Goal: Task Accomplishment & Management: Use online tool/utility

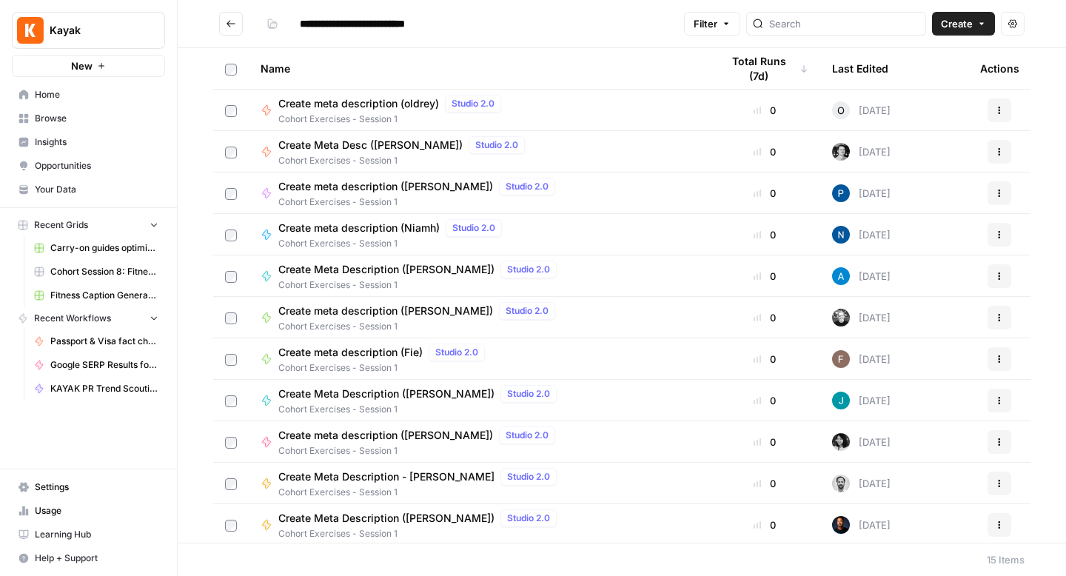
click at [229, 30] on button "Go back" at bounding box center [231, 24] width 24 height 24
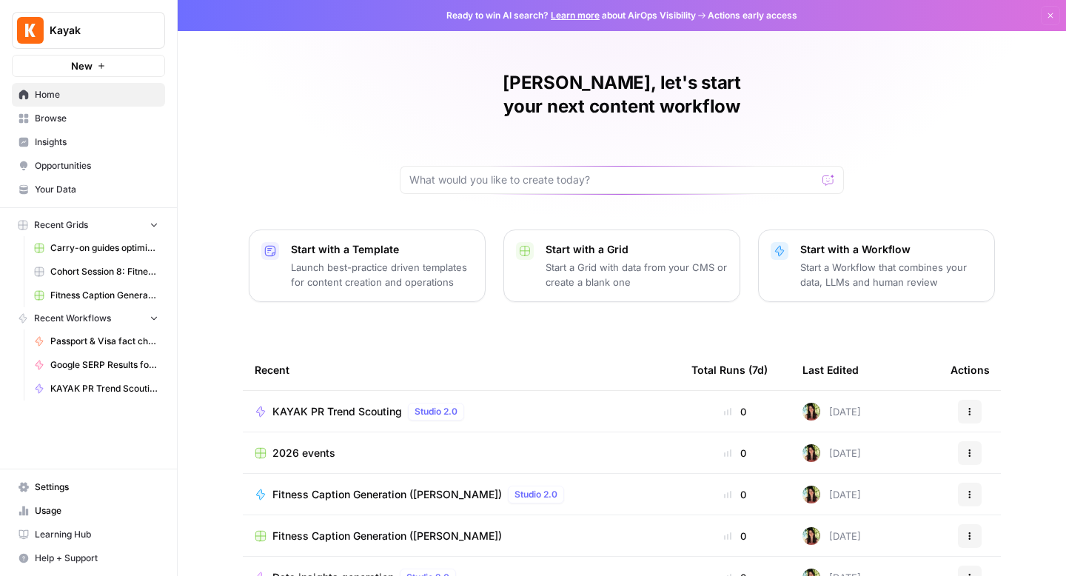
click at [70, 126] on link "Browse" at bounding box center [88, 119] width 153 height 24
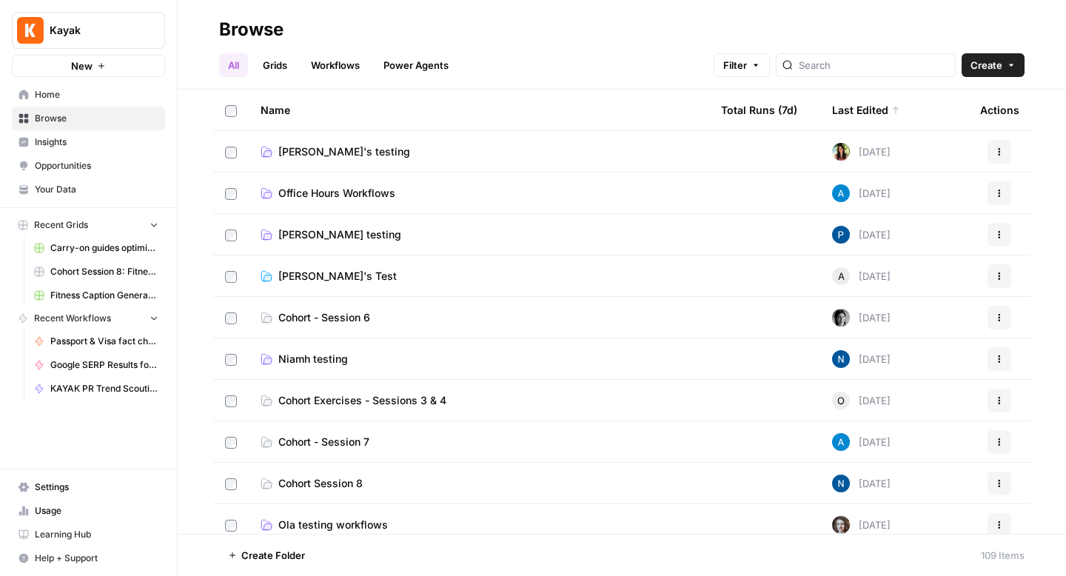
click at [315, 150] on span "Emilia's testing" at bounding box center [344, 151] width 132 height 15
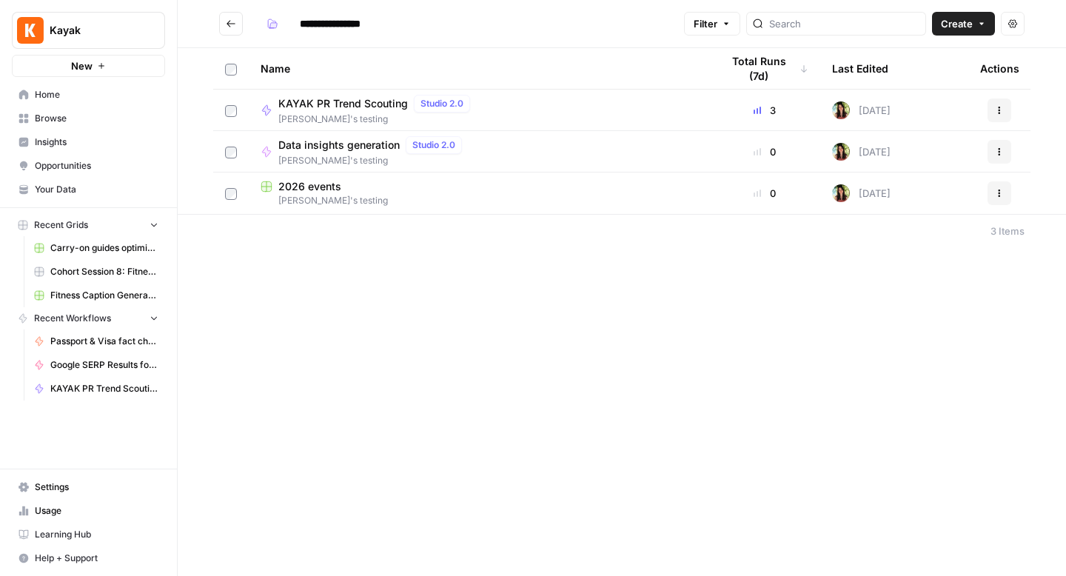
click at [299, 184] on span "2026 events" at bounding box center [309, 186] width 63 height 15
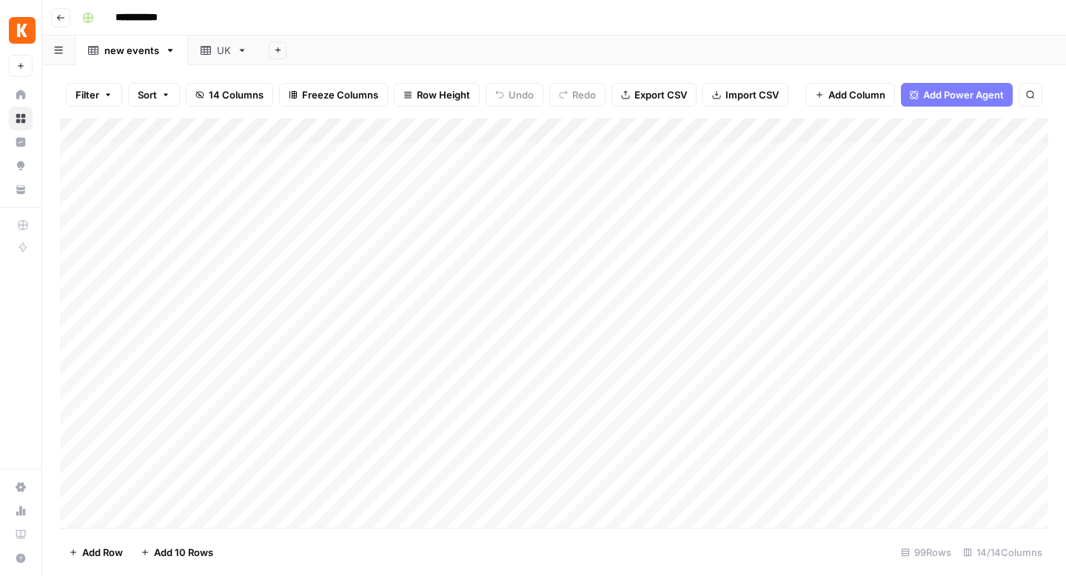
click at [218, 55] on div "UK" at bounding box center [224, 50] width 14 height 15
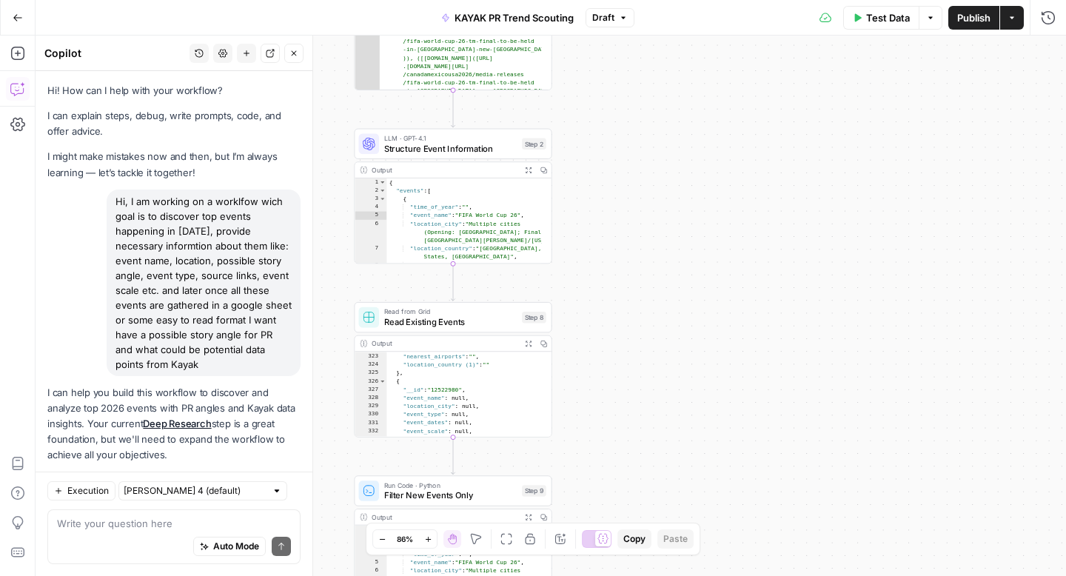
scroll to position [10836, 0]
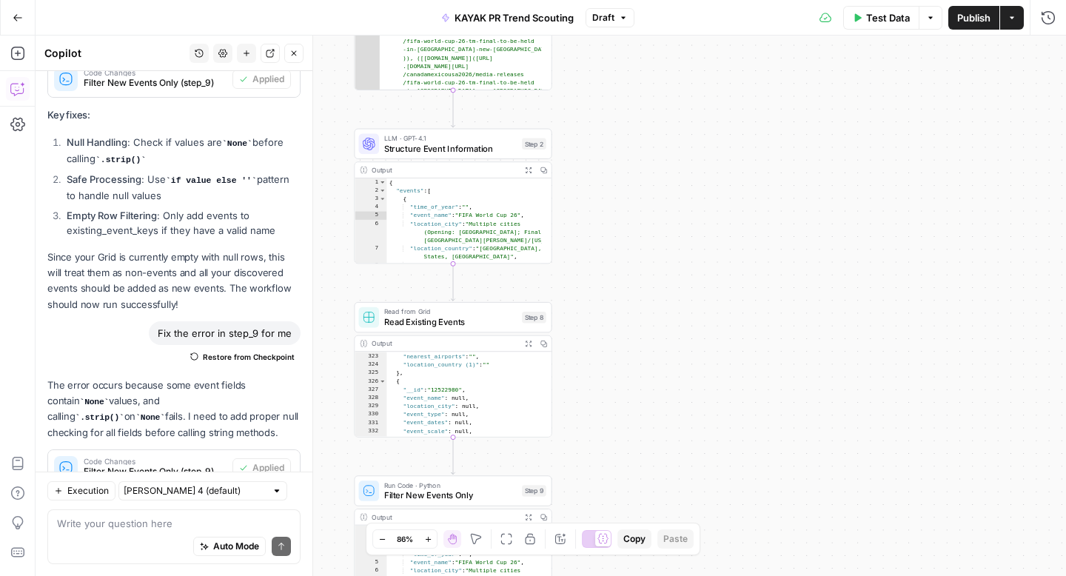
click at [13, 21] on icon "button" at bounding box center [18, 18] width 10 height 10
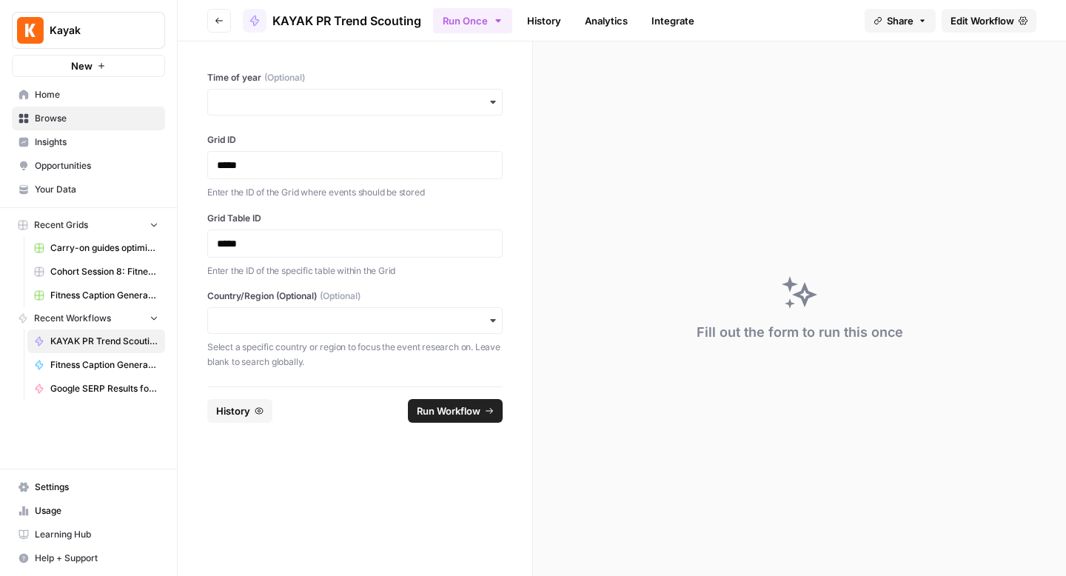
click at [56, 117] on span "Browse" at bounding box center [97, 118] width 124 height 13
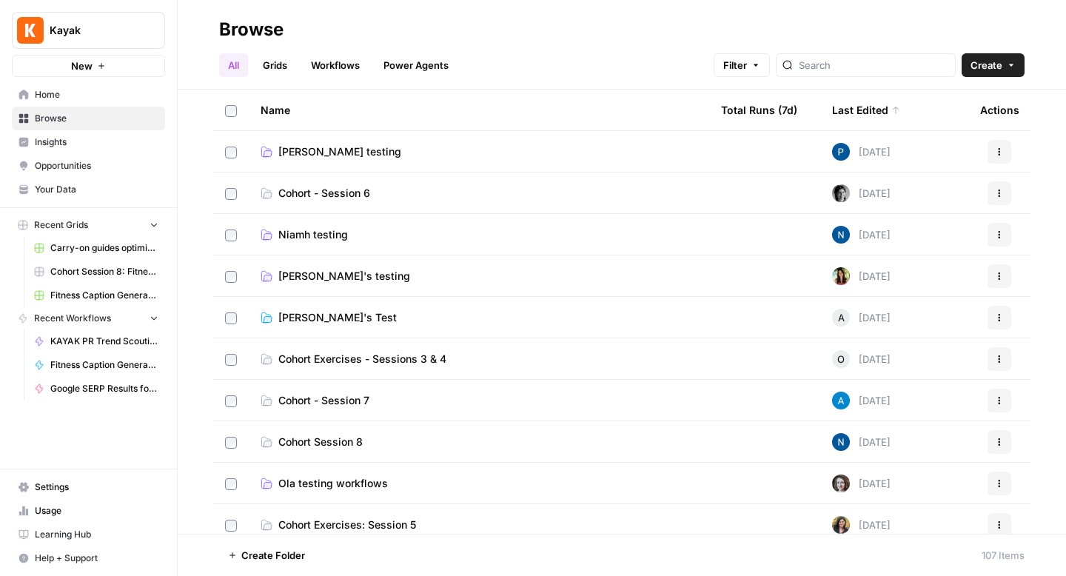
click at [308, 275] on span "Emilia's testing" at bounding box center [344, 276] width 132 height 15
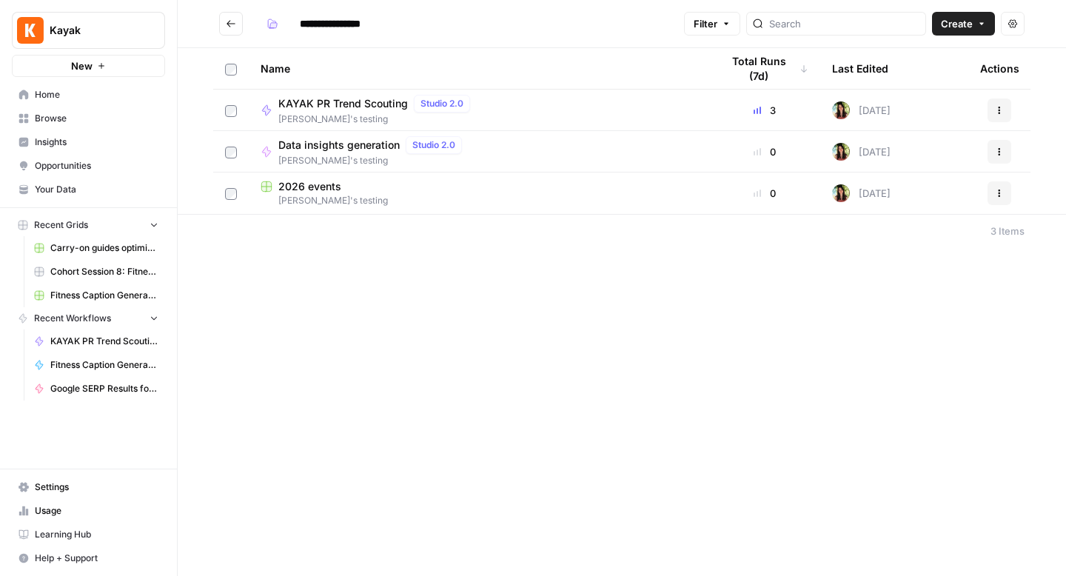
click at [355, 105] on span "KAYAK PR Trend Scouting" at bounding box center [343, 103] width 130 height 15
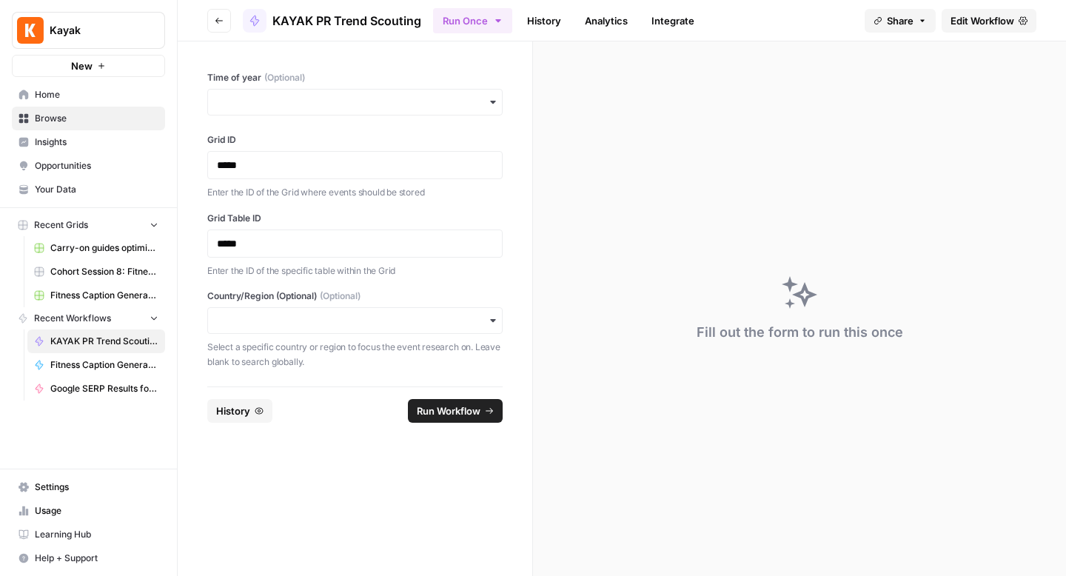
click at [977, 19] on span "Edit Workflow" at bounding box center [983, 20] width 64 height 15
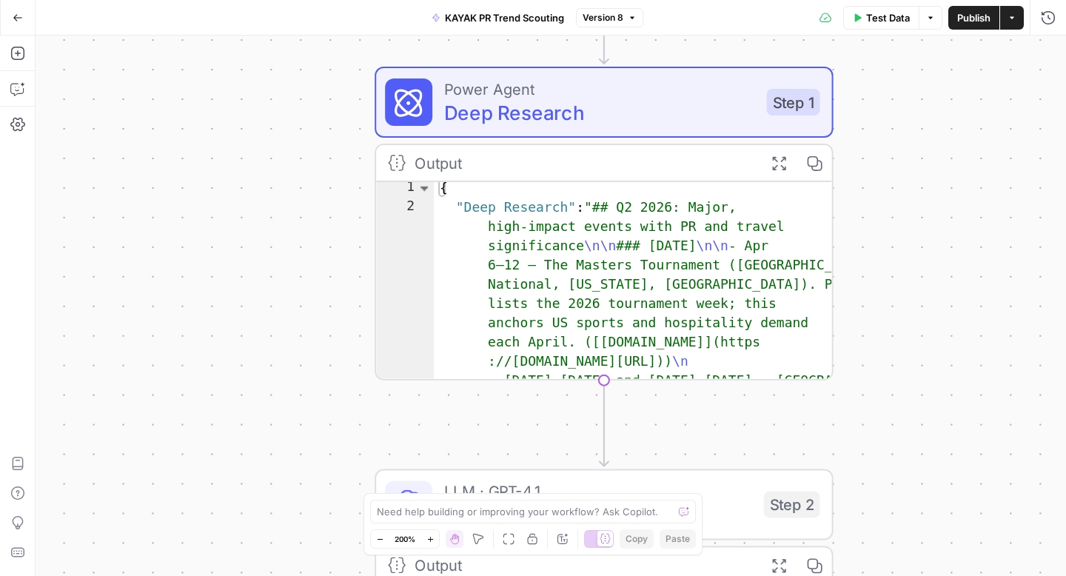
scroll to position [7, 0]
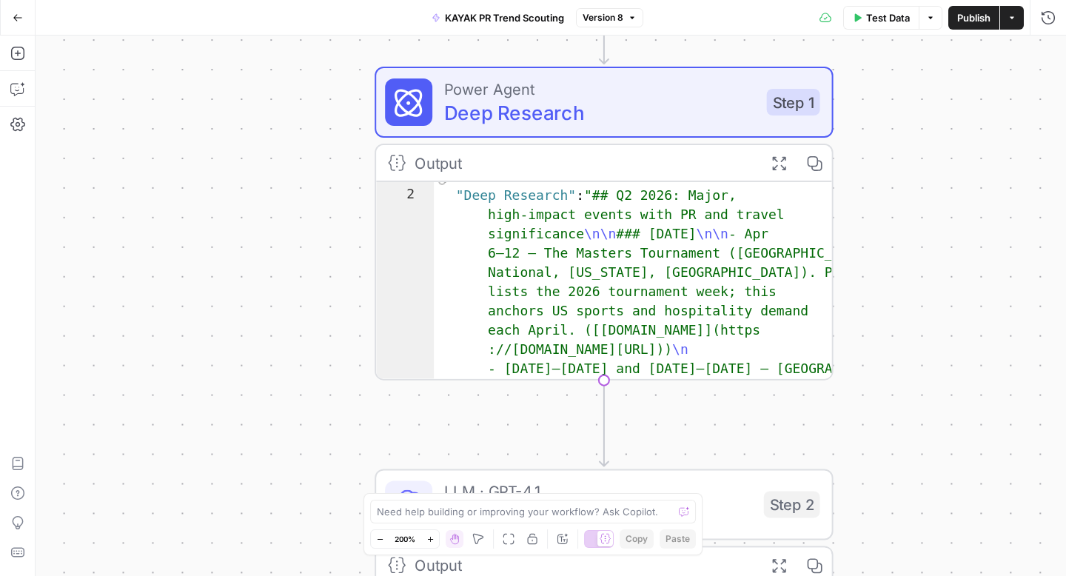
drag, startPoint x: 859, startPoint y: 212, endPoint x: 857, endPoint y: 289, distance: 77.0
click at [857, 289] on div "Workflow Input Settings Inputs Power Agent Deep Research Step 1 Output Expand O…" at bounding box center [551, 306] width 1030 height 540
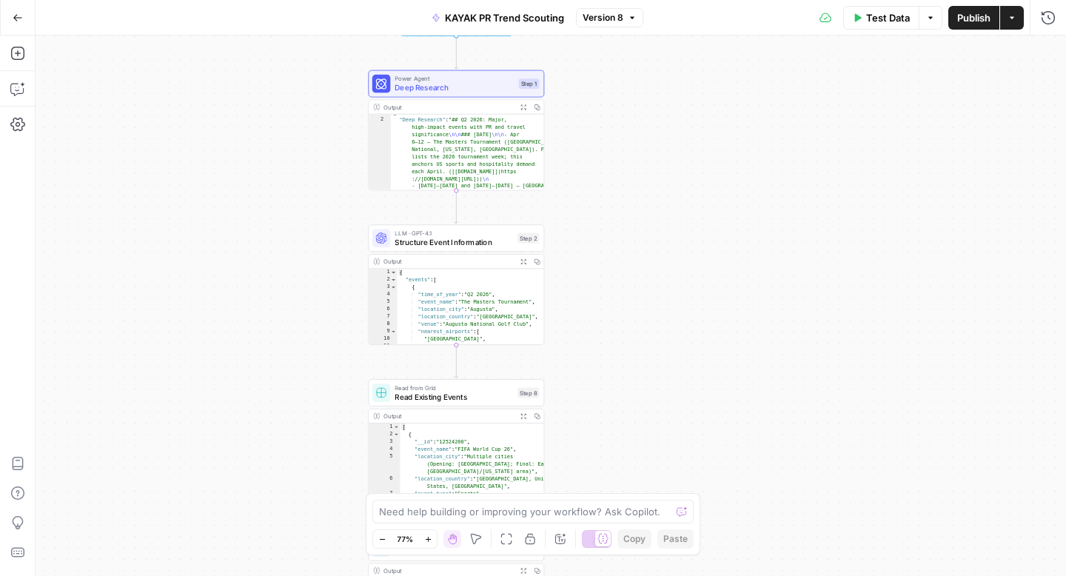
drag, startPoint x: 323, startPoint y: 422, endPoint x: 323, endPoint y: 228, distance: 194.0
click at [323, 227] on div "Workflow Input Settings Inputs Power Agent Deep Research Step 1 Output Expand O…" at bounding box center [551, 306] width 1030 height 540
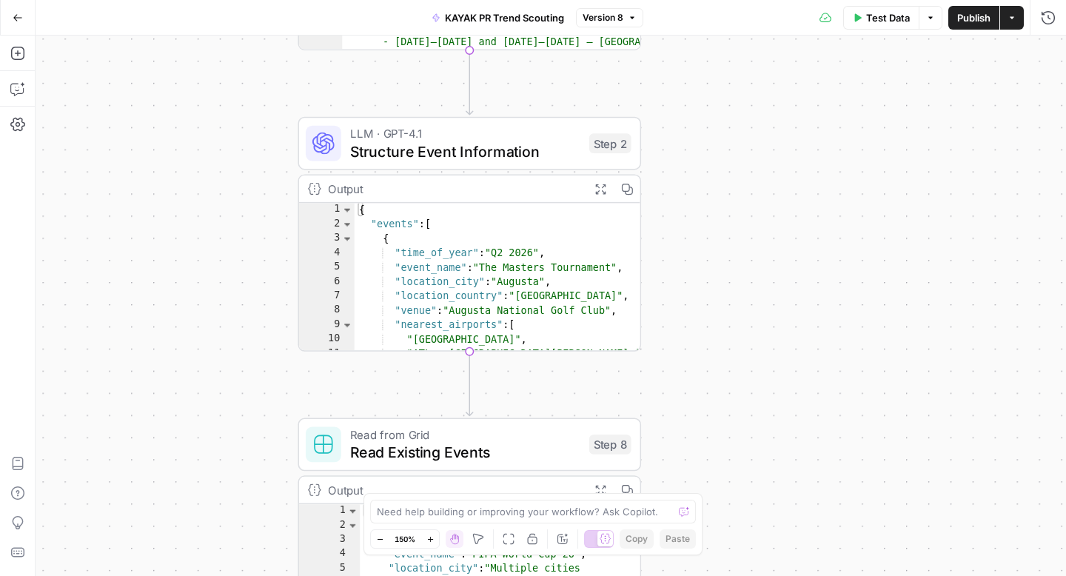
drag, startPoint x: 178, startPoint y: 394, endPoint x: 186, endPoint y: 246, distance: 148.2
click at [186, 246] on div "Workflow Input Settings Inputs Power Agent Deep Research Step 1 Output Expand O…" at bounding box center [551, 306] width 1030 height 540
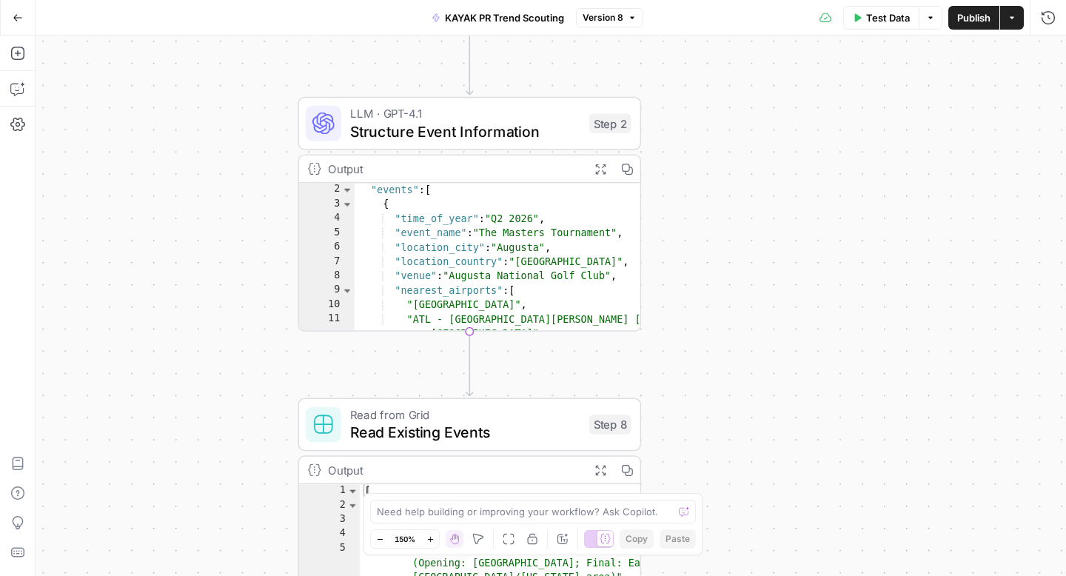
scroll to position [10, 0]
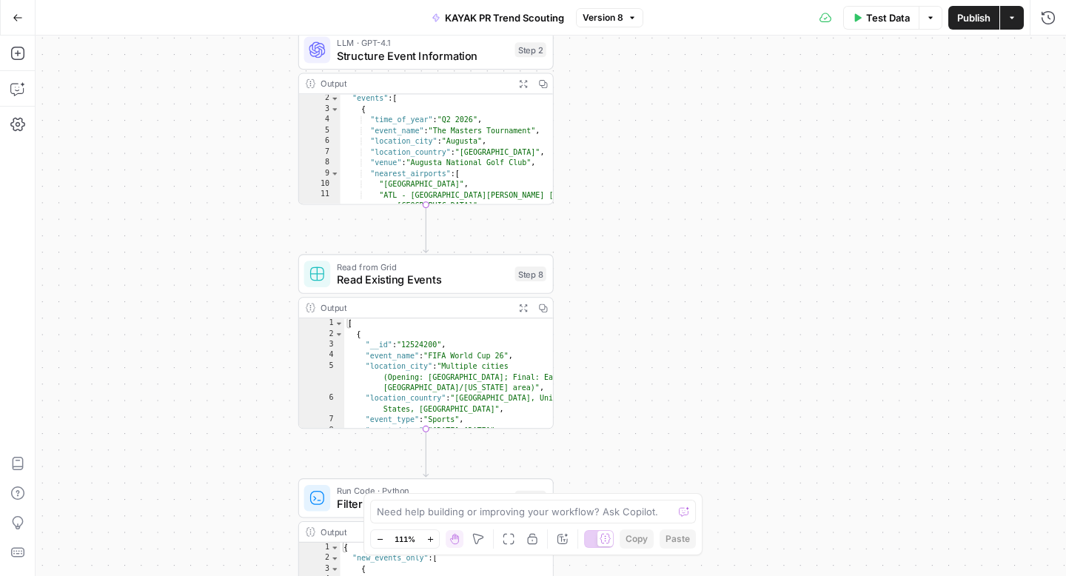
drag, startPoint x: 290, startPoint y: 208, endPoint x: 289, endPoint y: 309, distance: 100.7
click at [289, 309] on div "Workflow Input Settings Inputs Power Agent Deep Research Step 1 Output Expand O…" at bounding box center [551, 306] width 1030 height 540
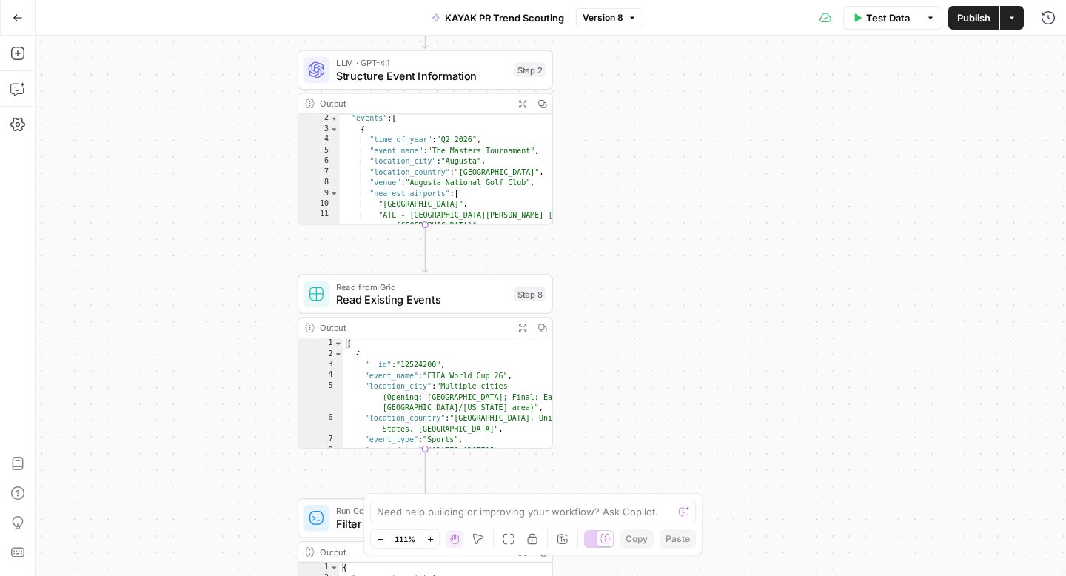
click at [241, 380] on div "Workflow Input Settings Inputs Power Agent Deep Research Step 1 Output Expand O…" at bounding box center [551, 306] width 1030 height 540
drag, startPoint x: 244, startPoint y: 335, endPoint x: 244, endPoint y: 368, distance: 33.3
click at [244, 368] on div "Workflow Input Settings Inputs Power Agent Deep Research Step 1 Output Expand O…" at bounding box center [551, 306] width 1030 height 540
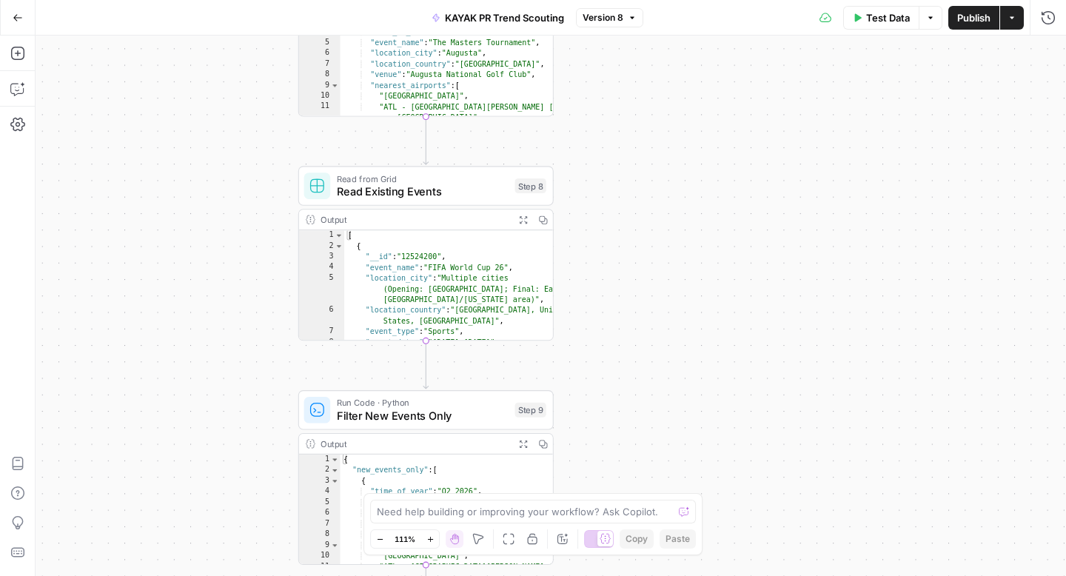
drag, startPoint x: 238, startPoint y: 383, endPoint x: 238, endPoint y: 240, distance: 143.6
click at [238, 240] on div "Workflow Input Settings Inputs Power Agent Deep Research Step 1 Output Expand O…" at bounding box center [551, 306] width 1030 height 540
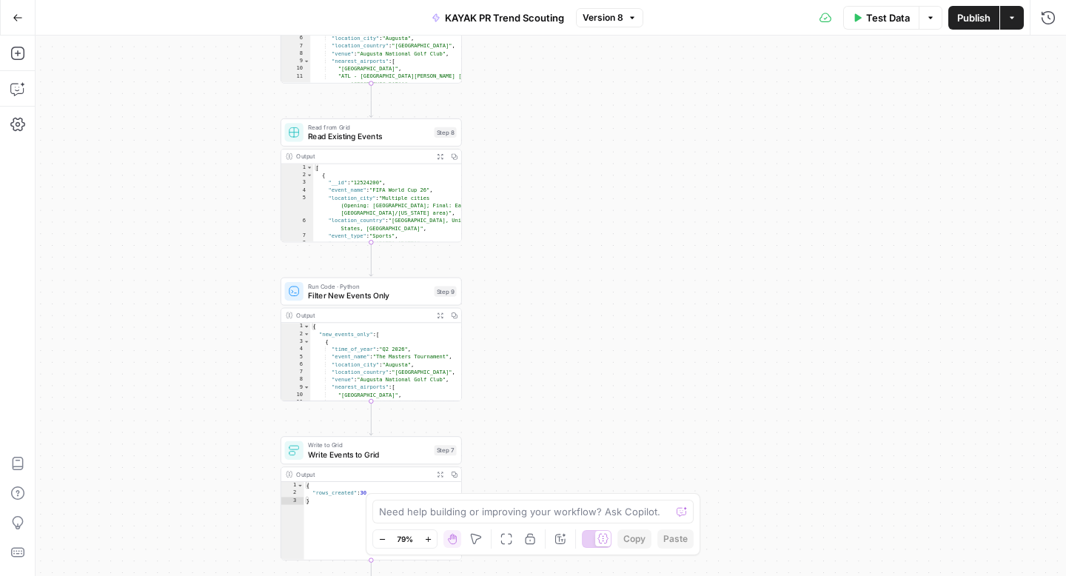
drag, startPoint x: 159, startPoint y: 272, endPoint x: 158, endPoint y: 130, distance: 141.4
click at [158, 130] on div "Workflow Input Settings Inputs Power Agent Deep Research Step 1 Output Expand O…" at bounding box center [551, 306] width 1030 height 540
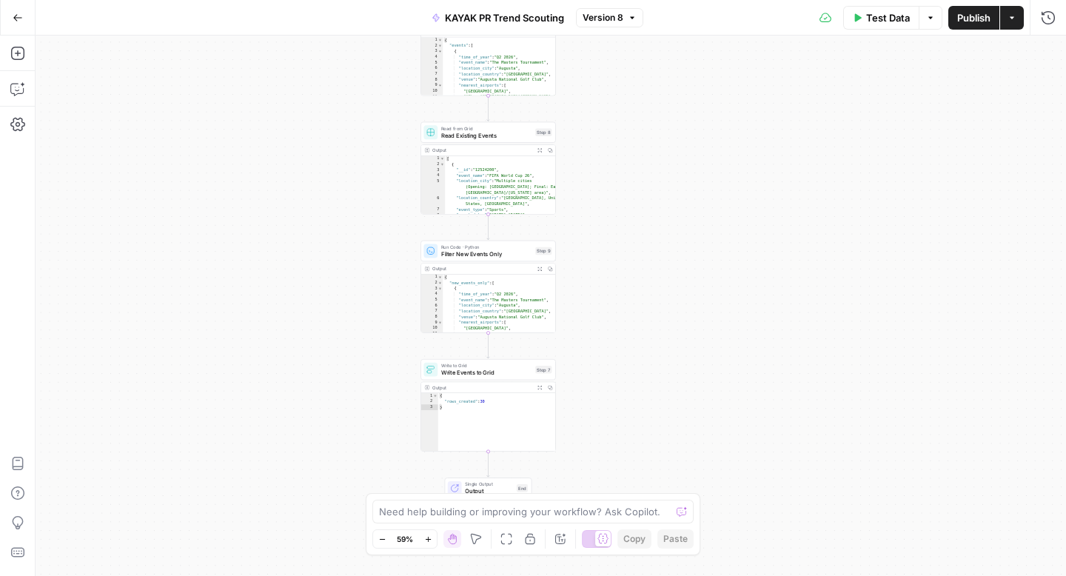
scroll to position [0, 0]
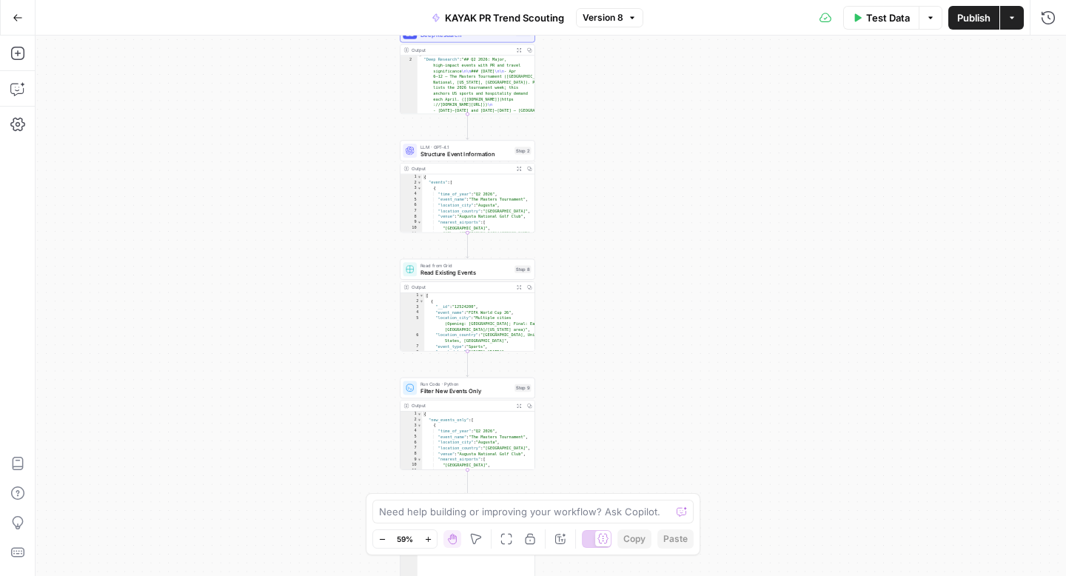
drag, startPoint x: 612, startPoint y: 91, endPoint x: 591, endPoint y: 229, distance: 139.2
click at [591, 229] on div "Workflow Input Settings Inputs Power Agent Deep Research Step 1 Output Expand O…" at bounding box center [551, 306] width 1030 height 540
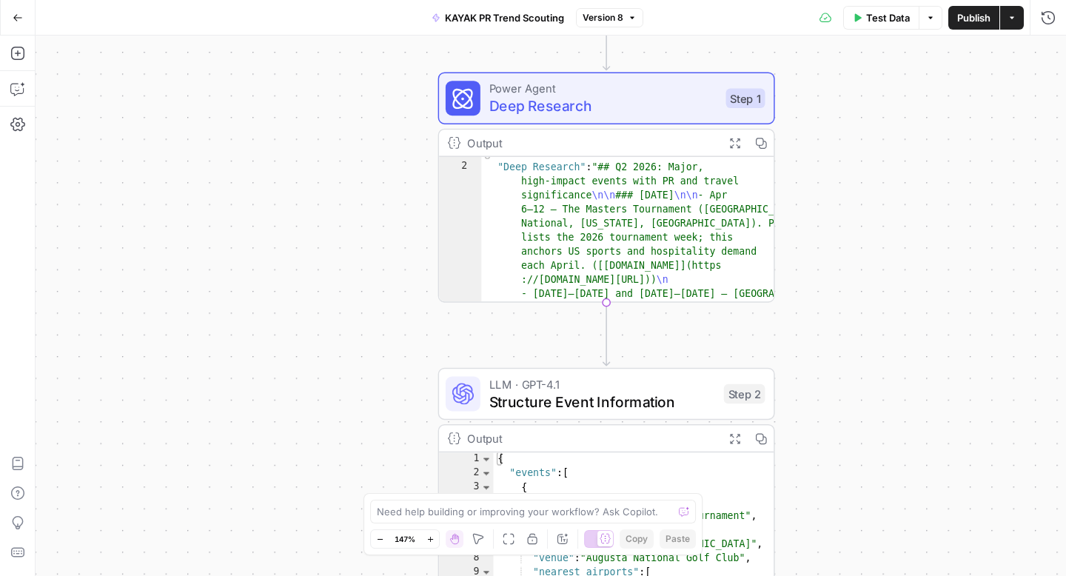
click at [591, 105] on span "Deep Research" at bounding box center [603, 105] width 228 height 21
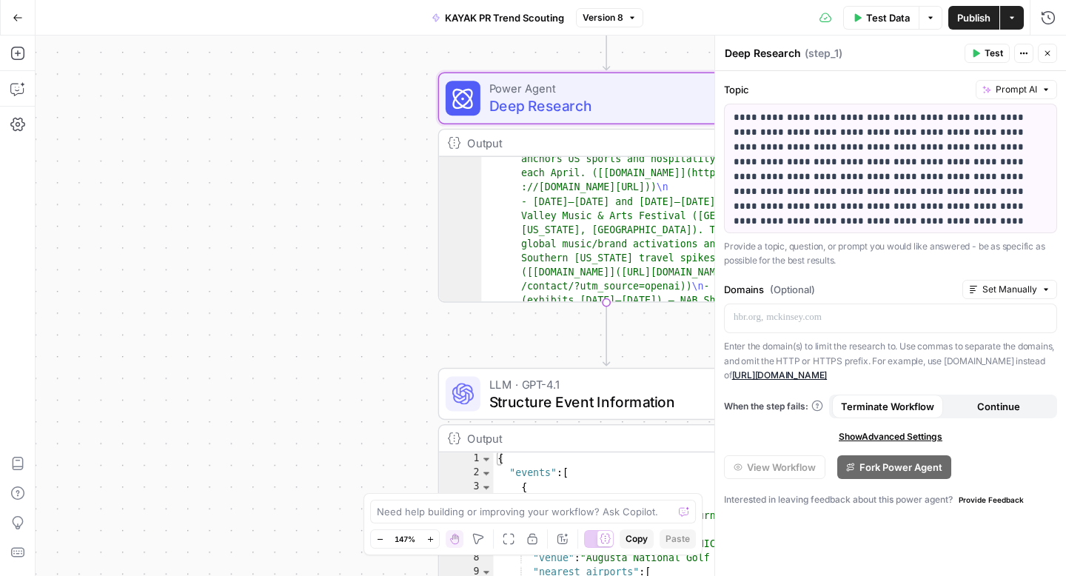
scroll to position [70, 0]
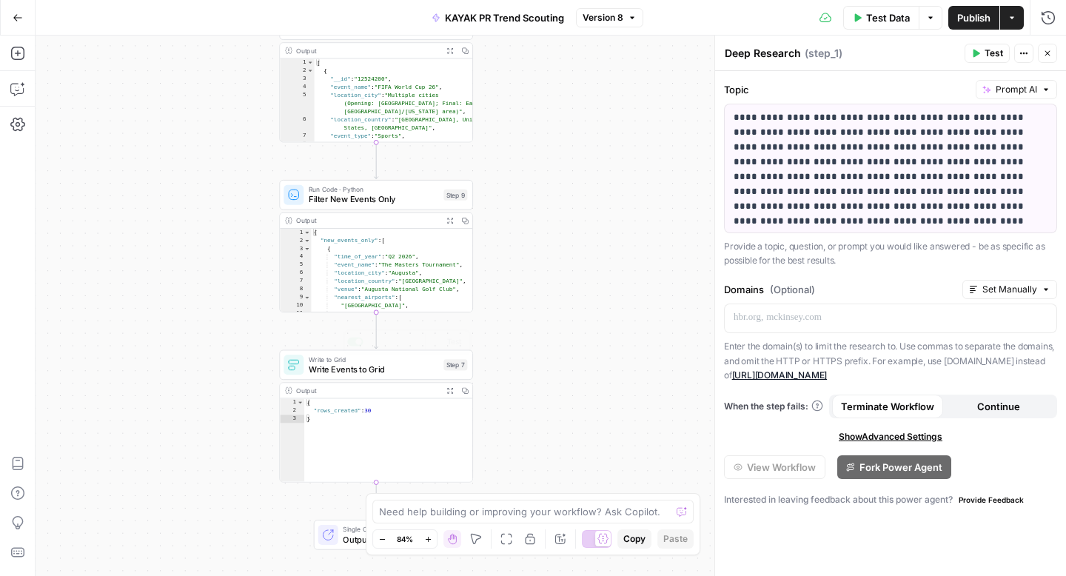
click at [370, 200] on span "Filter New Events Only" at bounding box center [374, 199] width 130 height 13
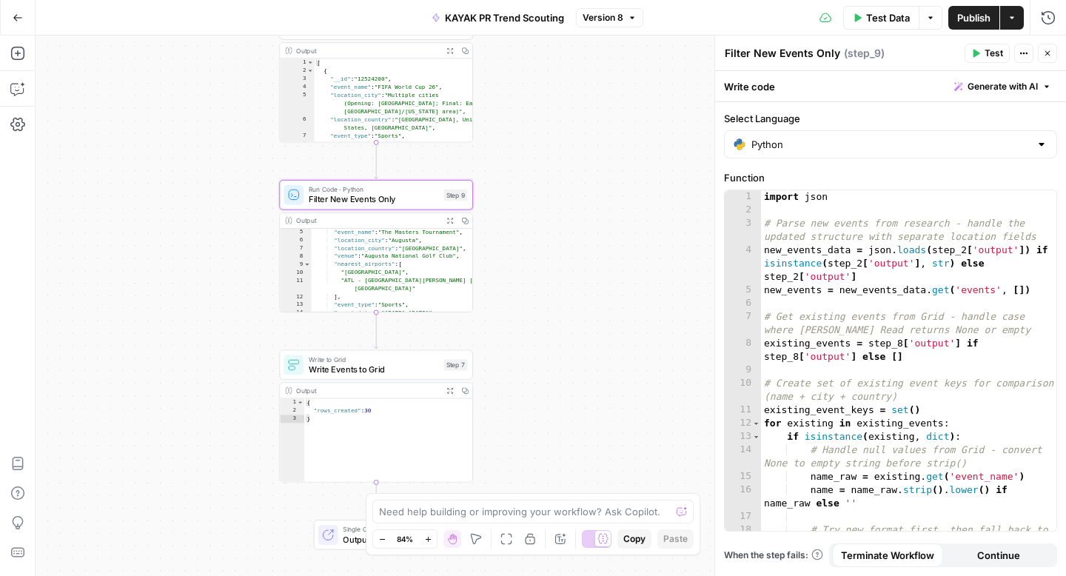
scroll to position [69, 0]
click at [370, 381] on div "Write to Grid Write Events to Grid Step 7 Copy step Delete step Add Note Test O…" at bounding box center [376, 416] width 194 height 133
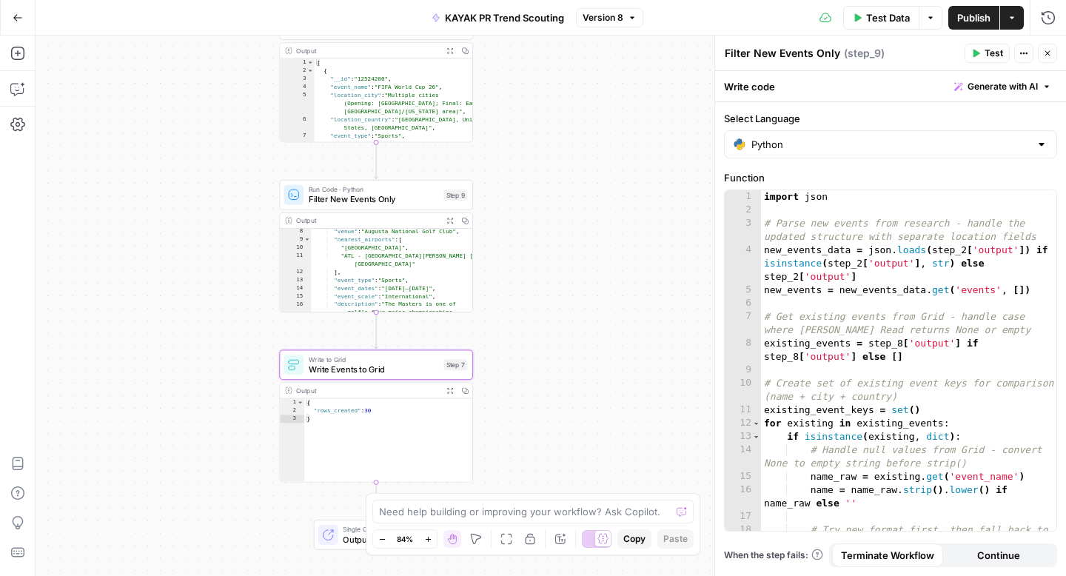
click at [368, 374] on span "Write Events to Grid" at bounding box center [374, 369] width 130 height 13
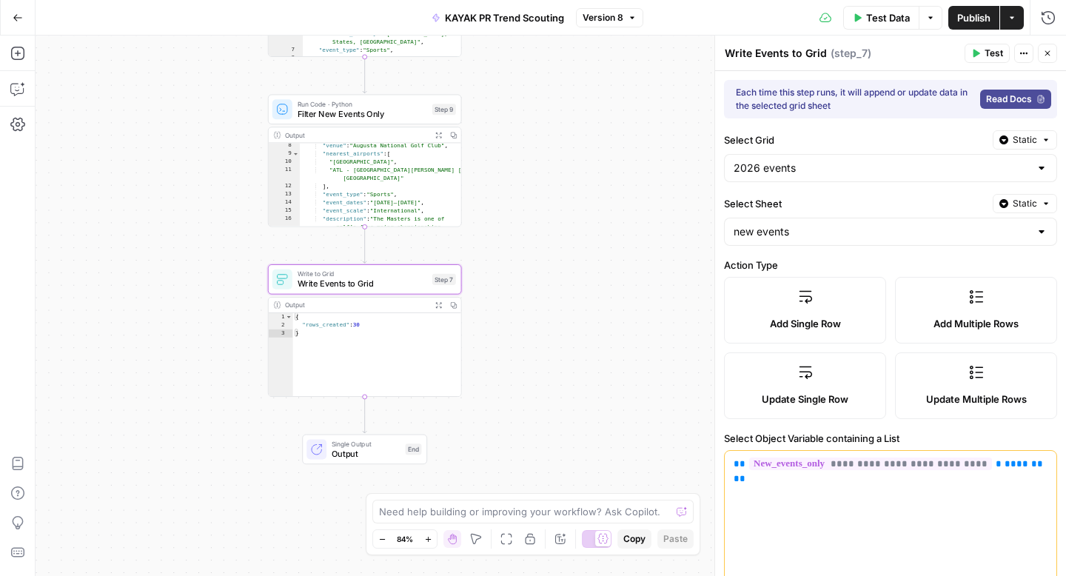
click at [378, 118] on span "Filter New Events Only" at bounding box center [363, 113] width 130 height 13
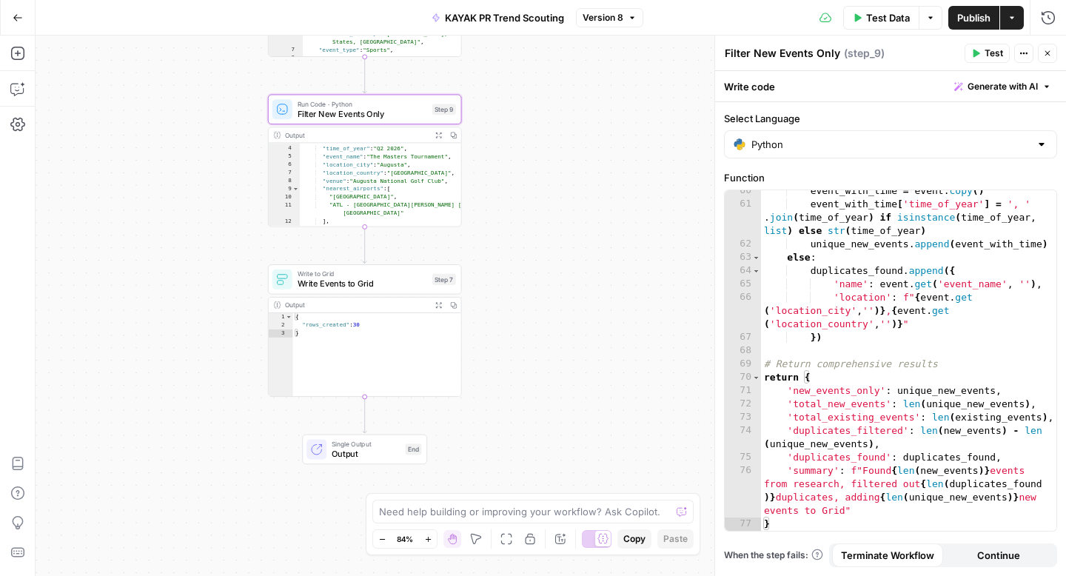
scroll to position [0, 0]
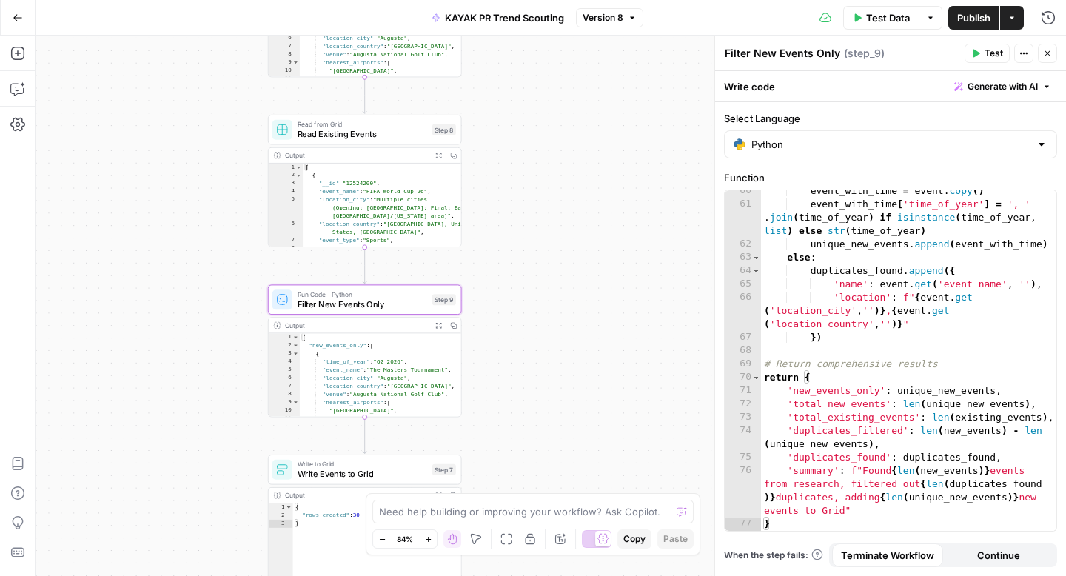
drag, startPoint x: 534, startPoint y: 142, endPoint x: 530, endPoint y: 329, distance: 187.3
click at [530, 330] on div "Workflow Input Settings Inputs Power Agent Deep Research Step 1 Output Expand O…" at bounding box center [551, 306] width 1030 height 540
click at [367, 137] on span "Read Existing Events" at bounding box center [358, 133] width 130 height 13
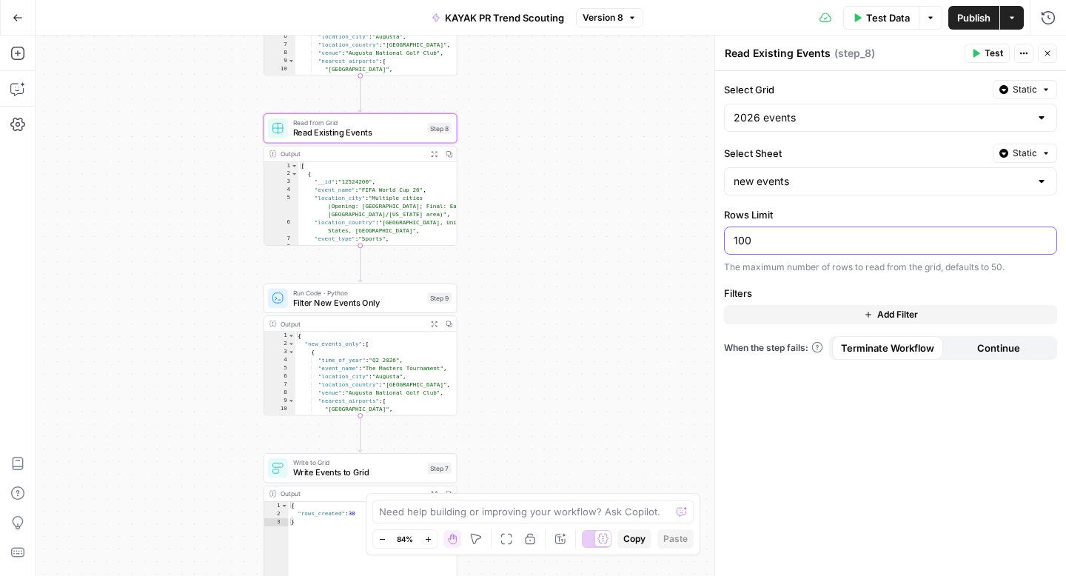
click at [814, 241] on input "100" at bounding box center [891, 240] width 314 height 15
click at [788, 246] on input "100" at bounding box center [891, 240] width 314 height 15
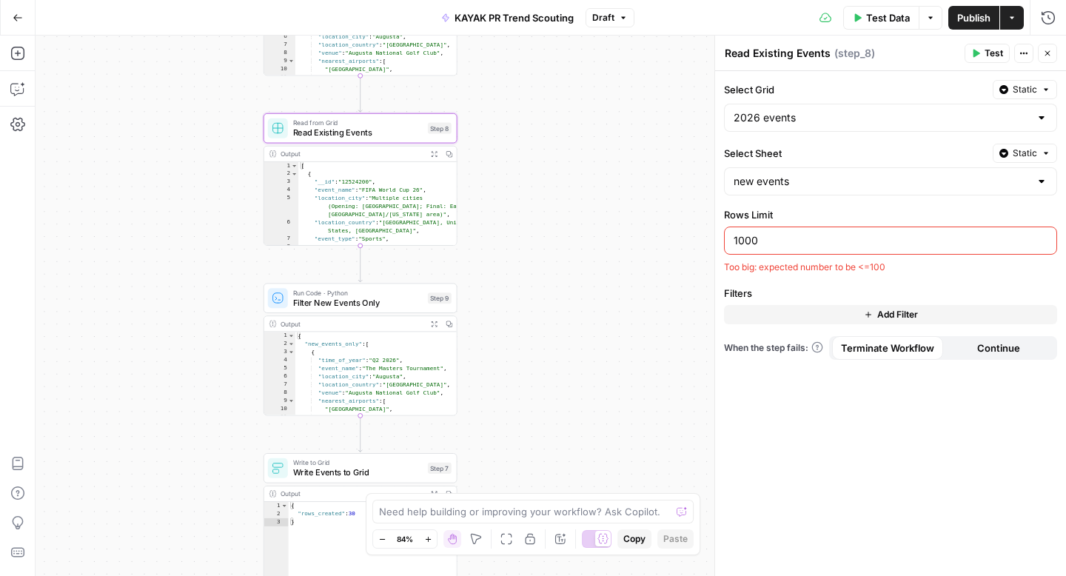
type input "100"
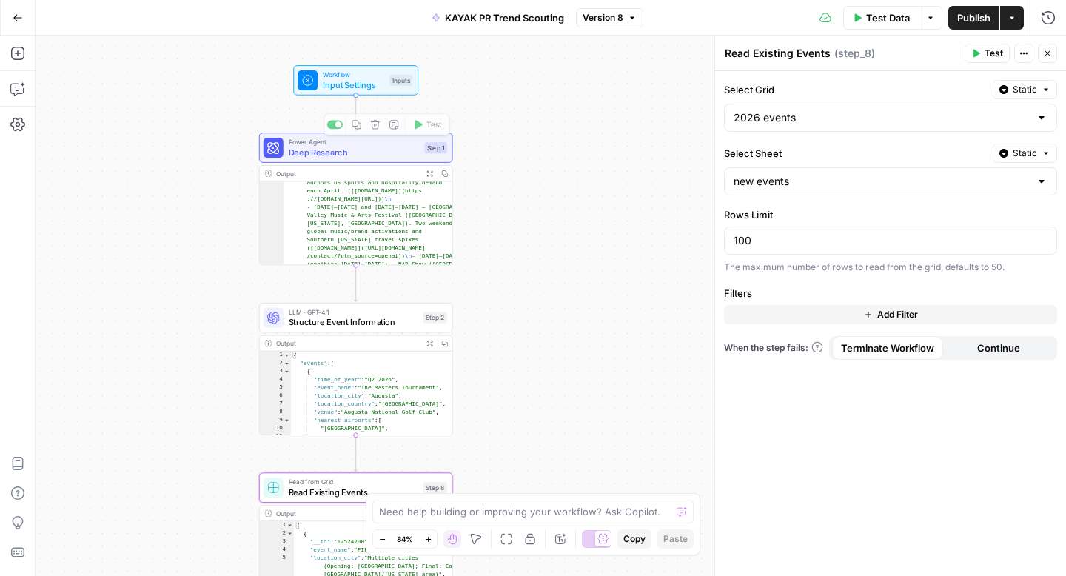
click at [357, 89] on span "Input Settings" at bounding box center [354, 84] width 62 height 13
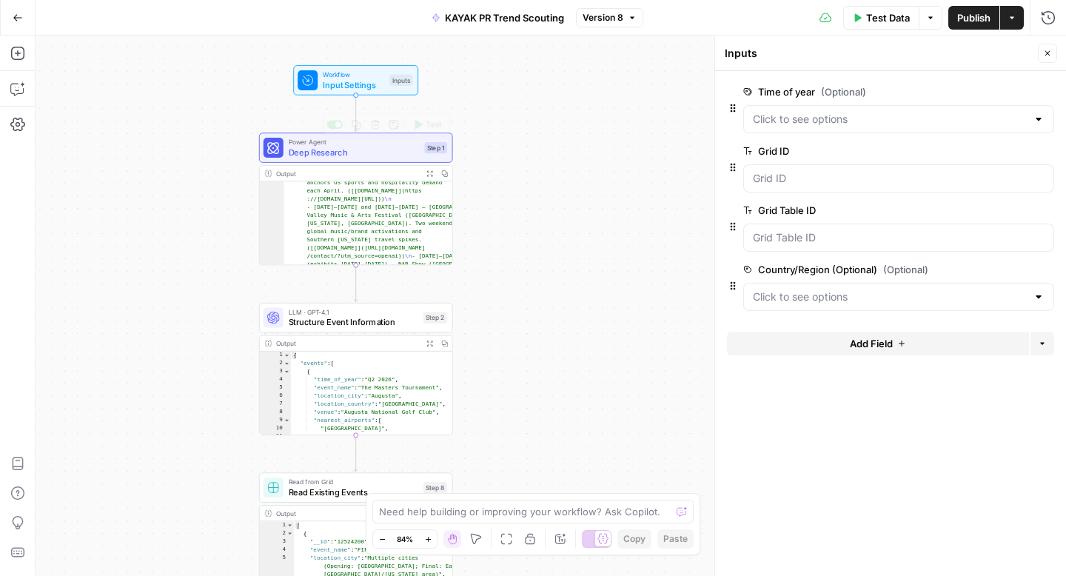
click at [343, 155] on span "Deep Research" at bounding box center [354, 152] width 131 height 13
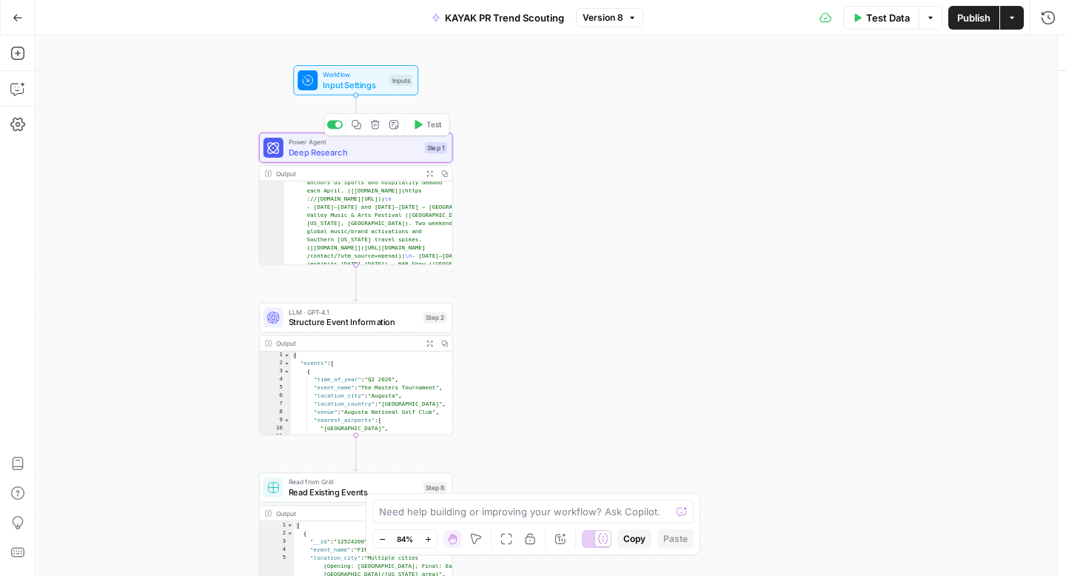
type textarea "Deep Research"
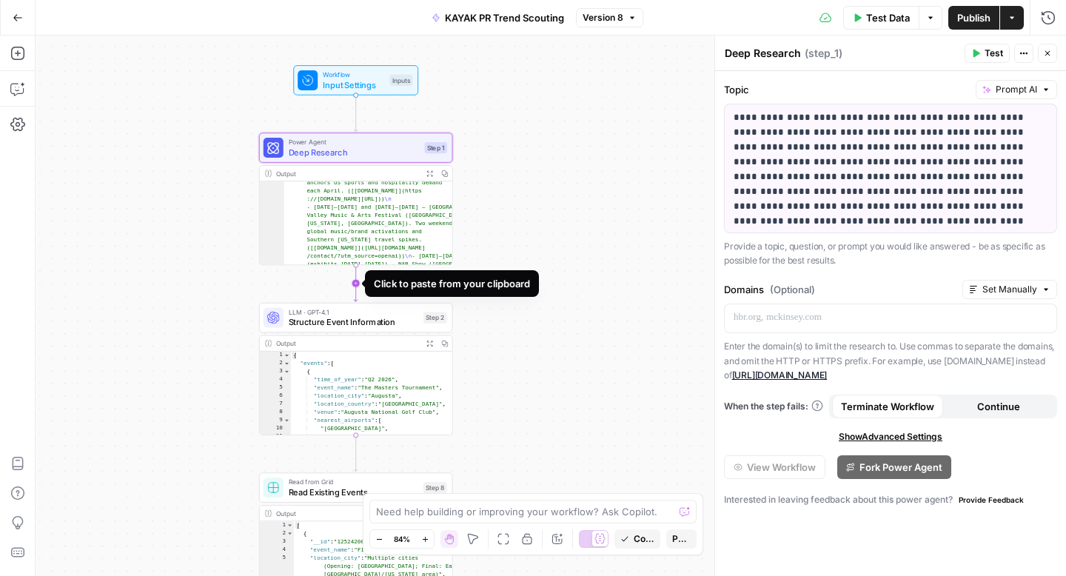
click at [355, 283] on icon "Edge from step_1 to step_2" at bounding box center [356, 283] width 4 height 36
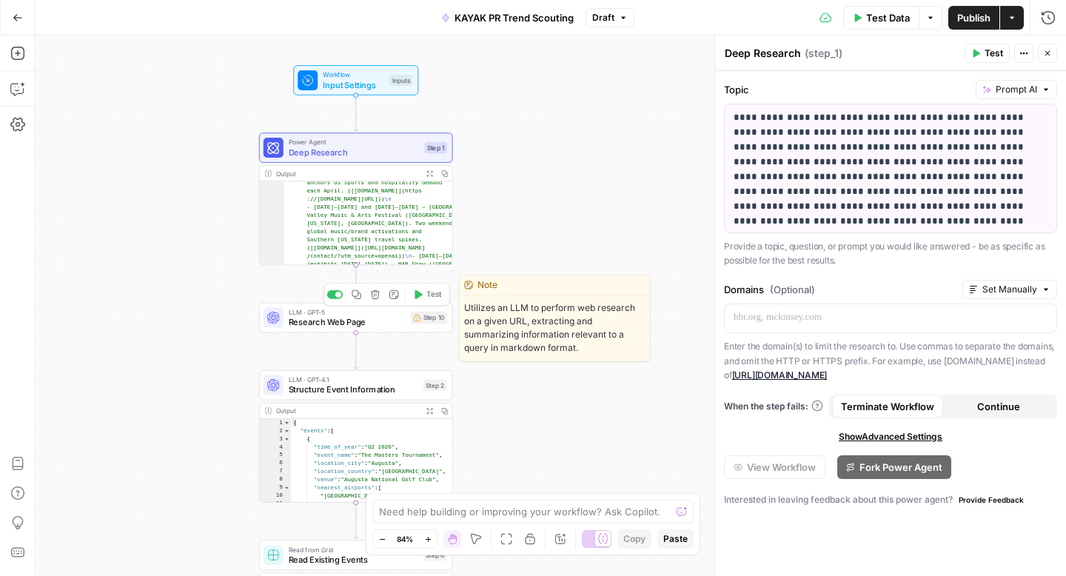
click at [361, 329] on div "LLM · GPT-5 Research Web Page Step 10 Copy step Delete step Edit Note Test" at bounding box center [356, 318] width 194 height 30
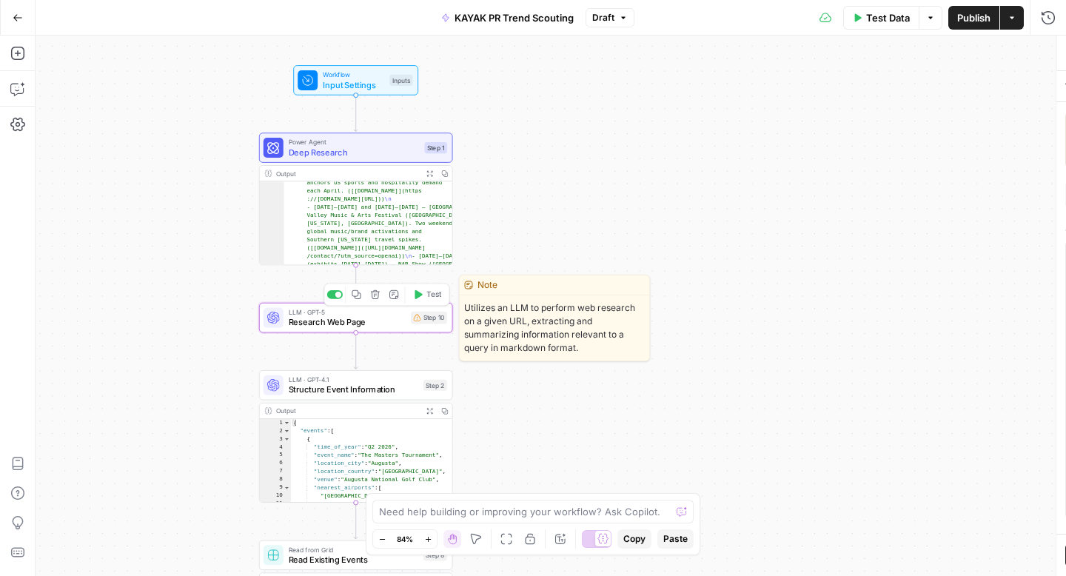
type textarea "Research Web Page"
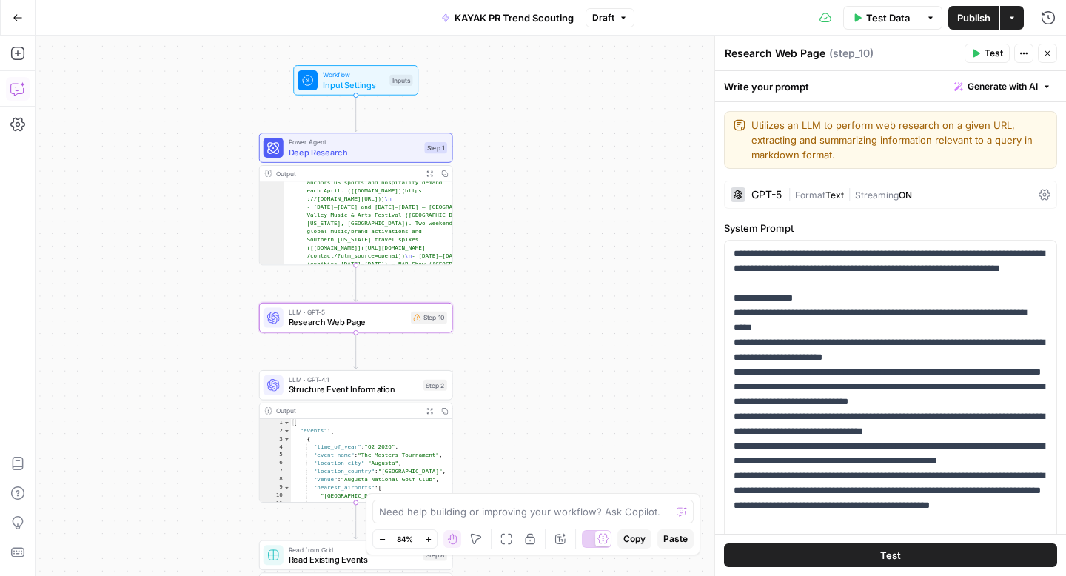
click at [16, 87] on icon "button" at bounding box center [17, 88] width 15 height 15
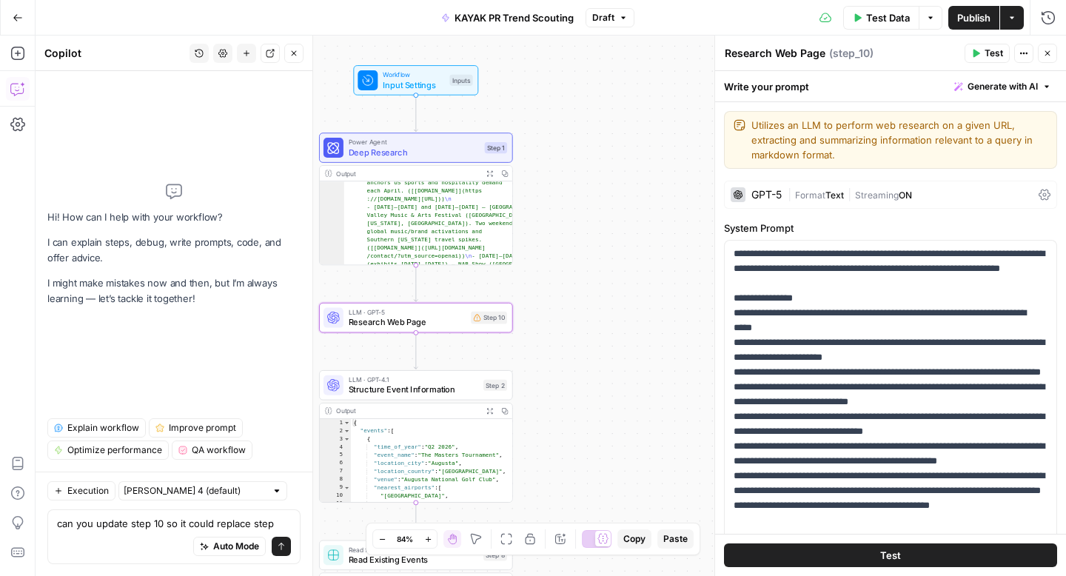
type textarea "can you update step 10 so it could replace step 1"
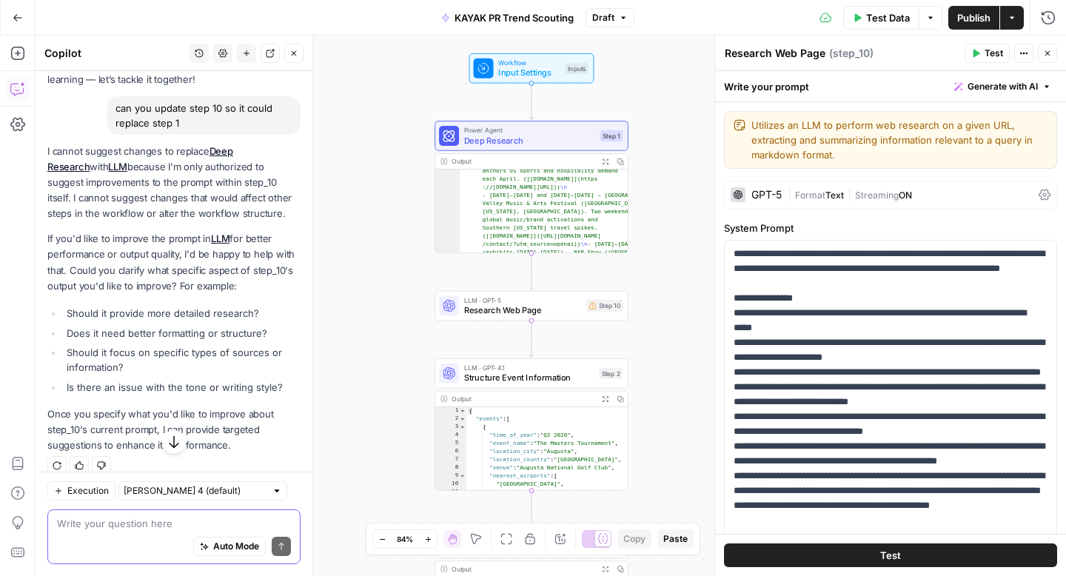
scroll to position [110, 0]
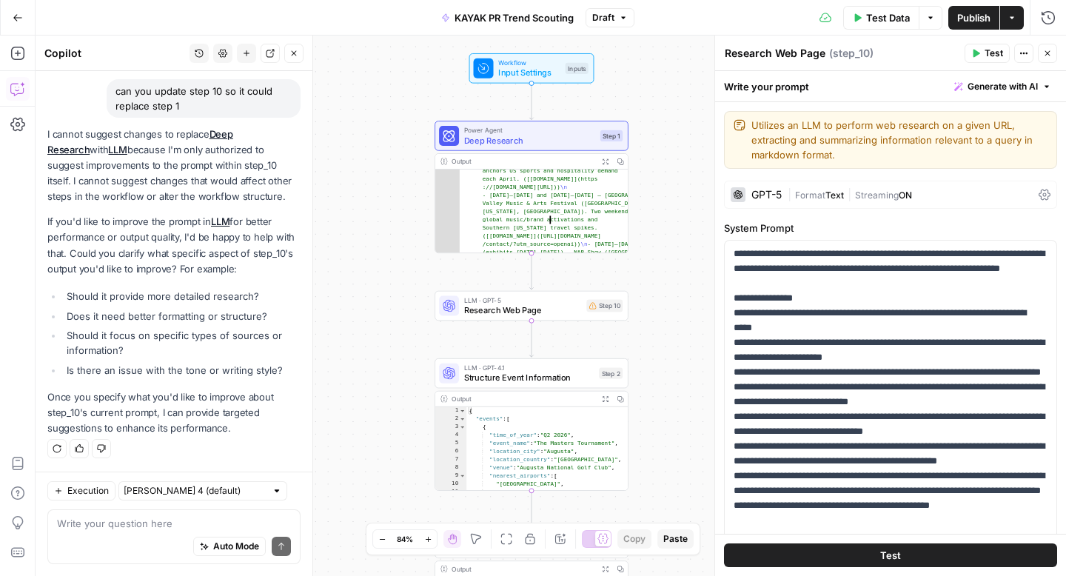
click at [540, 136] on span "Deep Research" at bounding box center [529, 140] width 131 height 13
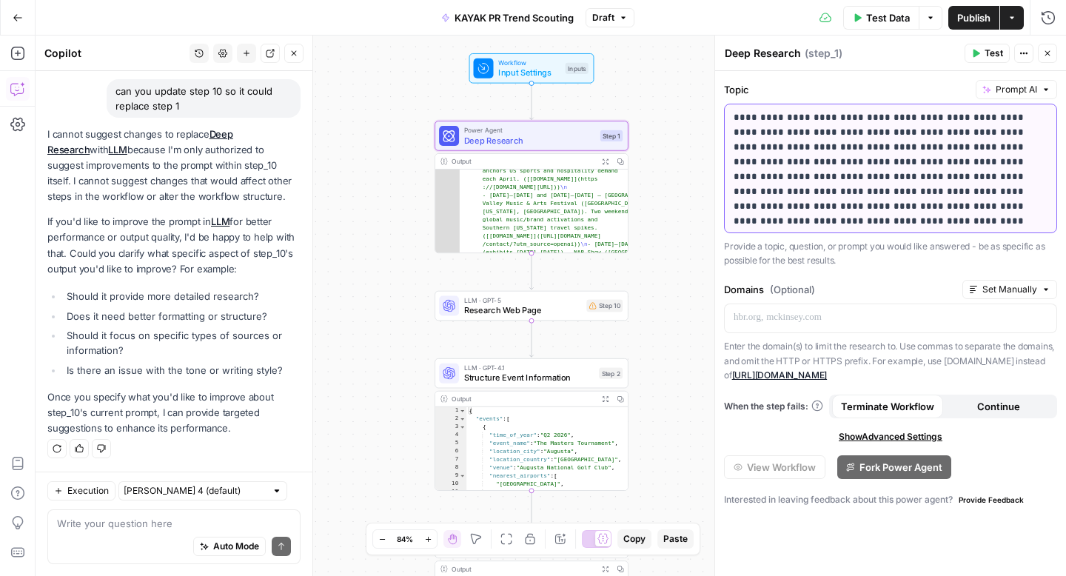
click at [837, 171] on p "**********" at bounding box center [891, 176] width 314 height 133
click at [122, 525] on textarea at bounding box center [174, 523] width 234 height 15
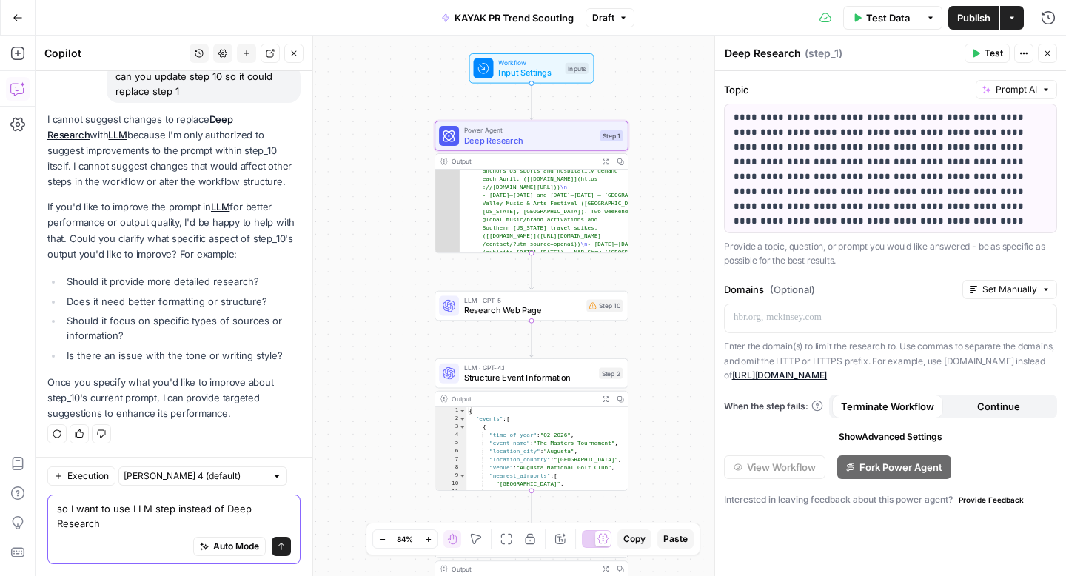
paste textarea "Specifically focus on discovering and researching major events, conferences, fe…"
type textarea "so I want to use LLM step instead of Deep Research Specifically focus on discov…"
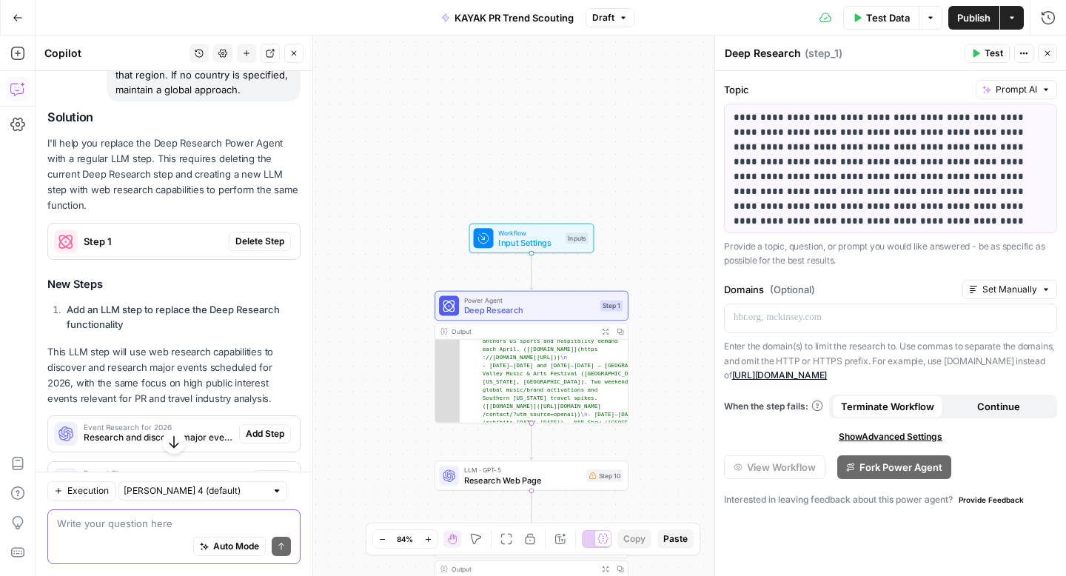
scroll to position [760, 0]
click at [269, 234] on span "Delete Step" at bounding box center [259, 240] width 49 height 13
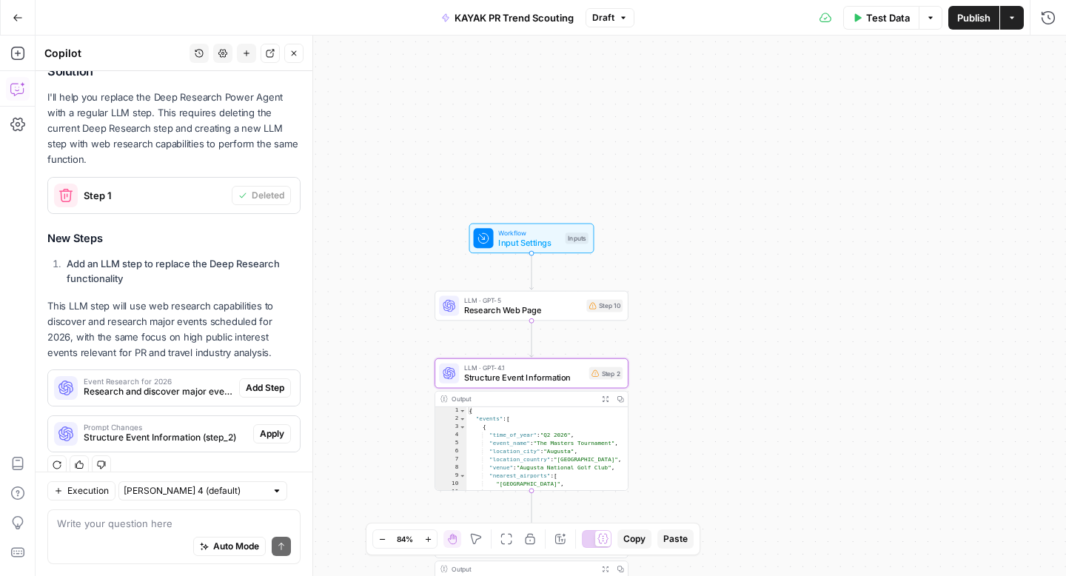
scroll to position [853, 0]
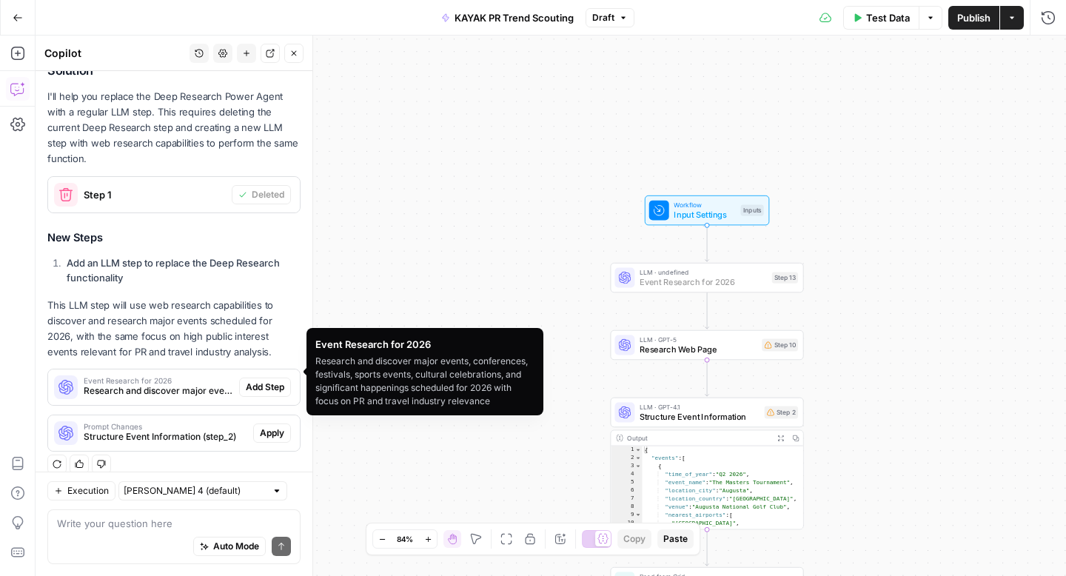
click at [261, 381] on span "Add Step" at bounding box center [265, 387] width 38 height 13
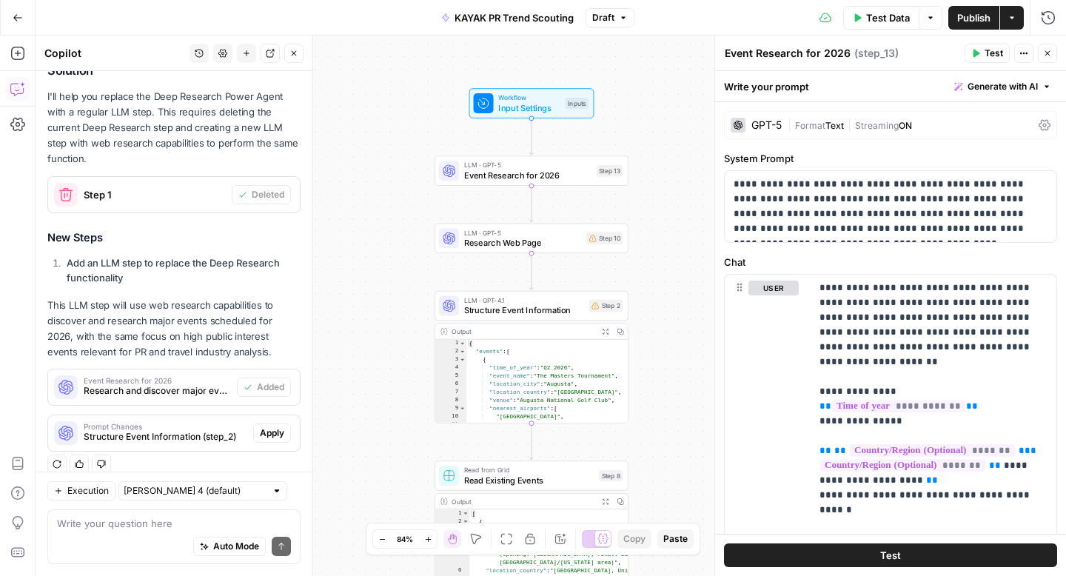
drag, startPoint x: 265, startPoint y: 420, endPoint x: 355, endPoint y: 293, distance: 156.1
click at [355, 293] on body "Kayak New Home Browse Insights Opportunities Your Data Recent Grids Carry-on gu…" at bounding box center [533, 288] width 1066 height 576
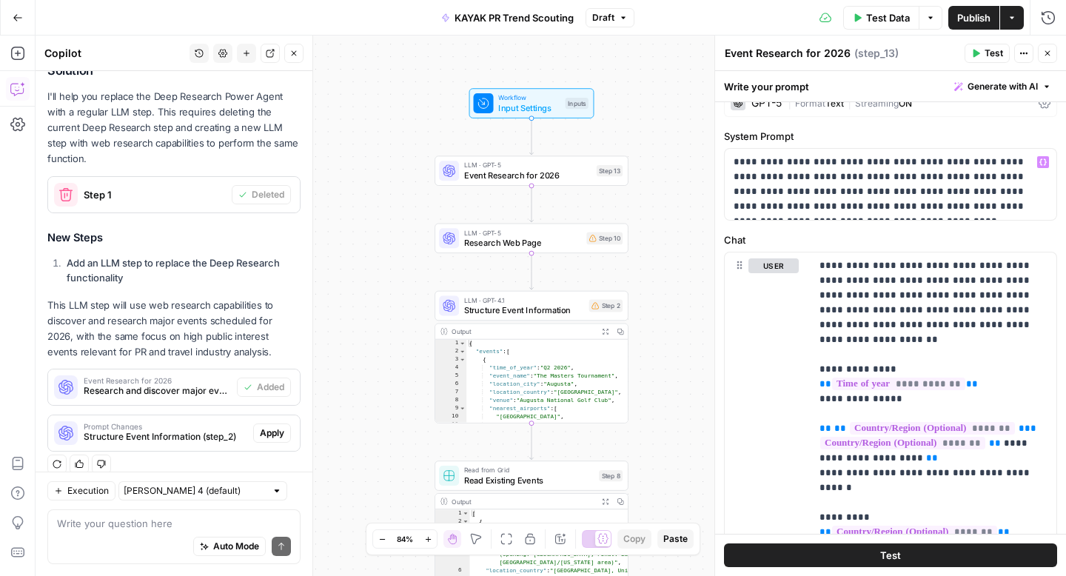
scroll to position [21, 0]
click at [540, 244] on span "Research Web Page" at bounding box center [523, 242] width 118 height 13
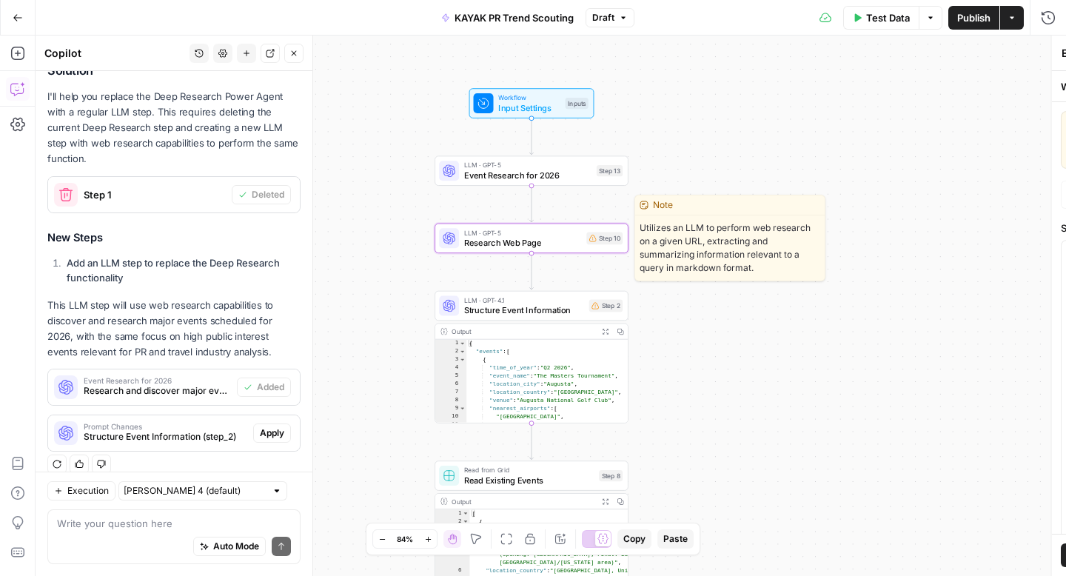
type textarea "Research Web Page"
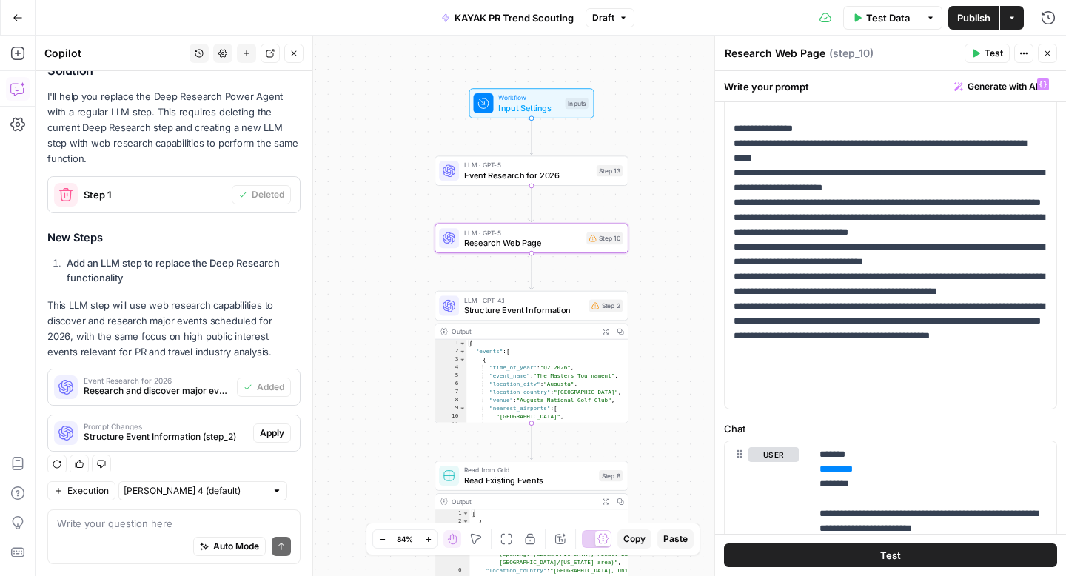
scroll to position [181, 0]
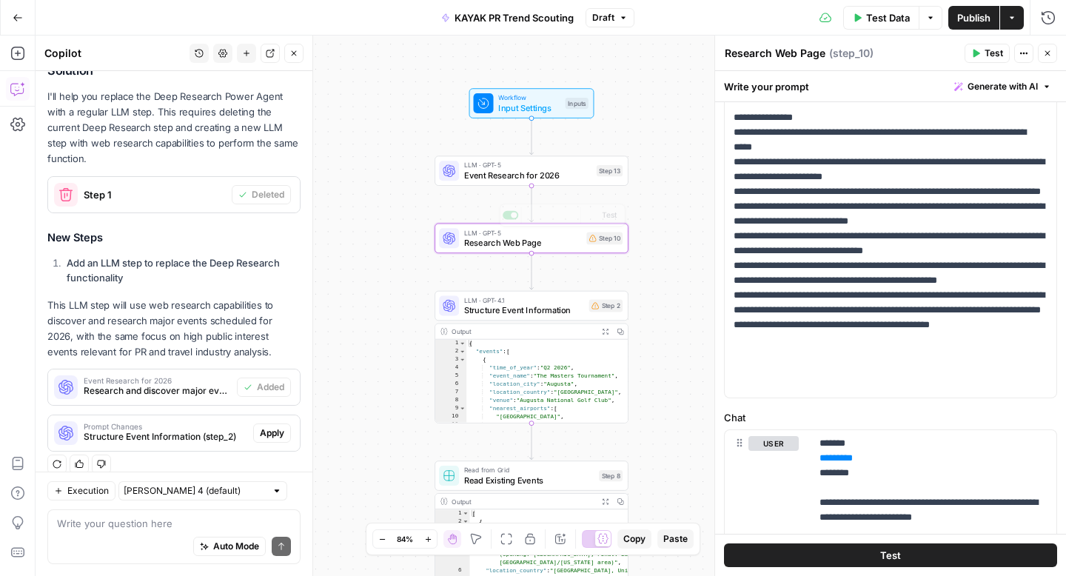
click at [538, 188] on div "Workflow Input Settings Inputs LLM · GPT-5 Event Research for 2026 Step 13 LLM …" at bounding box center [551, 306] width 1030 height 540
click at [537, 178] on span "Event Research for 2026" at bounding box center [527, 175] width 127 height 13
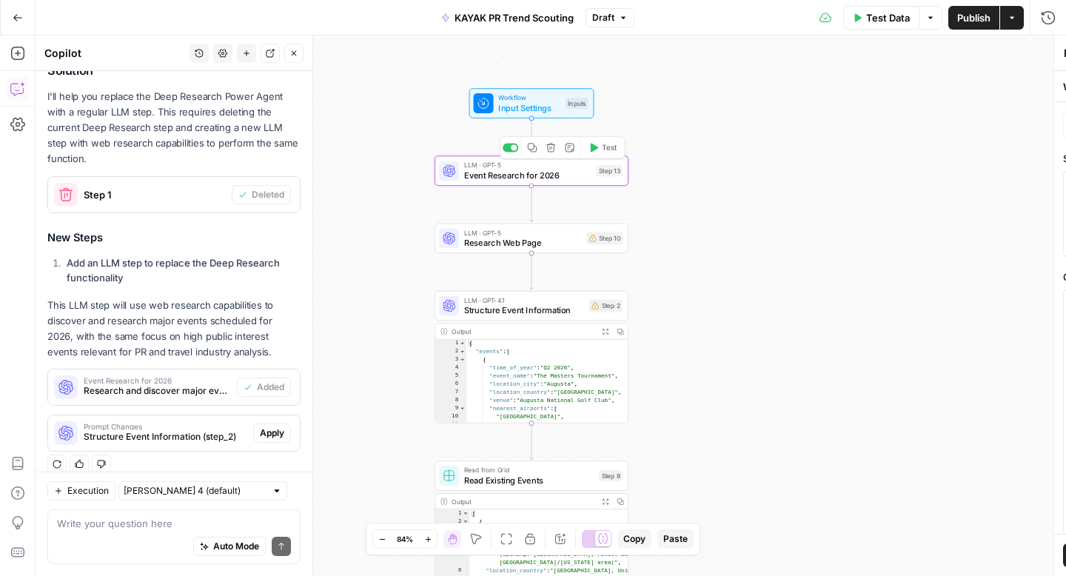
type textarea "Event Research for 2026"
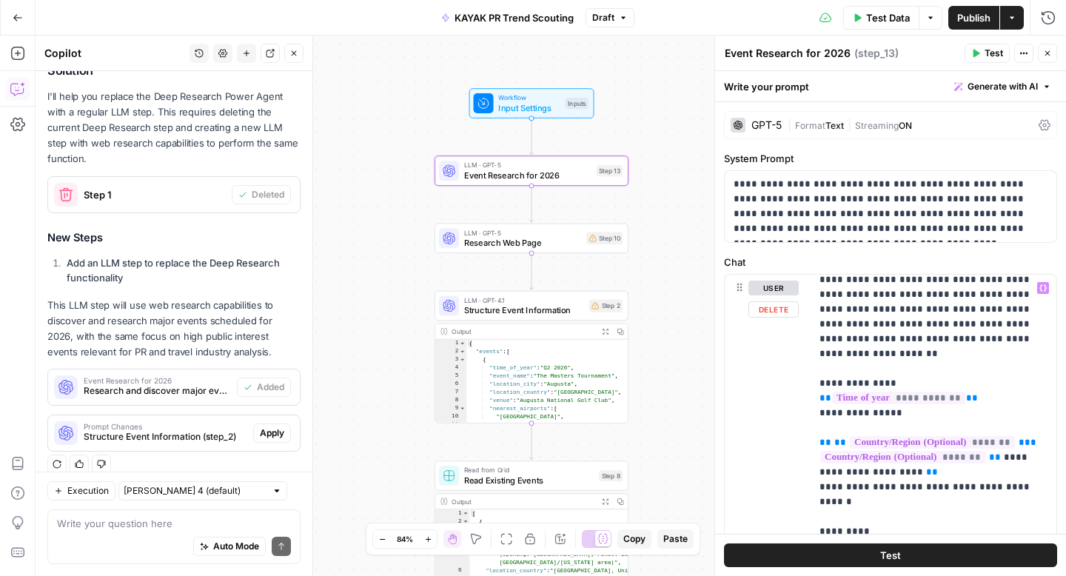
scroll to position [9, 0]
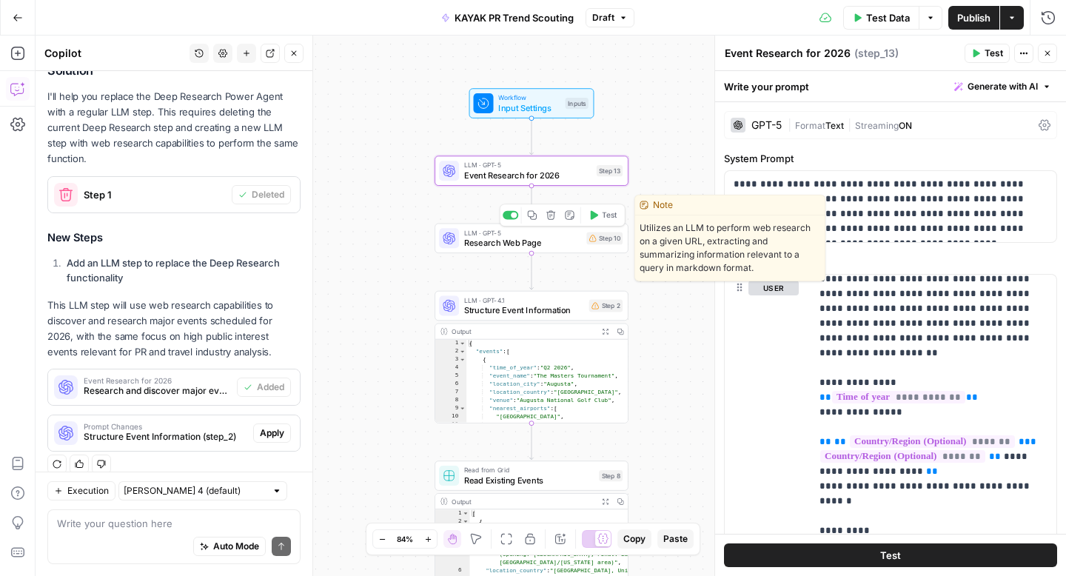
click at [515, 249] on span "Research Web Page" at bounding box center [523, 242] width 118 height 13
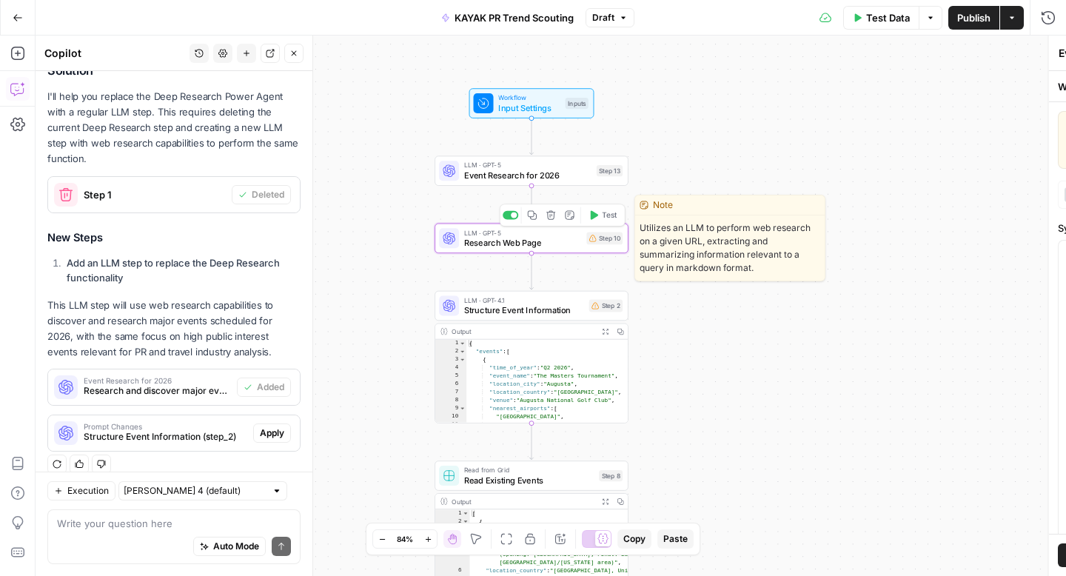
type textarea "Research Web Page"
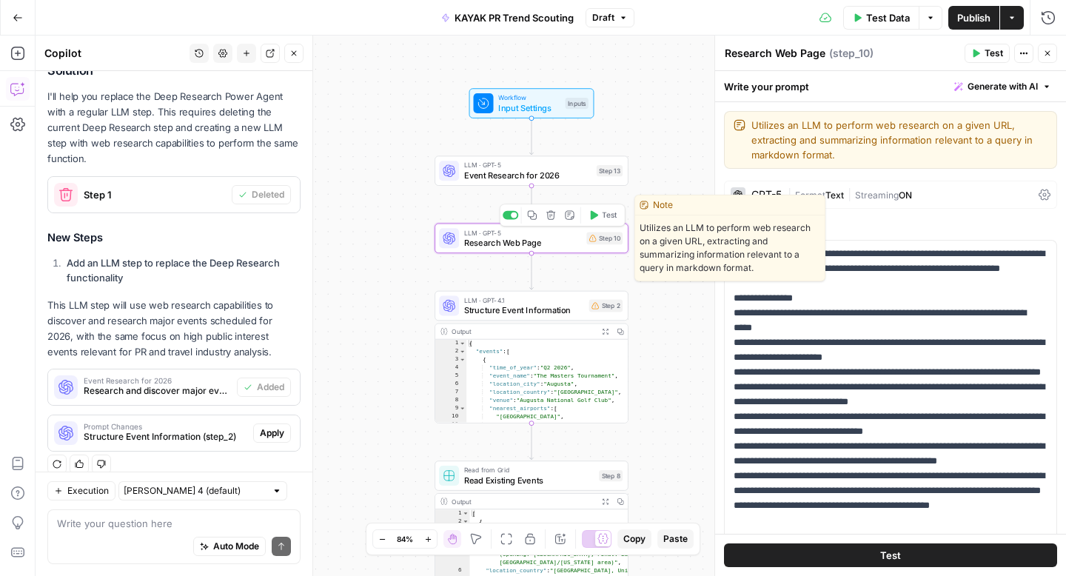
click at [552, 218] on icon "button" at bounding box center [551, 215] width 10 height 10
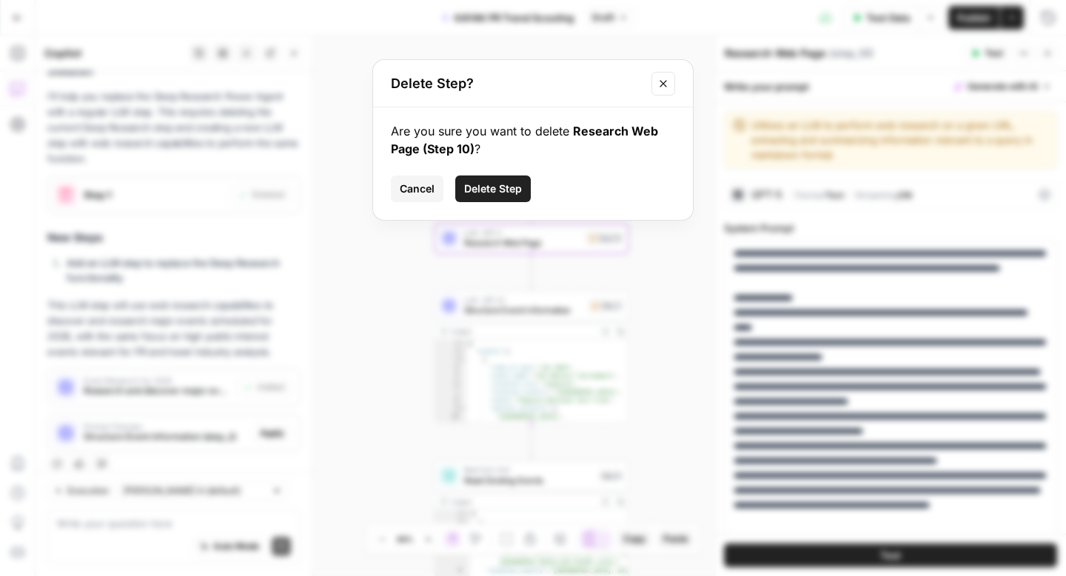
click at [516, 191] on span "Delete Step" at bounding box center [493, 188] width 58 height 15
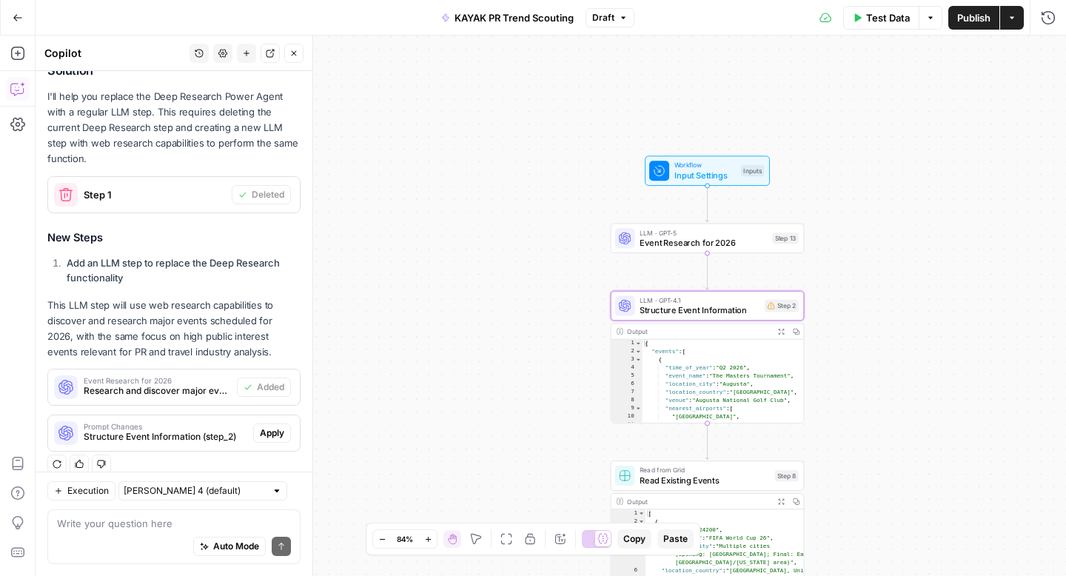
click at [221, 430] on span "Structure Event Information (step_2)" at bounding box center [166, 436] width 164 height 13
click at [278, 426] on span "Apply" at bounding box center [272, 432] width 24 height 13
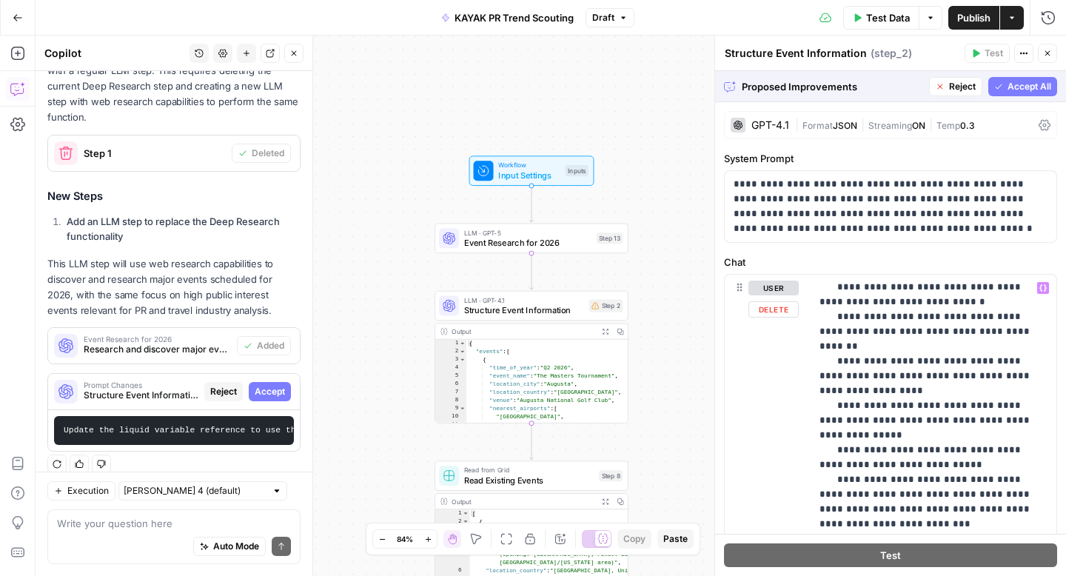
scroll to position [0, 0]
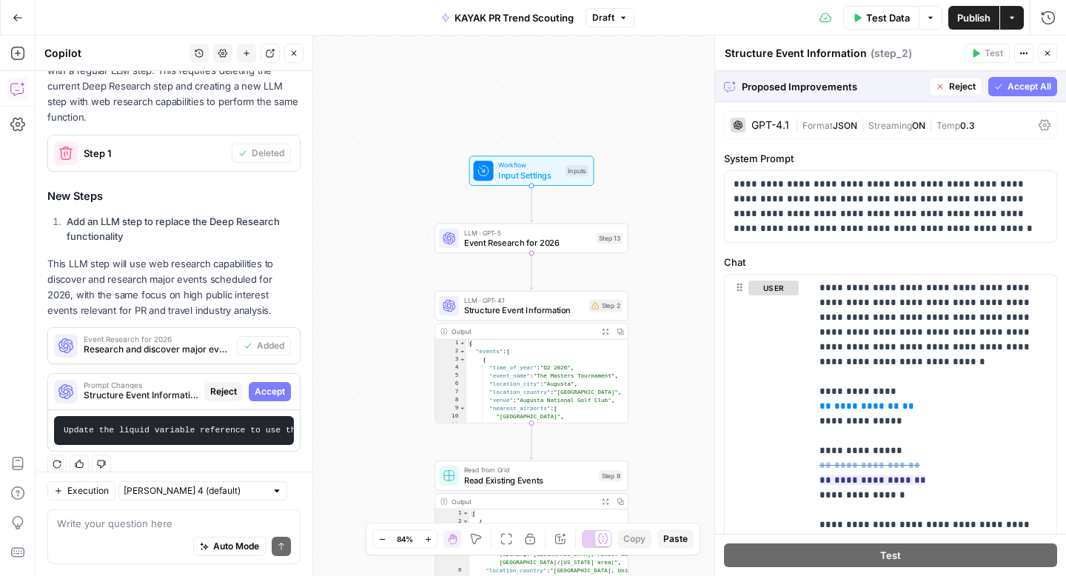
click at [1010, 84] on span "Accept All" at bounding box center [1030, 86] width 44 height 13
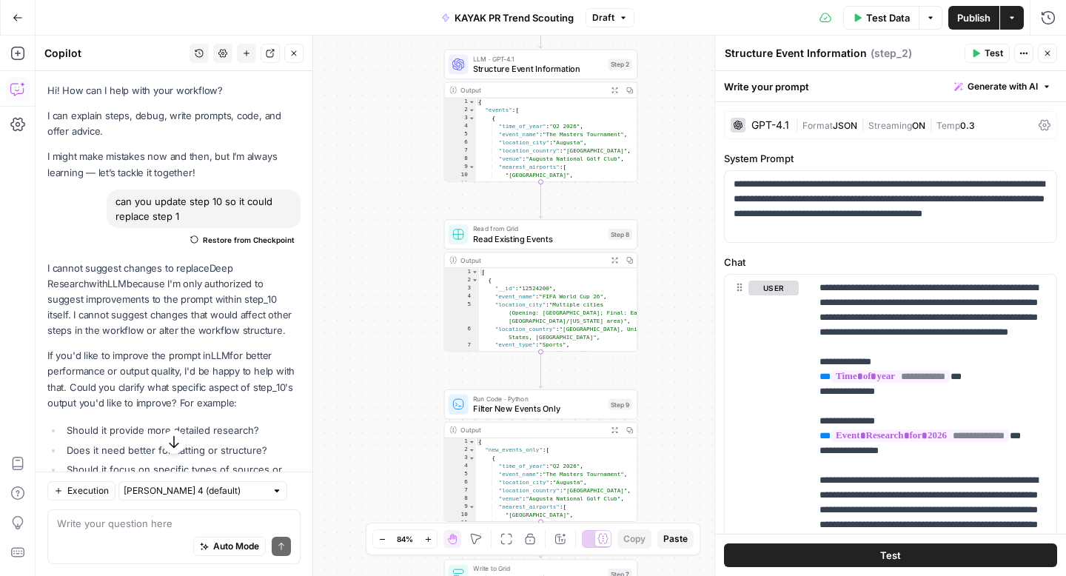
click at [881, 16] on span "Test Data" at bounding box center [888, 17] width 44 height 15
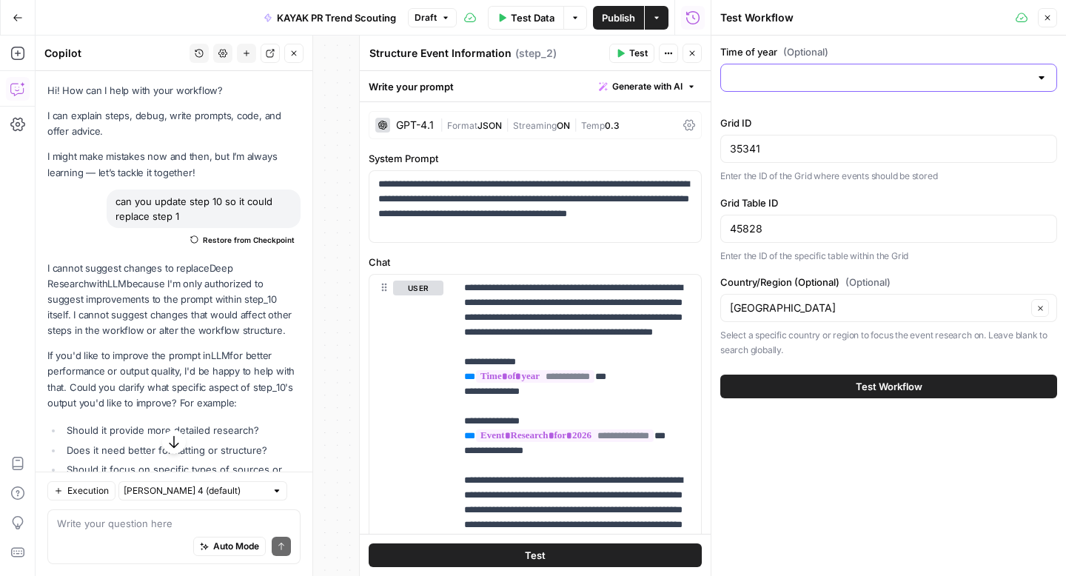
click at [793, 75] on input "Time of year (Optional)" at bounding box center [880, 77] width 300 height 15
click at [852, 453] on div "Time of year (Optional) Grid ID 35341 Enter the ID of the Grid where events sho…" at bounding box center [888, 306] width 355 height 540
click at [803, 388] on button "Test Workflow" at bounding box center [888, 387] width 337 height 24
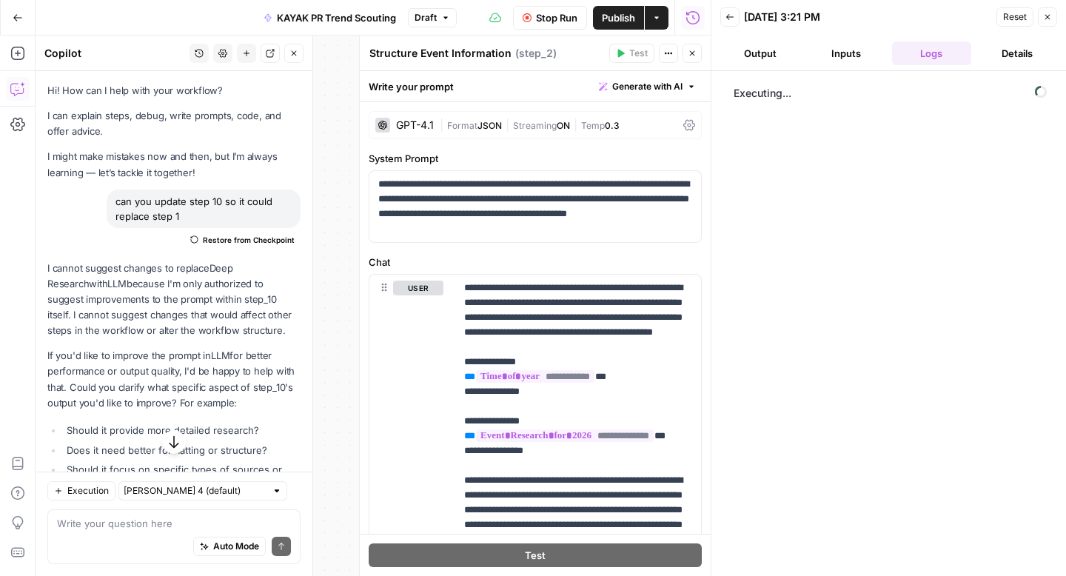
click at [693, 51] on icon "button" at bounding box center [692, 53] width 9 height 9
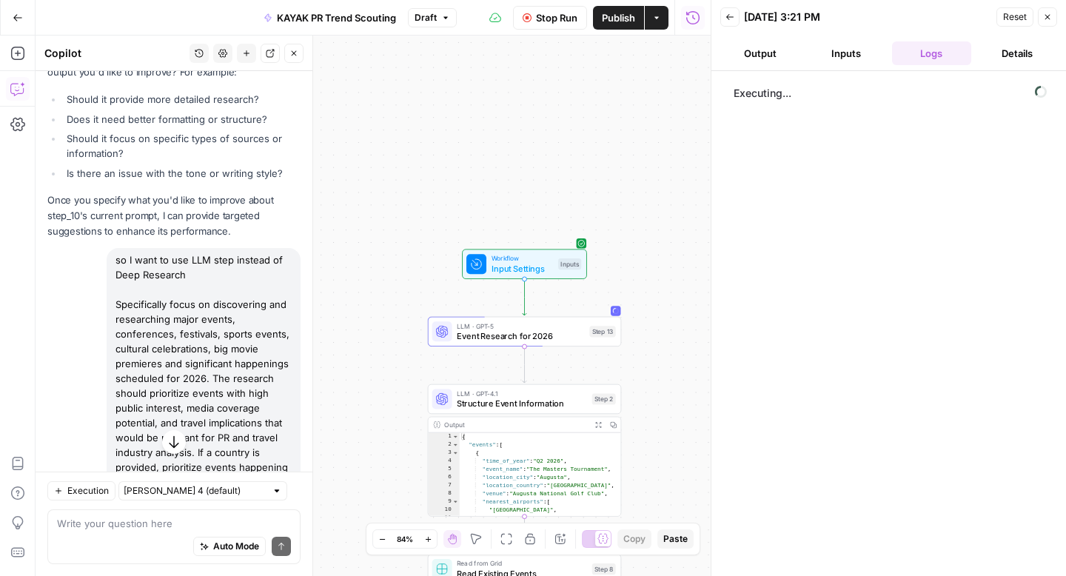
scroll to position [894, 0]
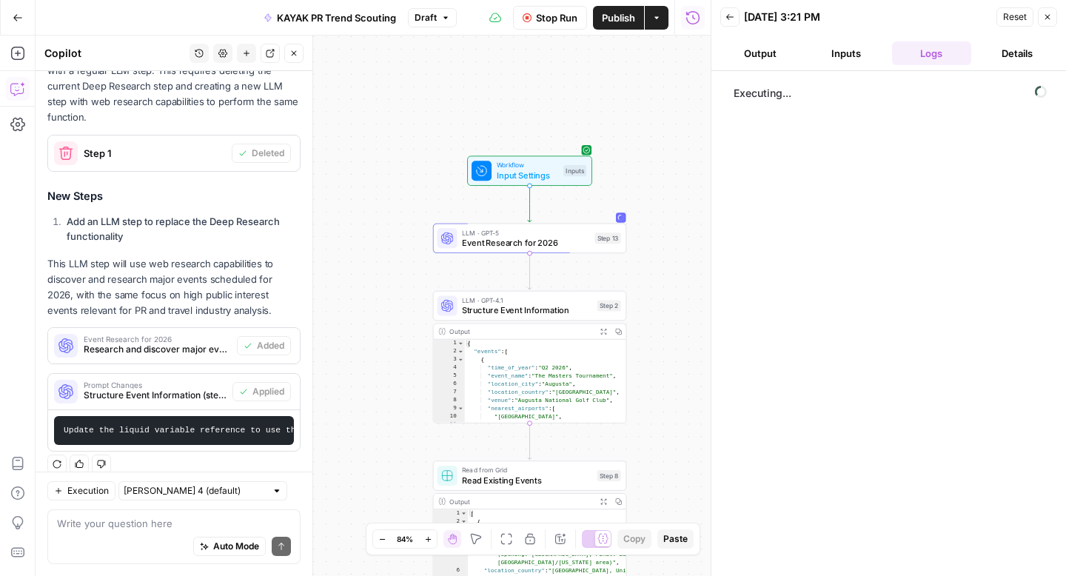
click at [289, 51] on icon "button" at bounding box center [293, 53] width 9 height 9
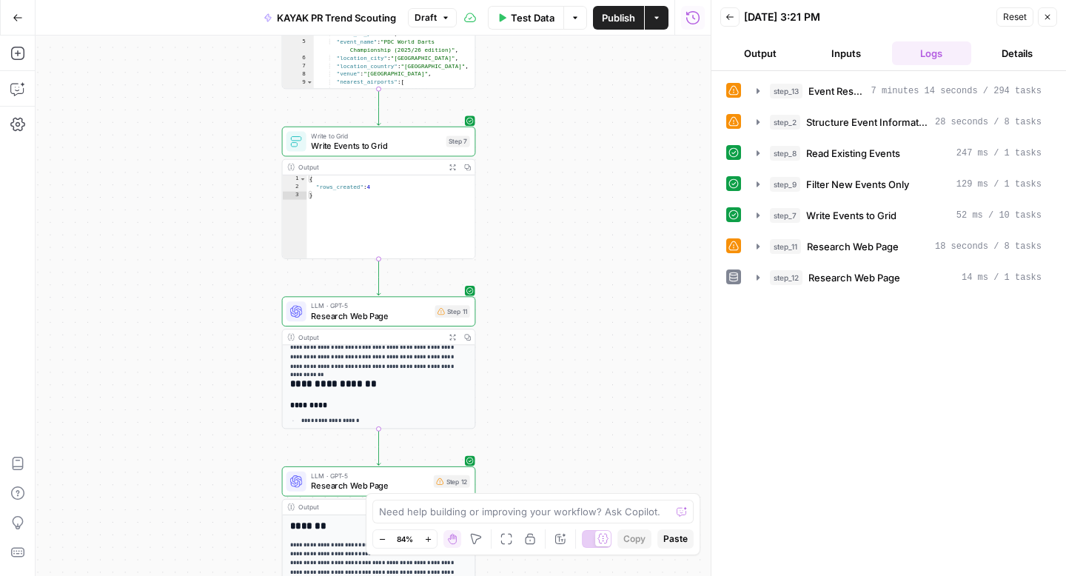
scroll to position [0, 0]
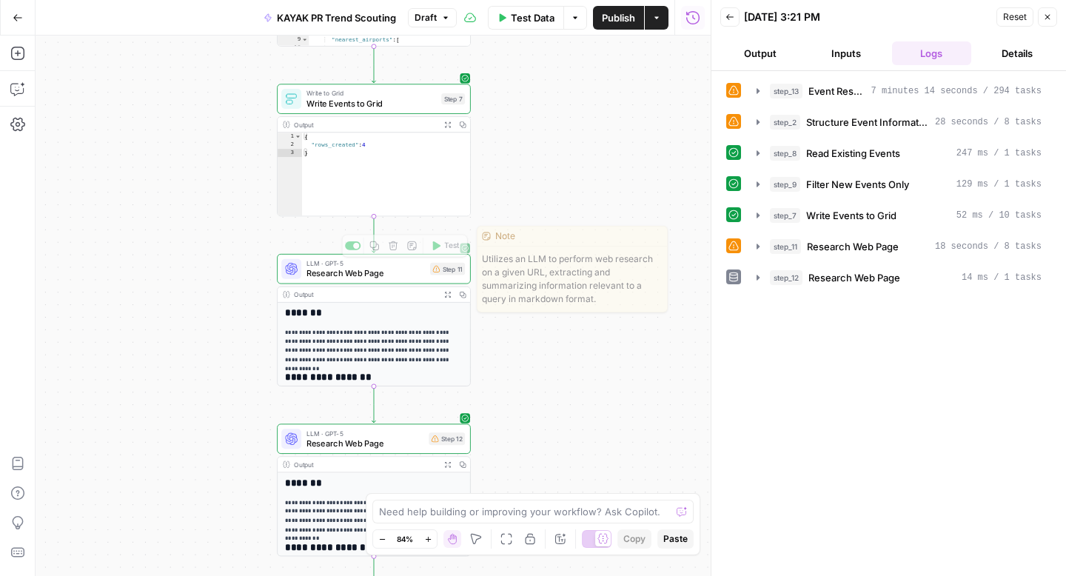
click at [395, 250] on icon "button" at bounding box center [393, 246] width 10 height 10
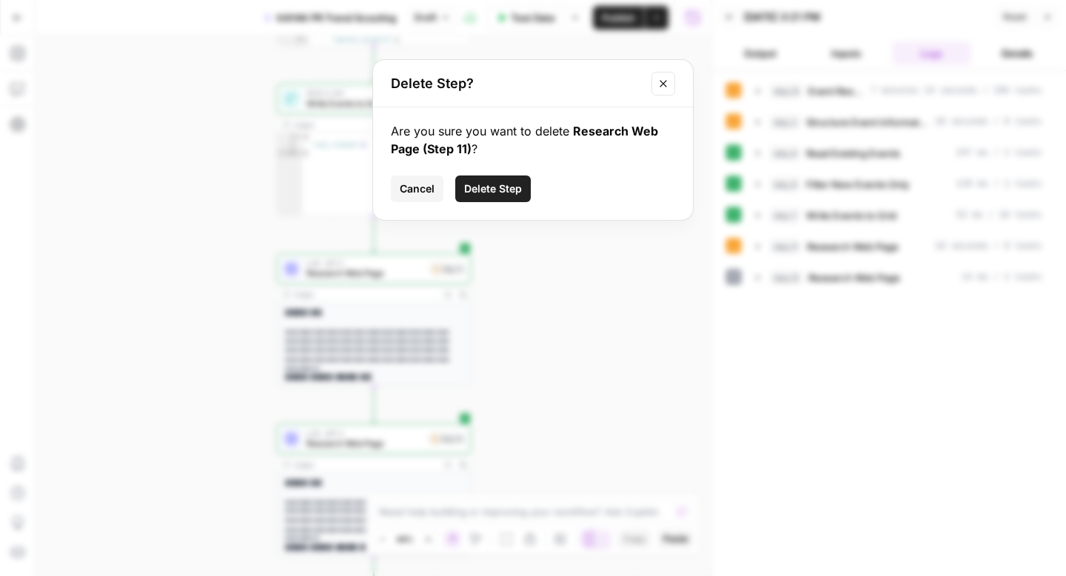
click at [502, 187] on span "Delete Step" at bounding box center [493, 188] width 58 height 15
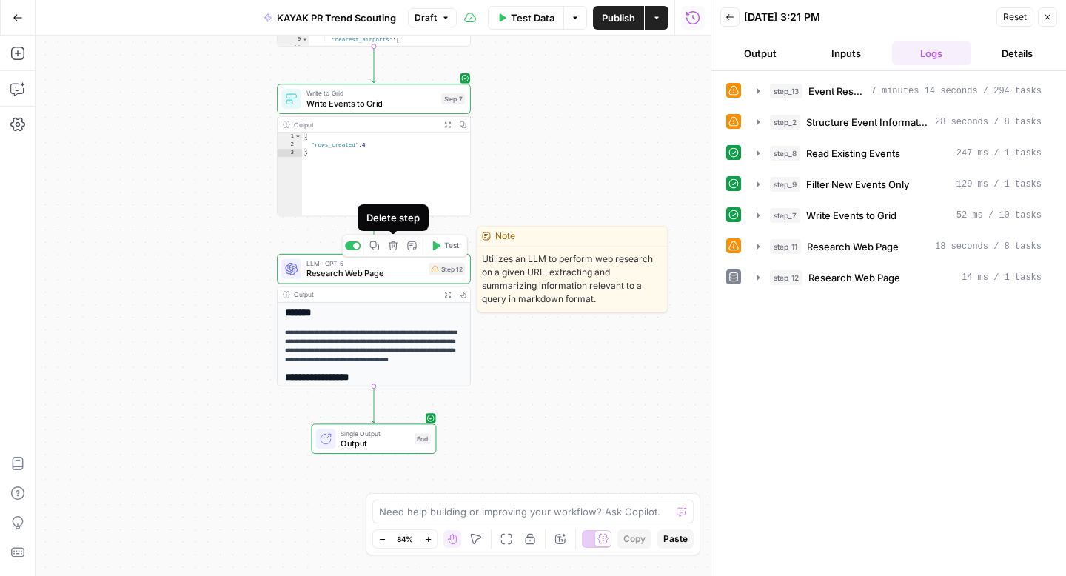
click at [395, 247] on icon "button" at bounding box center [393, 245] width 9 height 9
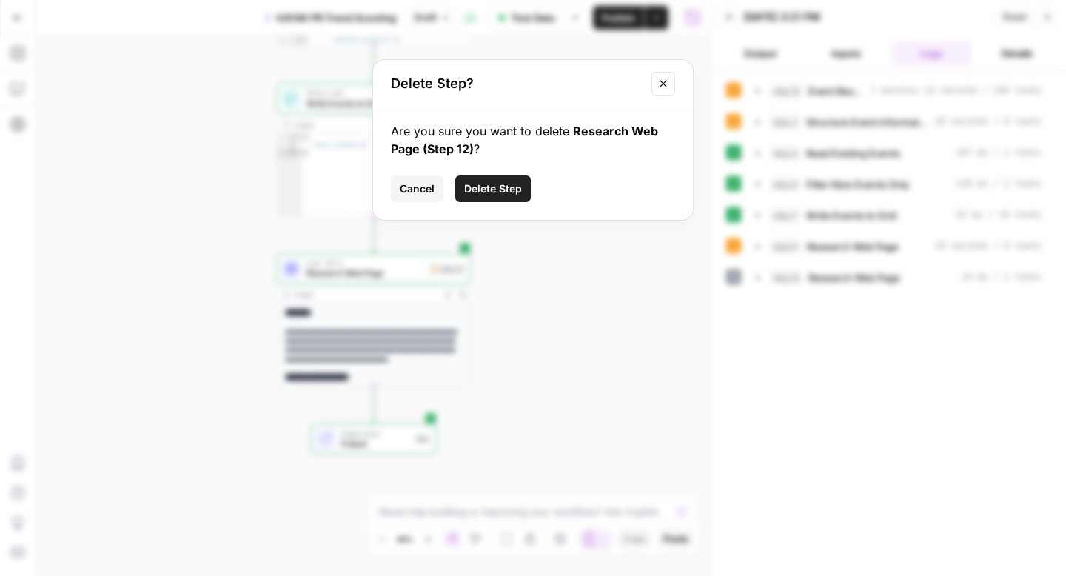
click at [499, 170] on div "Are you sure you want to delete Research Web Page (Step 12) ? Cancel Delete Step" at bounding box center [533, 163] width 320 height 113
click at [495, 180] on button "Delete Step" at bounding box center [493, 188] width 76 height 27
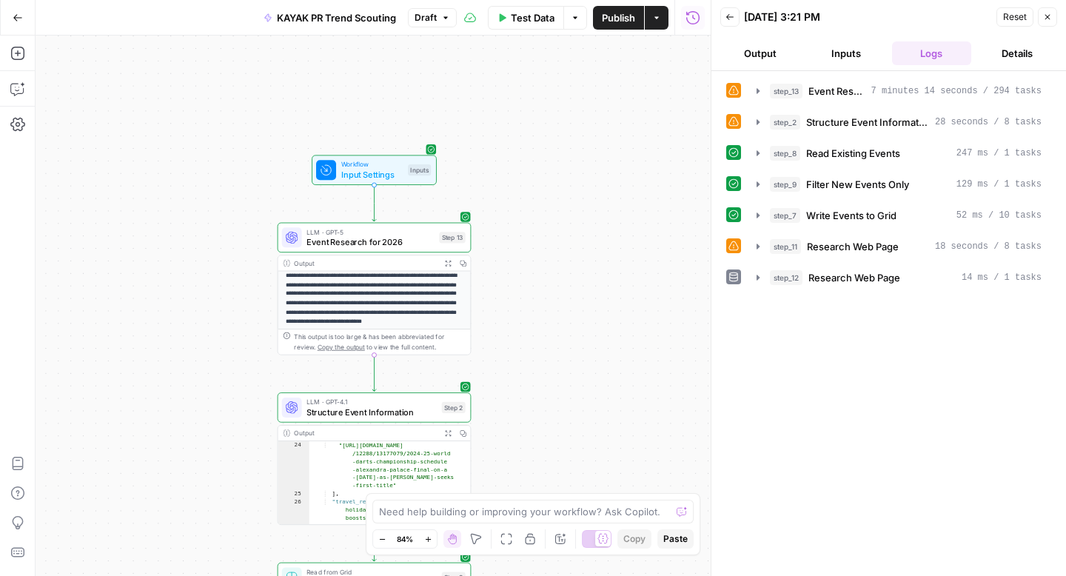
scroll to position [5, 0]
click at [375, 308] on p "**********" at bounding box center [375, 299] width 178 height 55
click at [769, 55] on button "Output" at bounding box center [760, 53] width 80 height 24
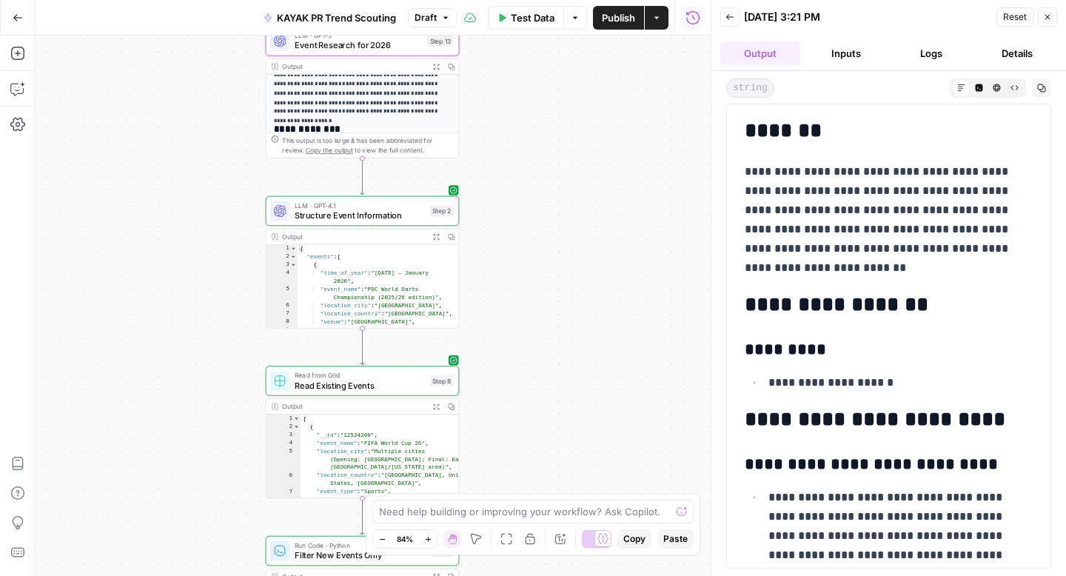
scroll to position [1, 0]
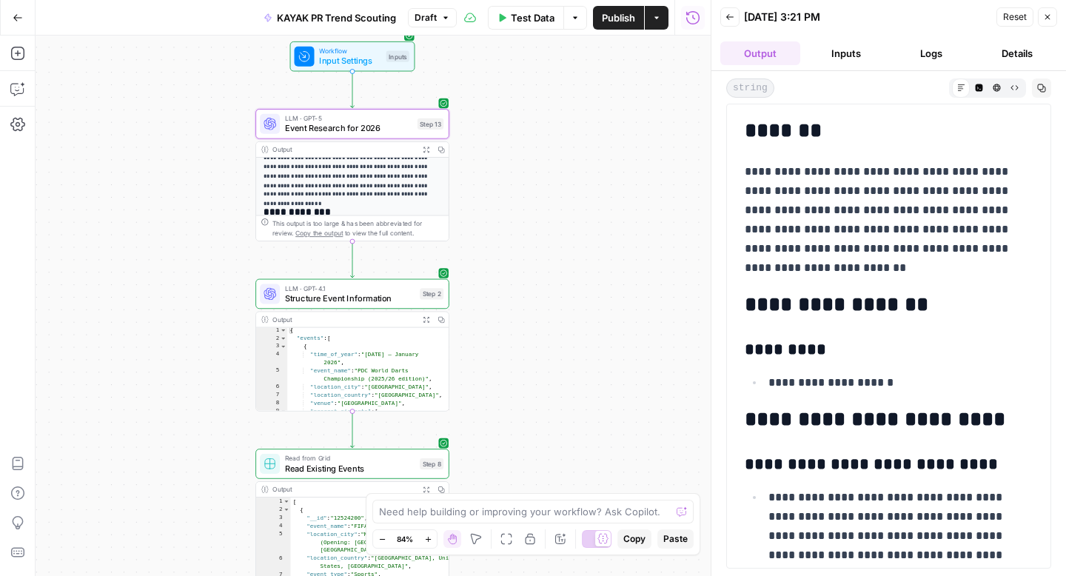
click at [346, 120] on span "LLM · GPT-5" at bounding box center [348, 118] width 127 height 10
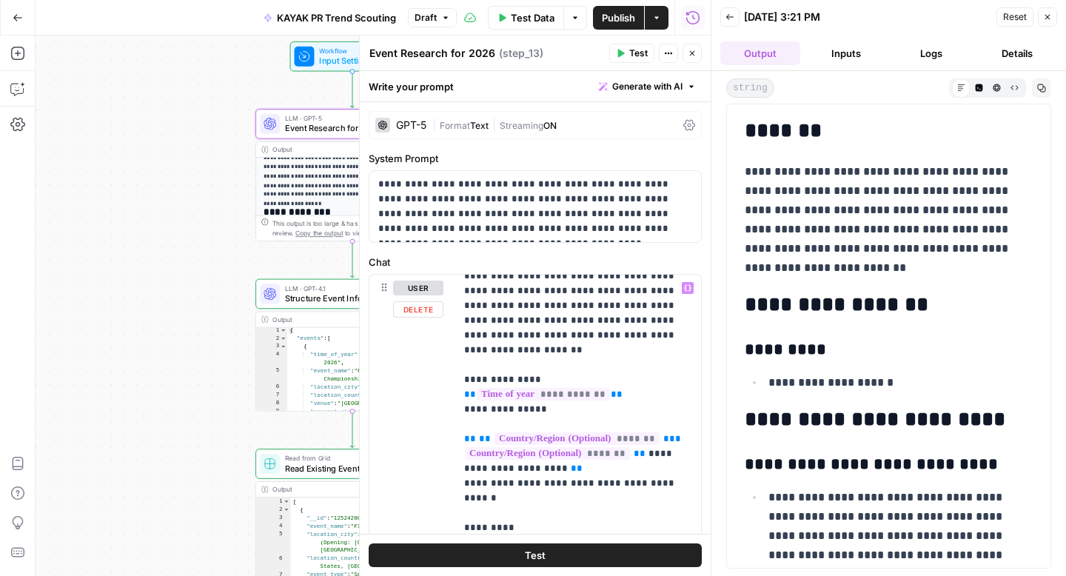
scroll to position [6, 0]
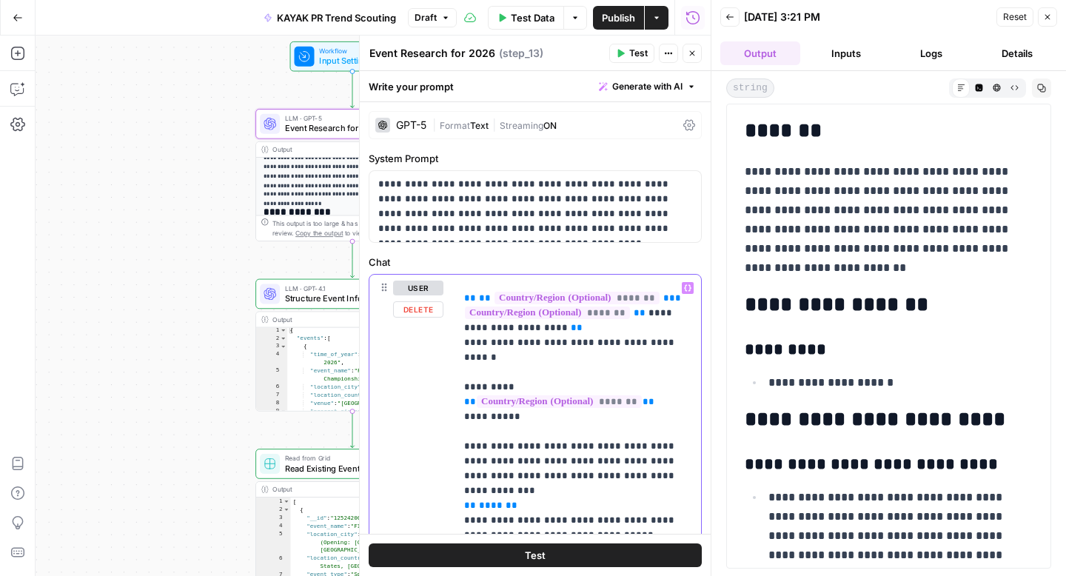
scroll to position [68, 0]
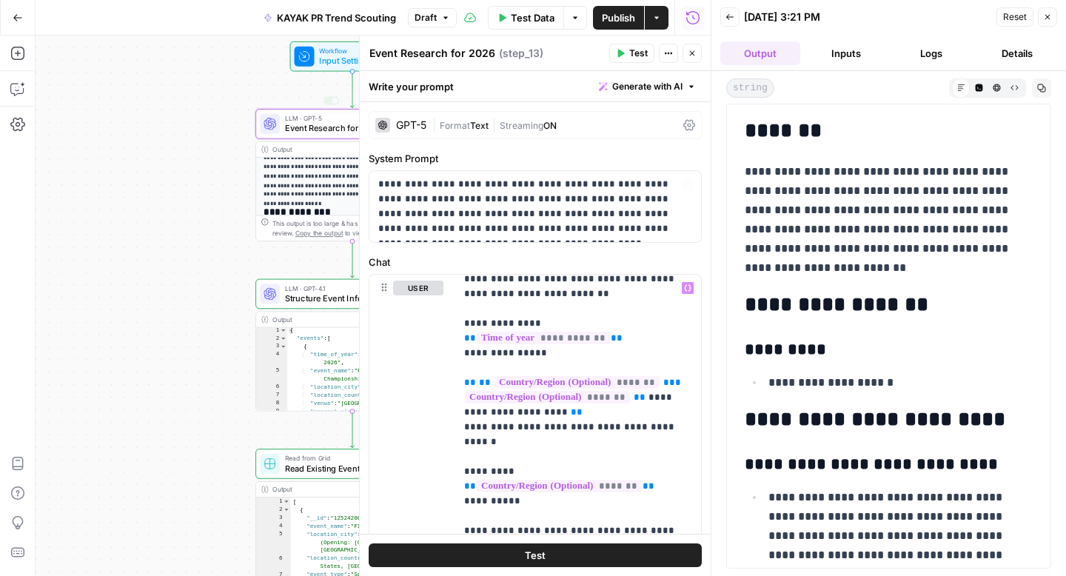
click at [321, 70] on div "Workflow Input Settings Inputs" at bounding box center [352, 56] width 125 height 30
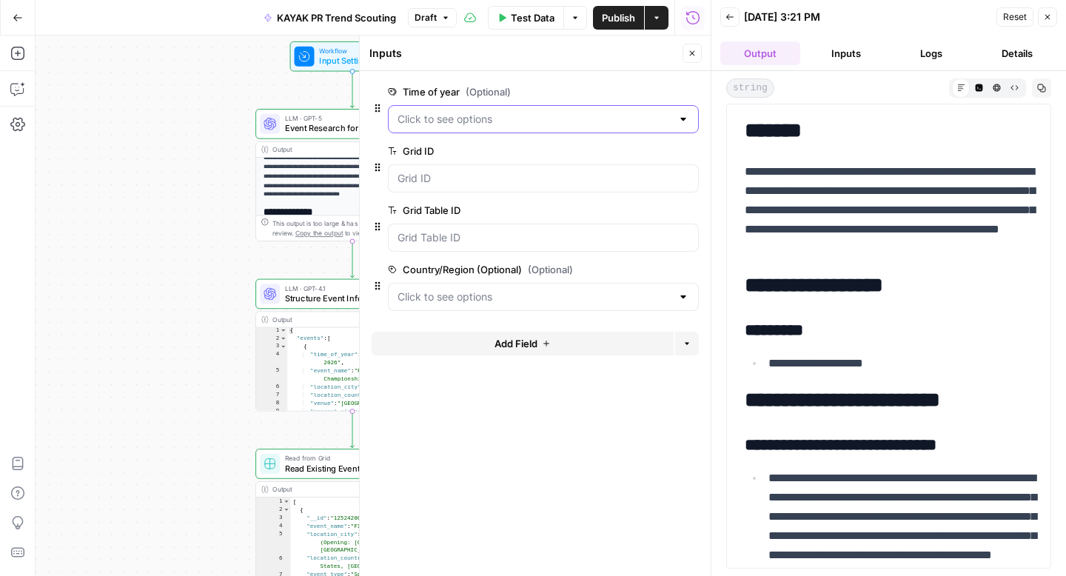
click at [493, 120] on year "Time of year (Optional)" at bounding box center [535, 119] width 274 height 15
click at [493, 121] on year "Time of year (Optional)" at bounding box center [535, 119] width 274 height 15
click at [309, 132] on span "Event Research for 2026" at bounding box center [348, 128] width 127 height 13
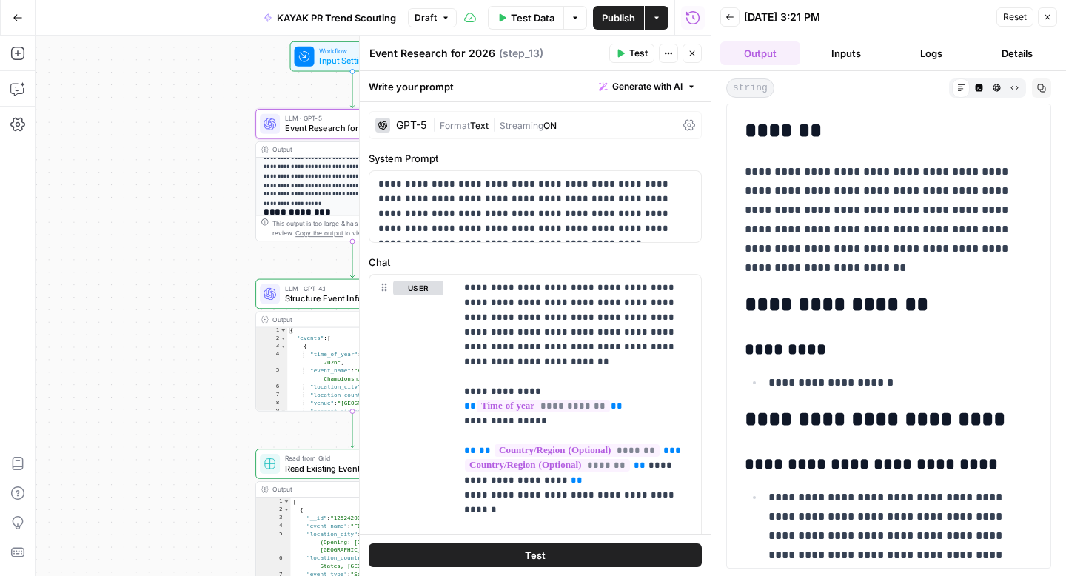
click at [568, 561] on button "Test" at bounding box center [535, 555] width 333 height 24
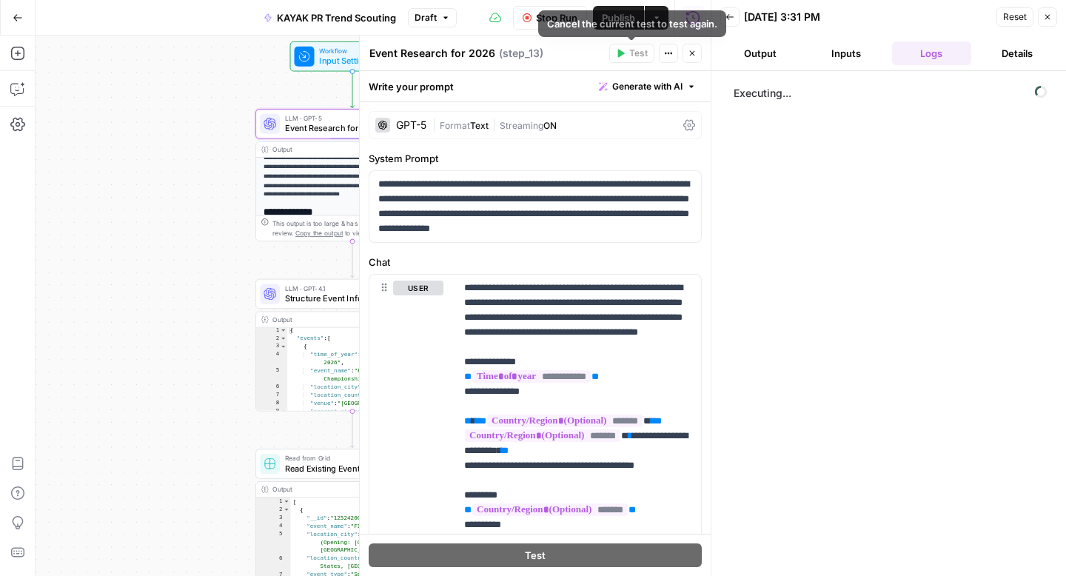
click at [620, 17] on span "Publish" at bounding box center [618, 17] width 33 height 15
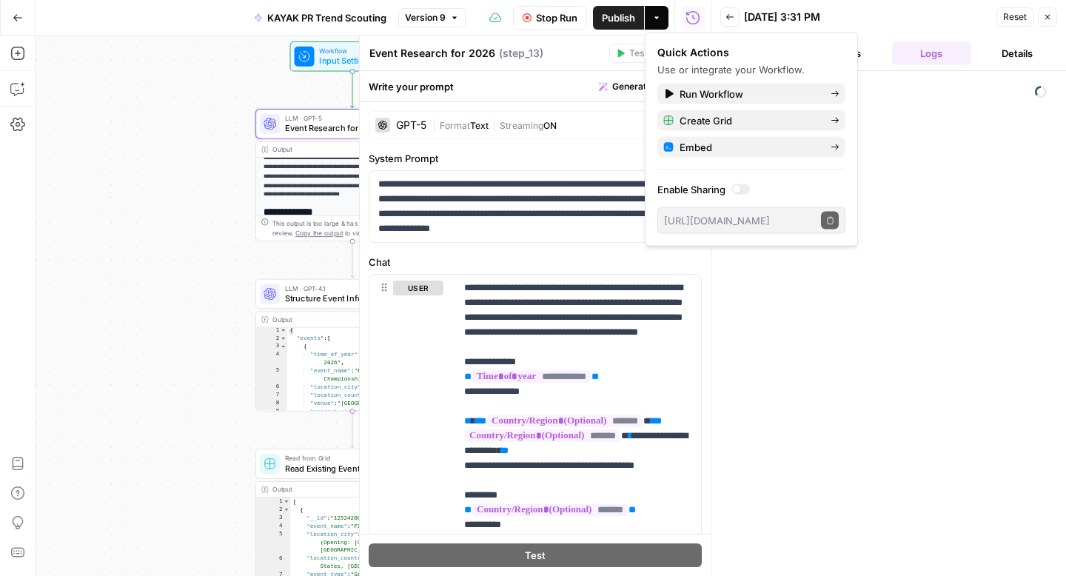
click at [207, 196] on div "**********" at bounding box center [373, 306] width 675 height 540
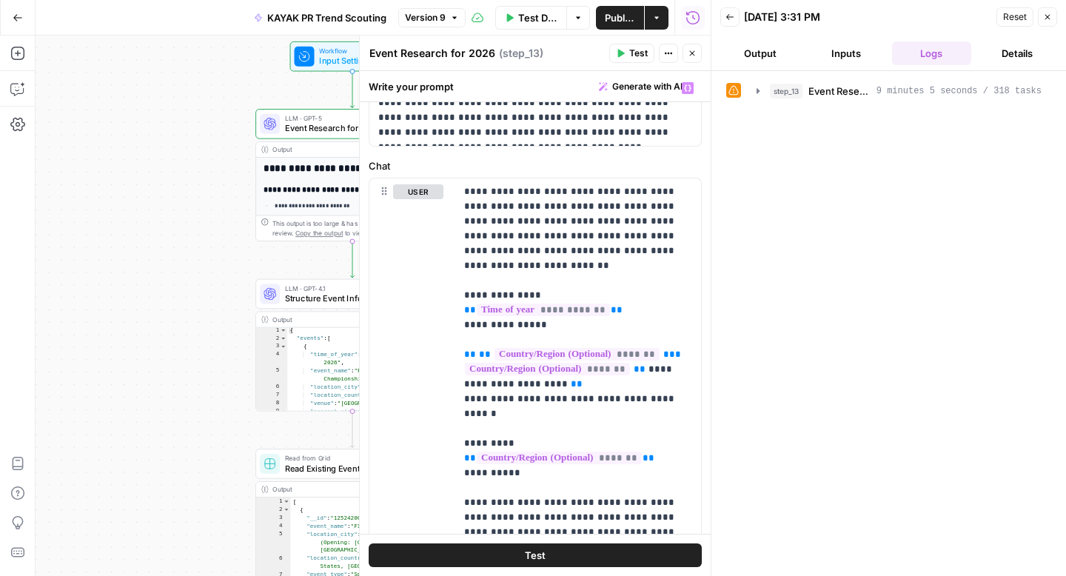
scroll to position [96, 0]
click at [193, 232] on div "**********" at bounding box center [373, 306] width 675 height 540
click at [695, 58] on button "Close" at bounding box center [692, 53] width 19 height 19
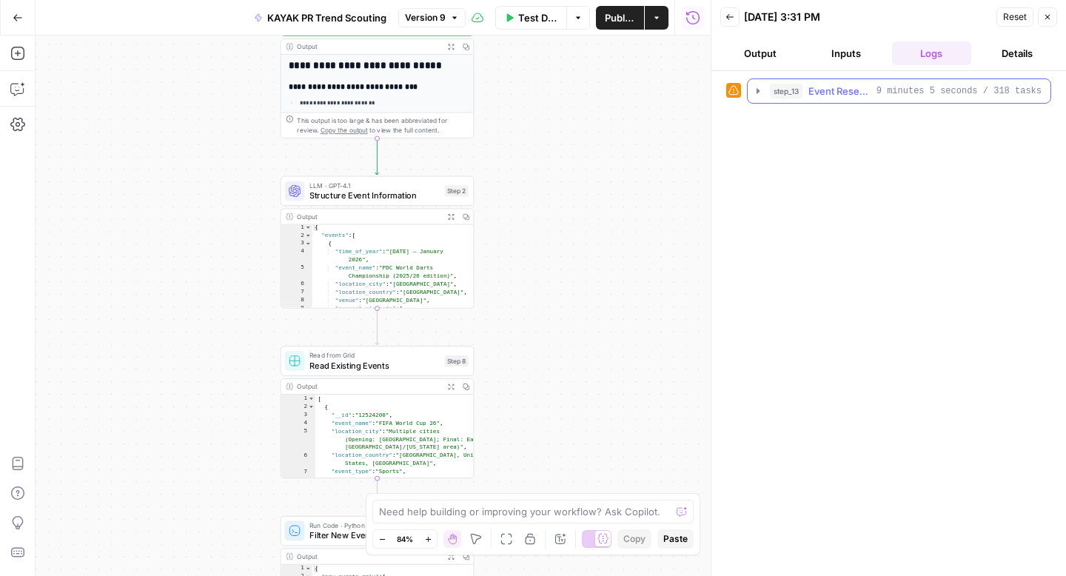
click at [748, 90] on button "step_13 Event Research for 2026 9 minutes 5 seconds / 318 tasks" at bounding box center [899, 91] width 303 height 24
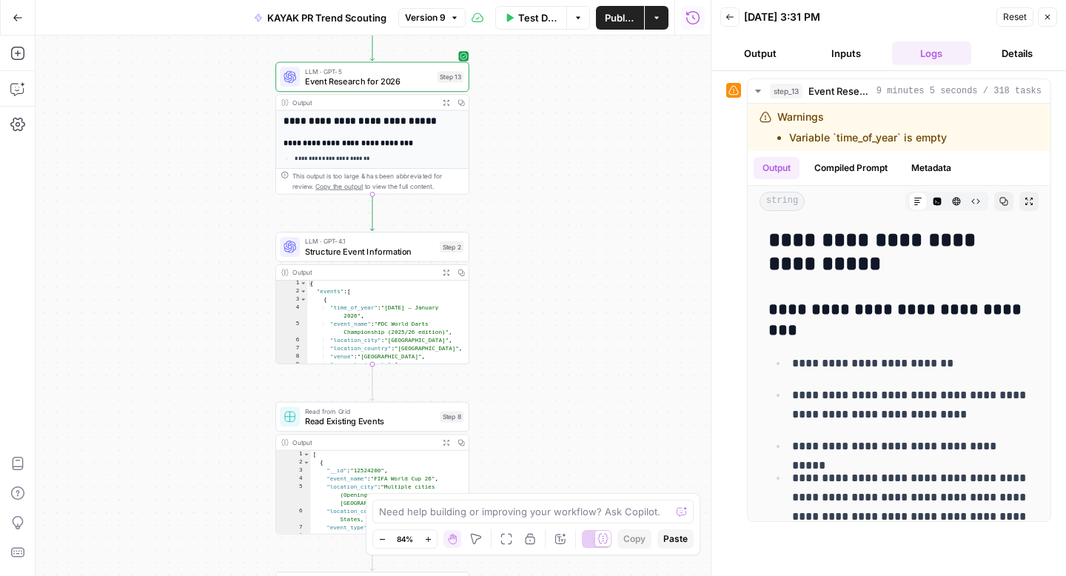
click at [728, 21] on icon "button" at bounding box center [729, 17] width 9 height 9
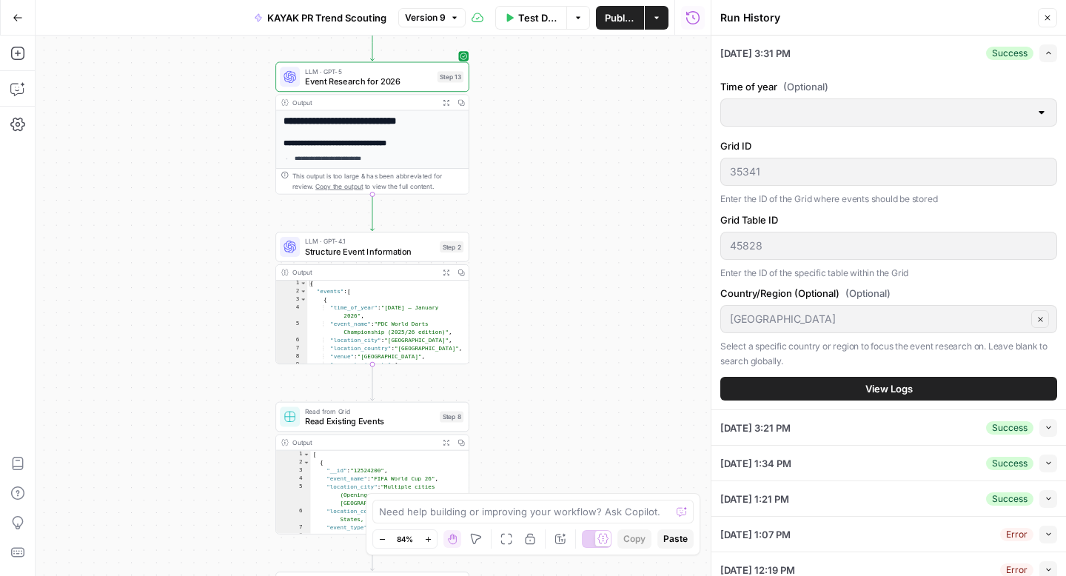
click at [400, 247] on span "Structure Event Information" at bounding box center [370, 251] width 130 height 13
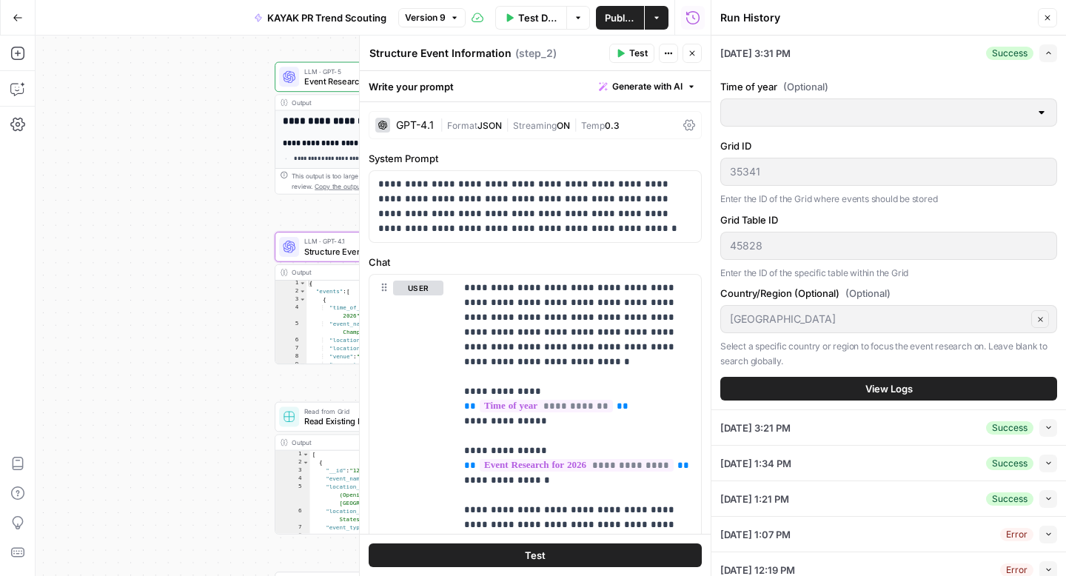
click at [159, 277] on div "**********" at bounding box center [373, 306] width 675 height 540
click at [692, 50] on icon "button" at bounding box center [692, 53] width 9 height 9
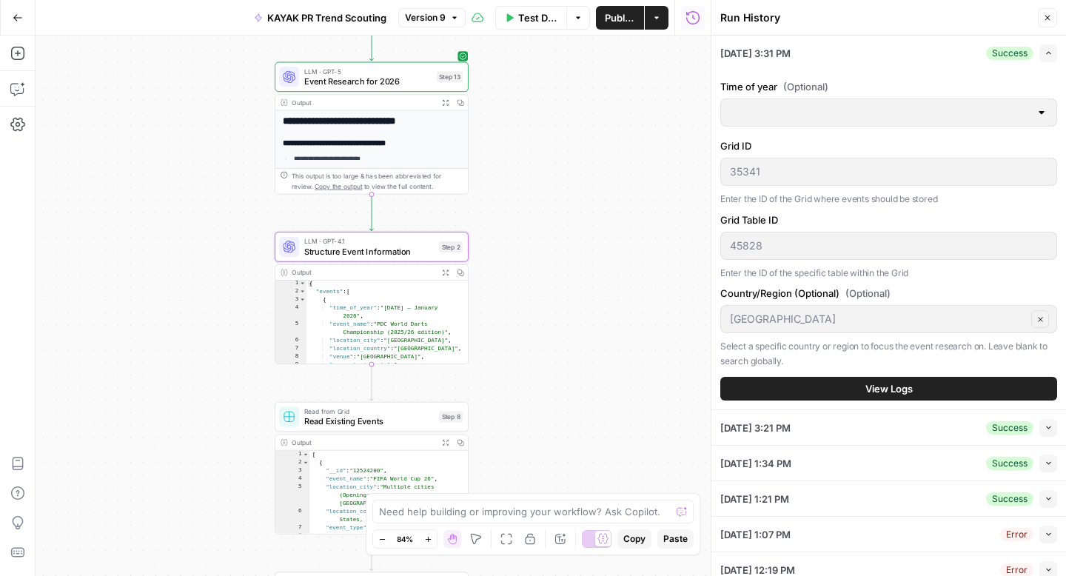
click at [1043, 17] on icon "button" at bounding box center [1047, 17] width 9 height 9
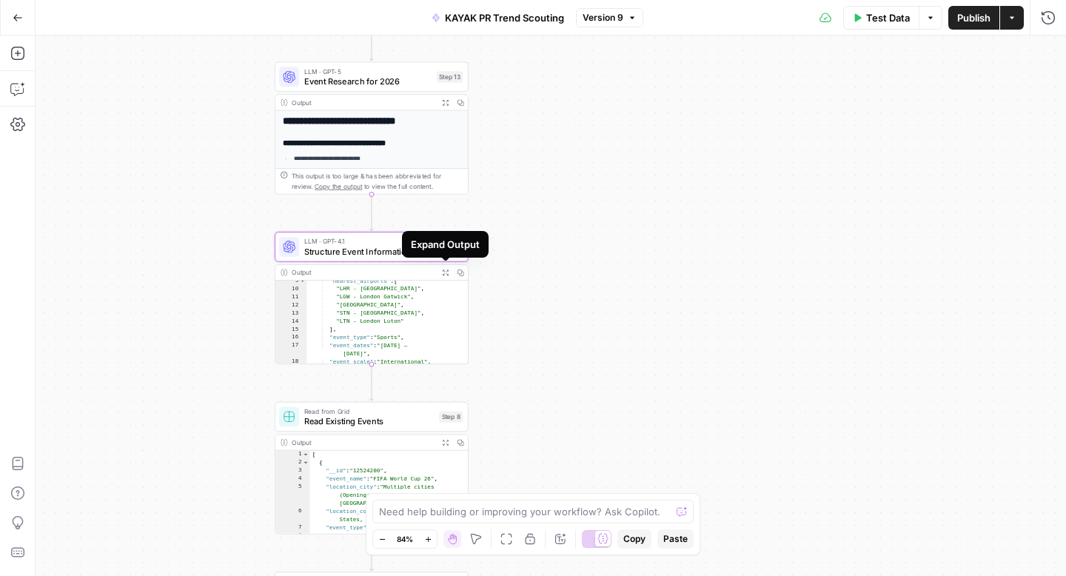
scroll to position [0, 0]
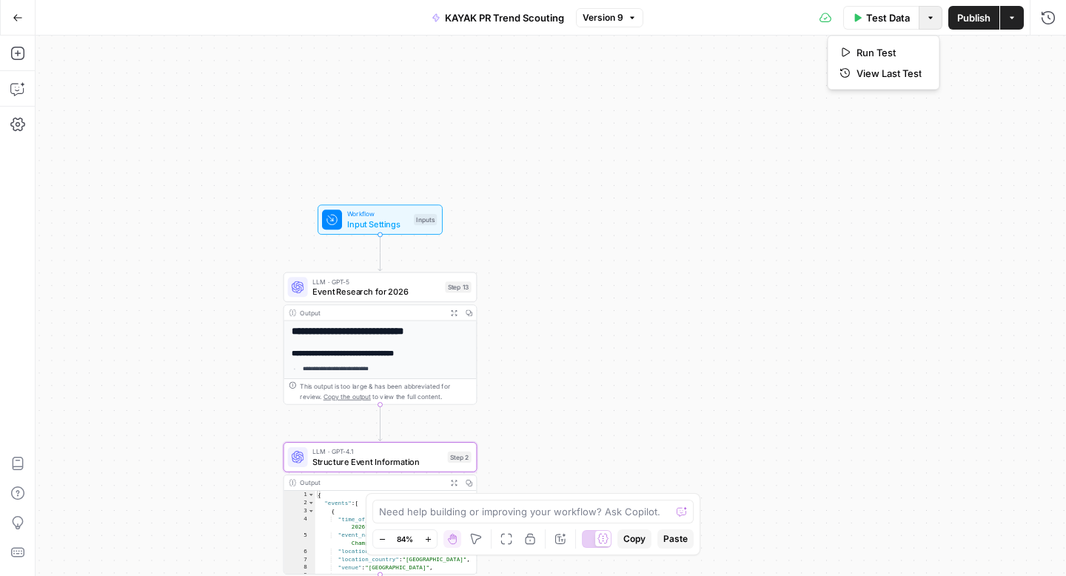
click at [924, 13] on button "Options" at bounding box center [931, 18] width 24 height 24
click at [879, 26] on button "Test Data" at bounding box center [882, 18] width 76 height 24
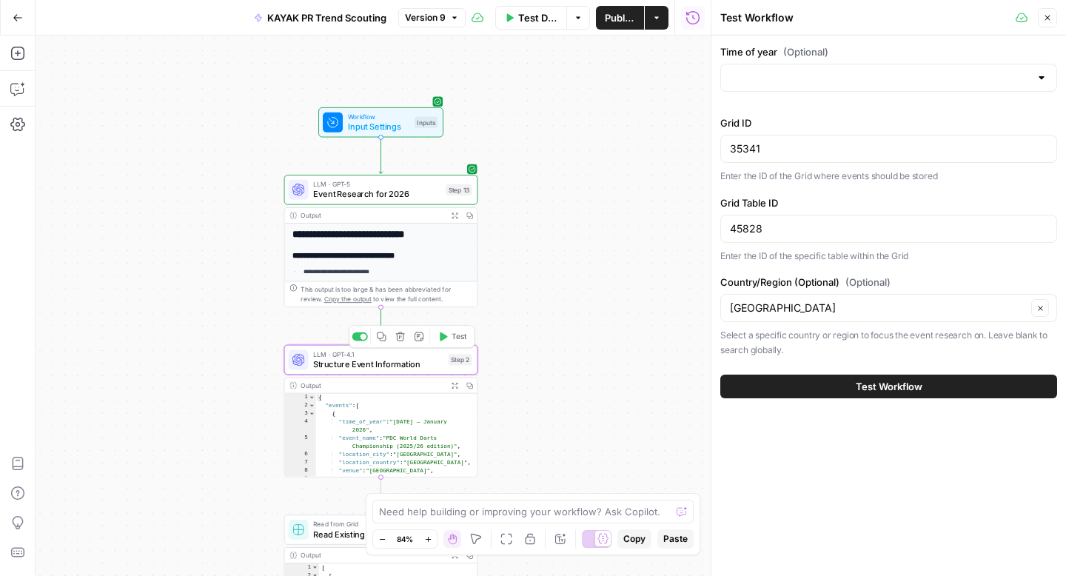
click at [446, 343] on button "Test" at bounding box center [452, 337] width 38 height 16
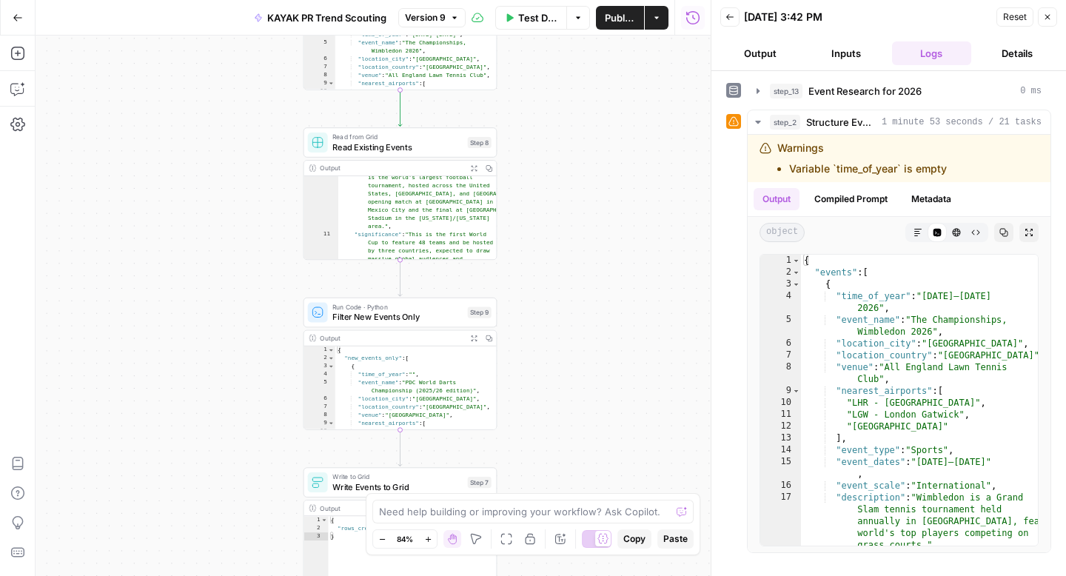
scroll to position [101, 0]
click at [761, 119] on icon "button" at bounding box center [758, 122] width 12 height 12
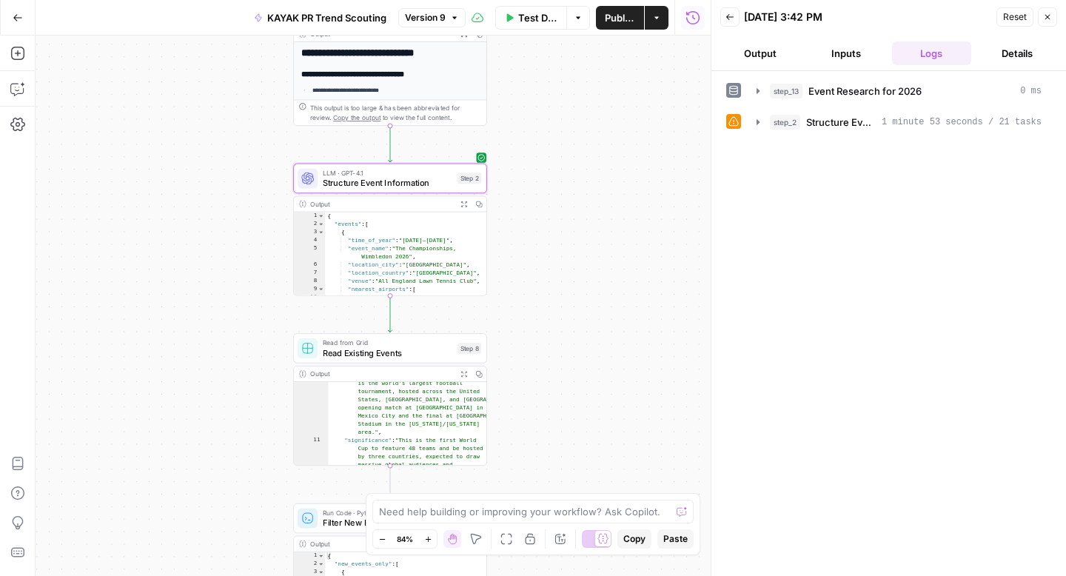
click at [434, 352] on span "Read Existing Events" at bounding box center [388, 352] width 130 height 13
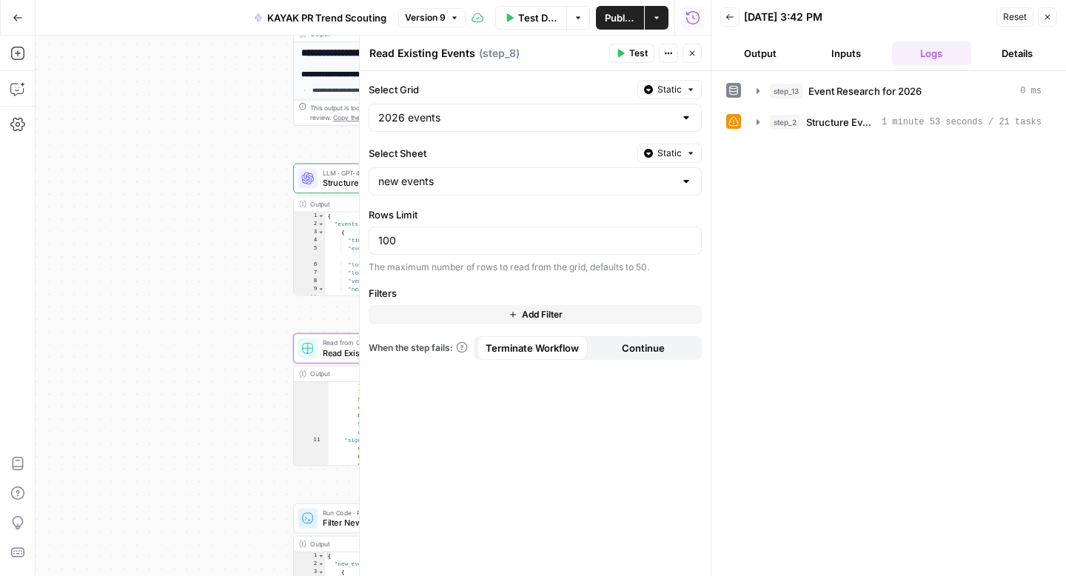
click at [260, 335] on div "**********" at bounding box center [373, 306] width 675 height 540
click at [691, 49] on icon "button" at bounding box center [692, 53] width 9 height 9
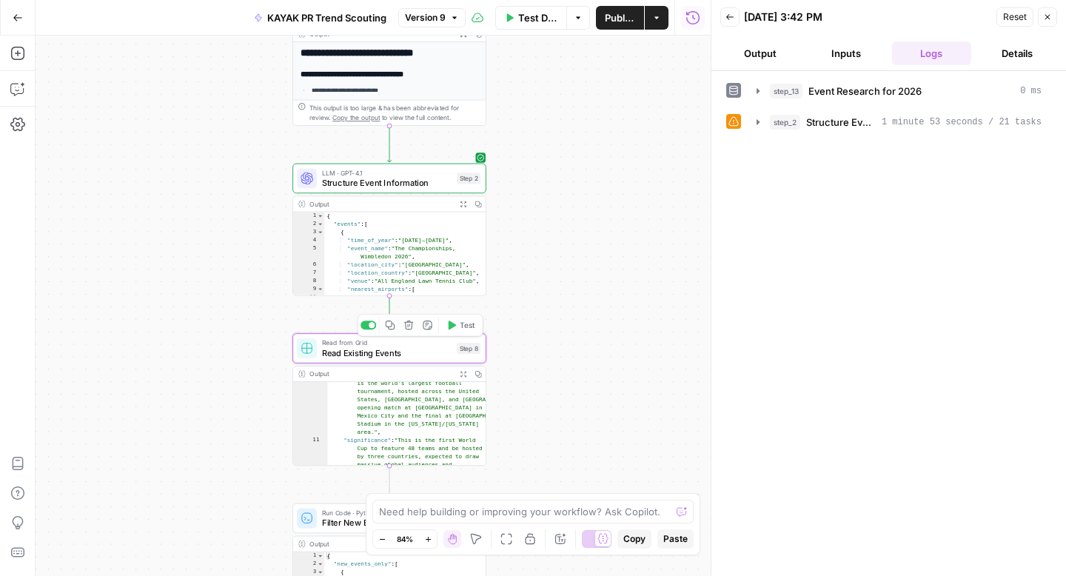
click at [471, 326] on span "Test" at bounding box center [467, 325] width 15 height 11
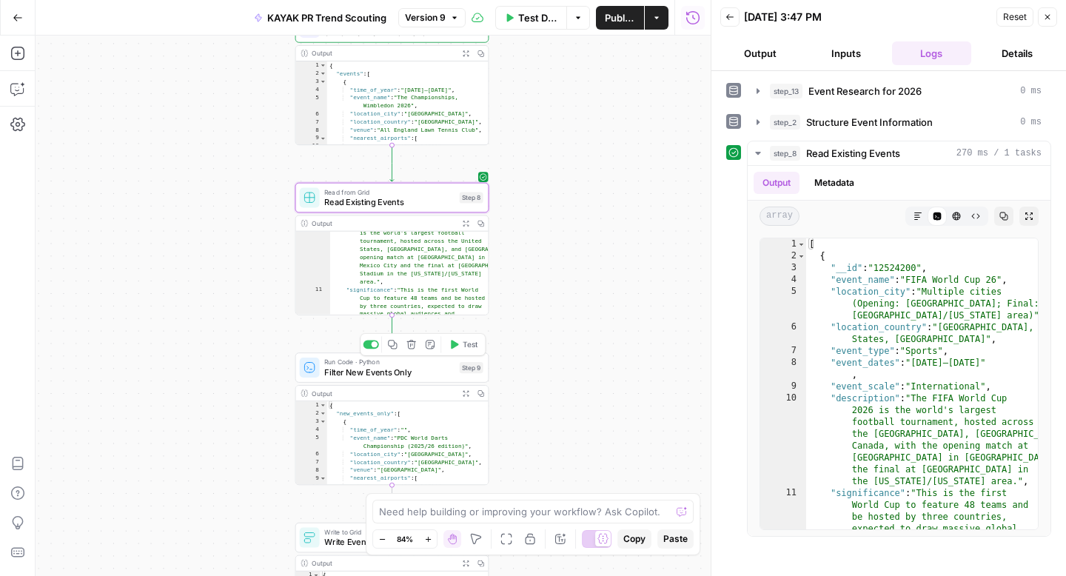
click at [454, 351] on button "Test" at bounding box center [463, 344] width 38 height 16
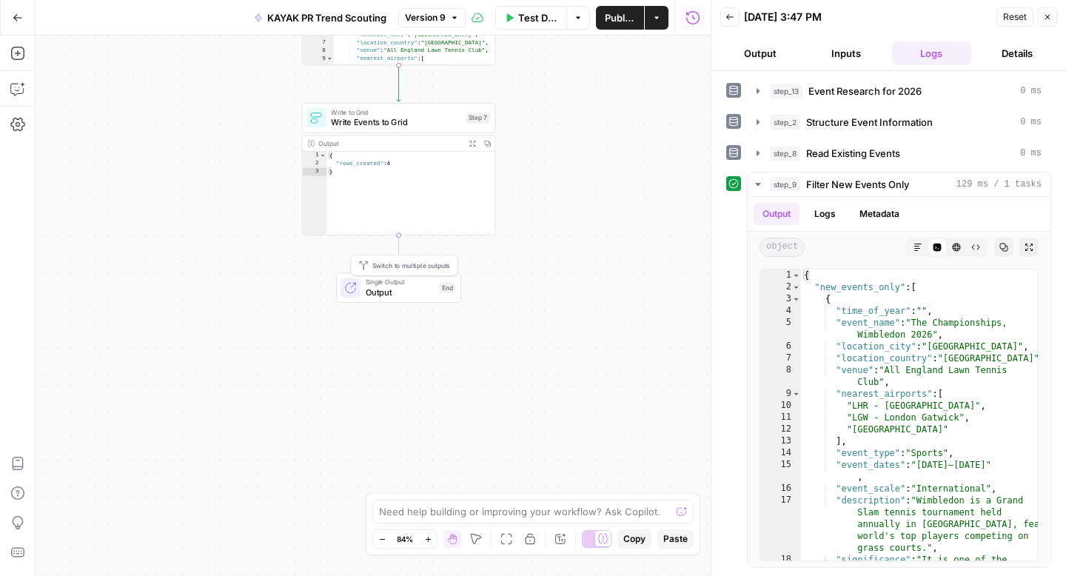
click at [420, 285] on div "Single Output Output" at bounding box center [400, 287] width 69 height 21
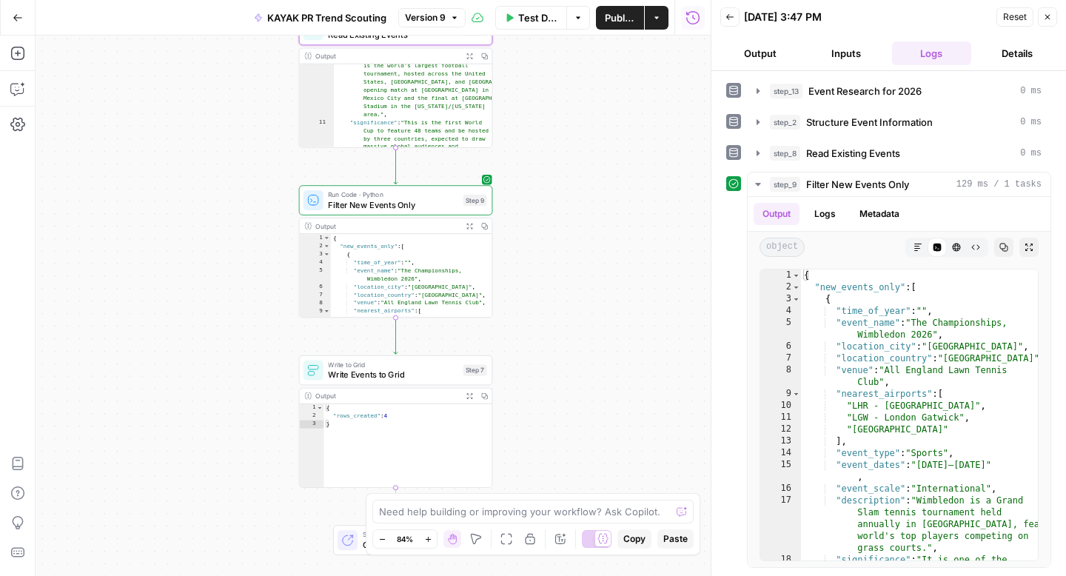
click at [427, 378] on span "Write Events to Grid" at bounding box center [393, 375] width 130 height 13
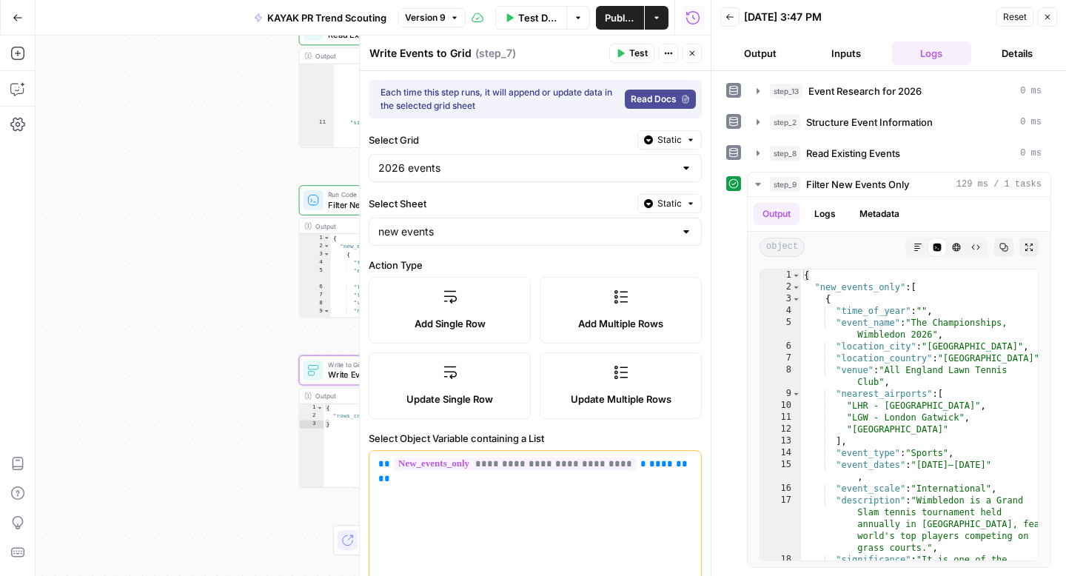
click at [1043, 23] on button "Close" at bounding box center [1047, 16] width 19 height 19
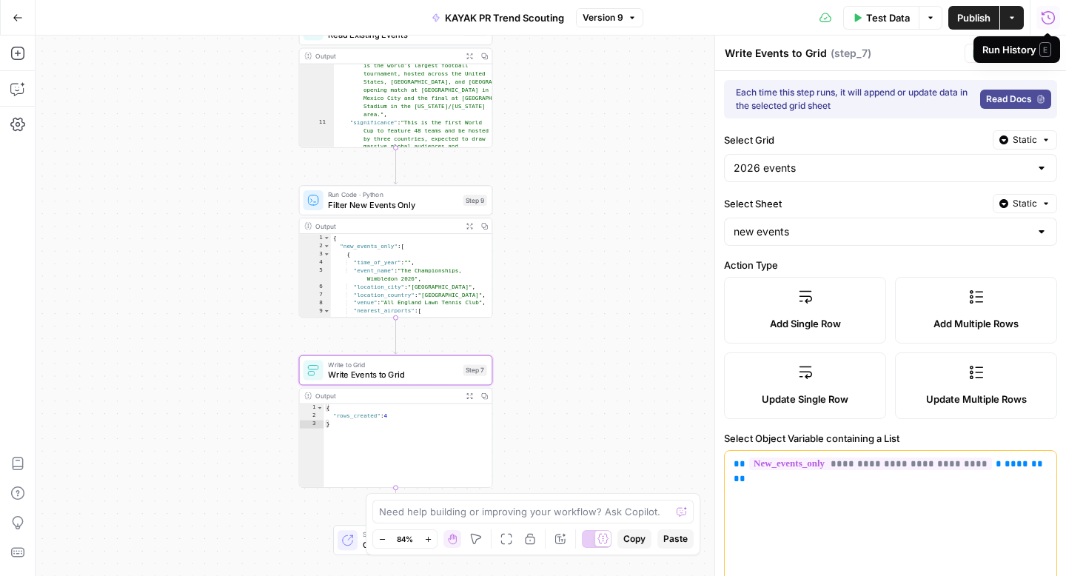
click at [1047, 56] on span "E" at bounding box center [1045, 49] width 12 height 15
click at [1038, 50] on button "Close" at bounding box center [1047, 53] width 19 height 19
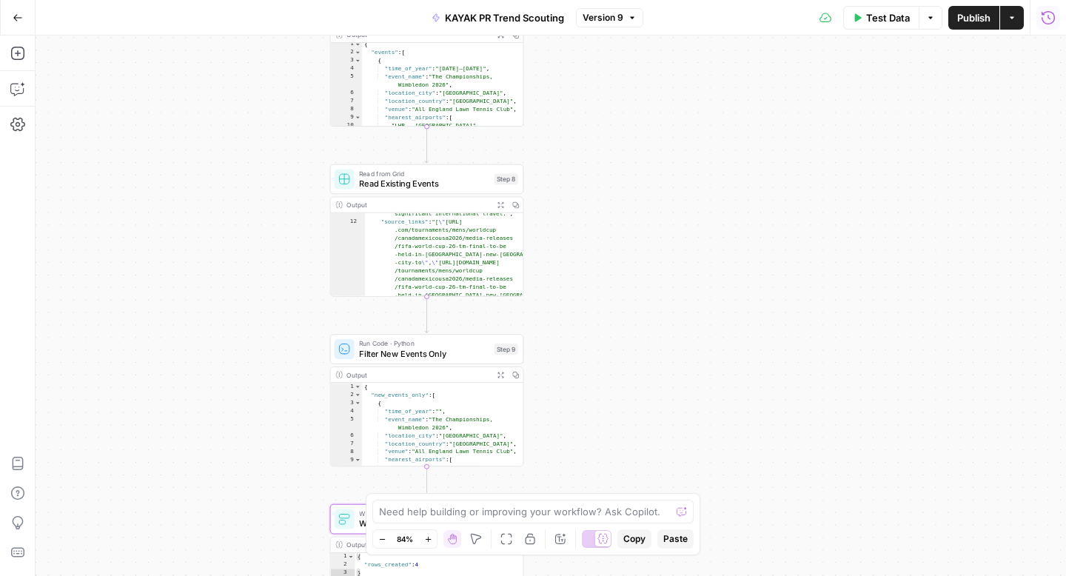
scroll to position [60, 0]
click at [626, 243] on div "**********" at bounding box center [551, 306] width 1030 height 540
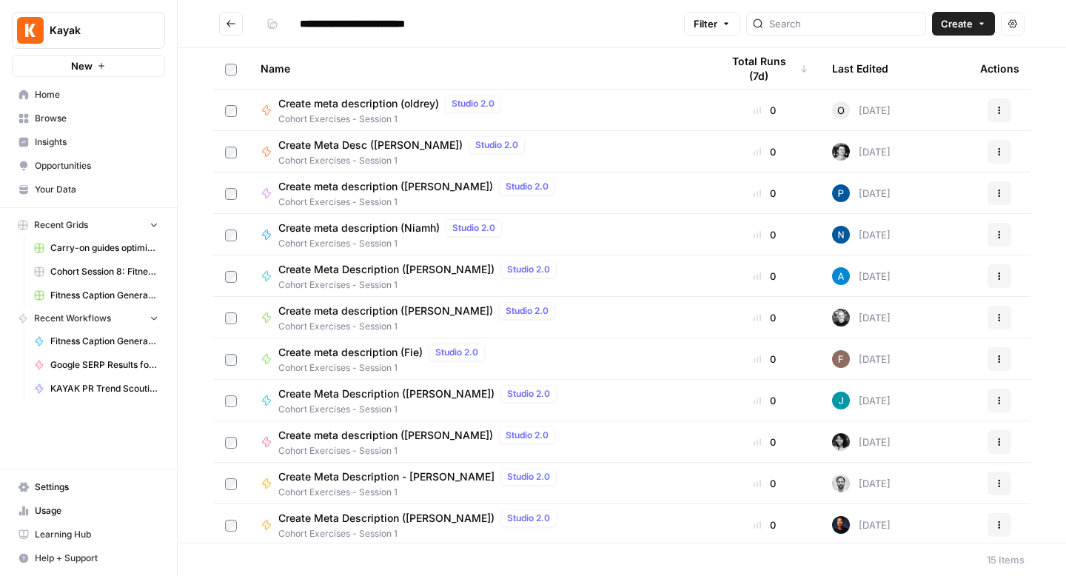
click at [58, 124] on span "Browse" at bounding box center [97, 118] width 124 height 13
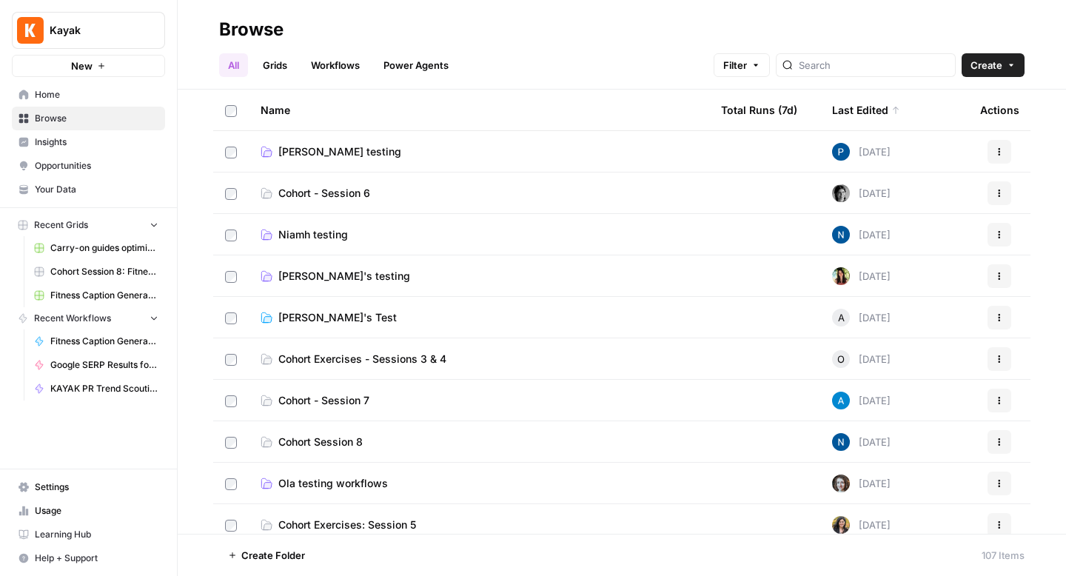
click at [289, 277] on span "Emilia's testing" at bounding box center [344, 276] width 132 height 15
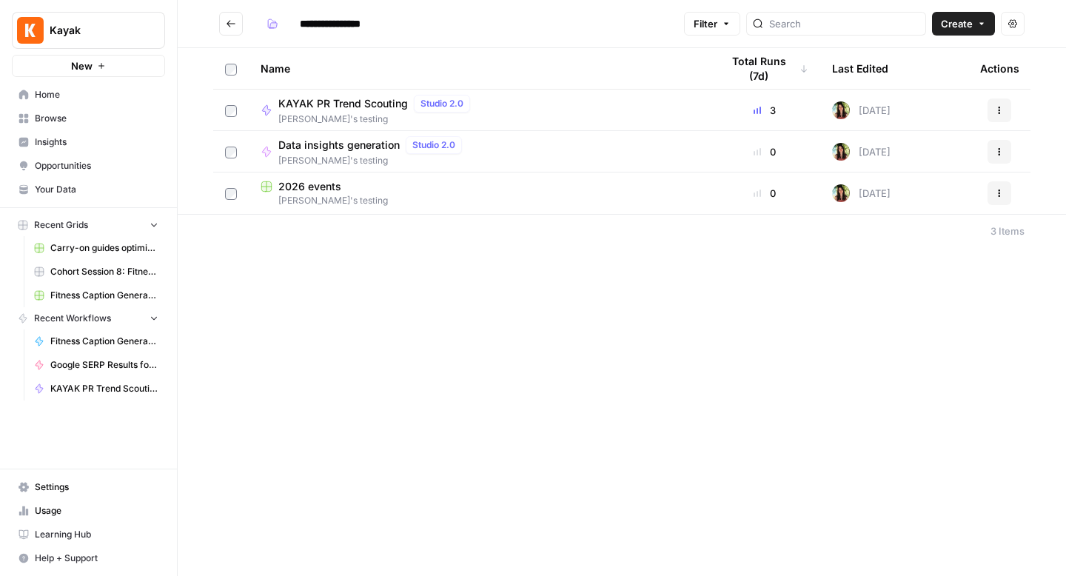
click at [301, 186] on span "2026 events" at bounding box center [309, 186] width 63 height 15
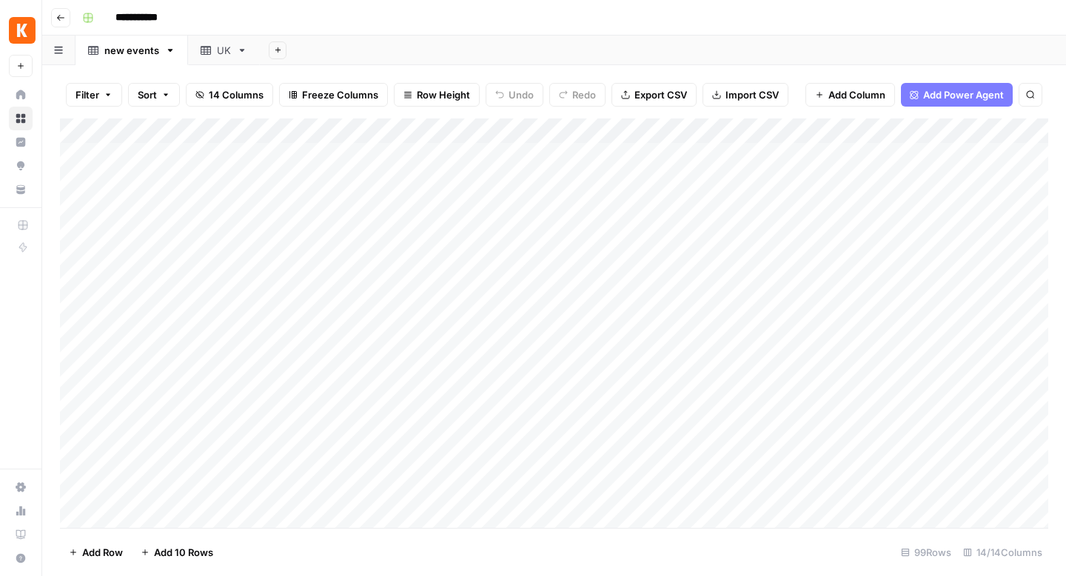
click at [217, 50] on div "UK" at bounding box center [224, 50] width 14 height 15
click at [144, 53] on div "new events" at bounding box center [131, 50] width 55 height 15
click at [415, 275] on div "Add Column" at bounding box center [554, 322] width 988 height 409
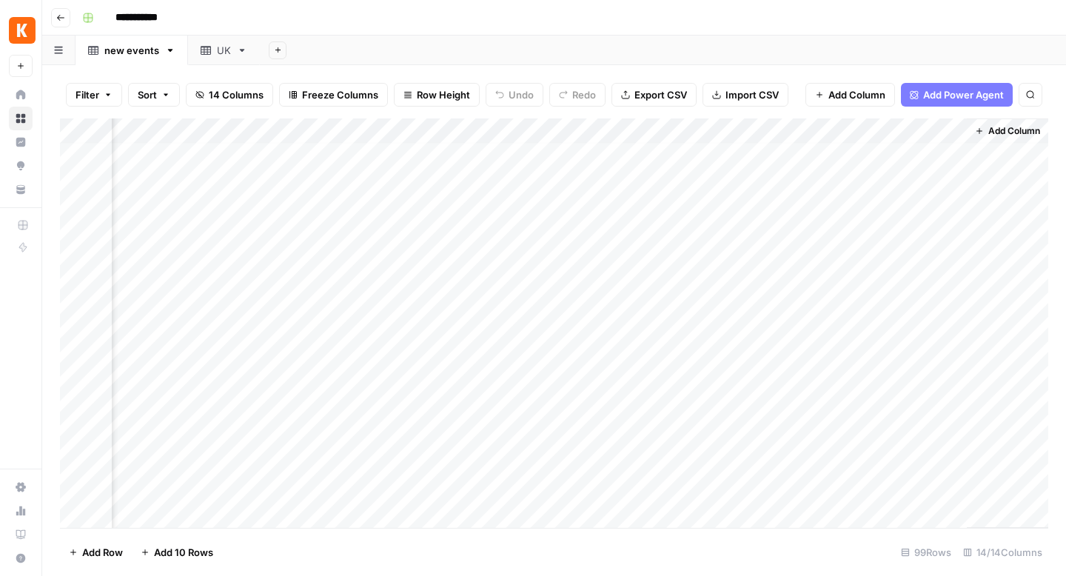
click at [991, 132] on span "Add Column" at bounding box center [1014, 130] width 52 height 13
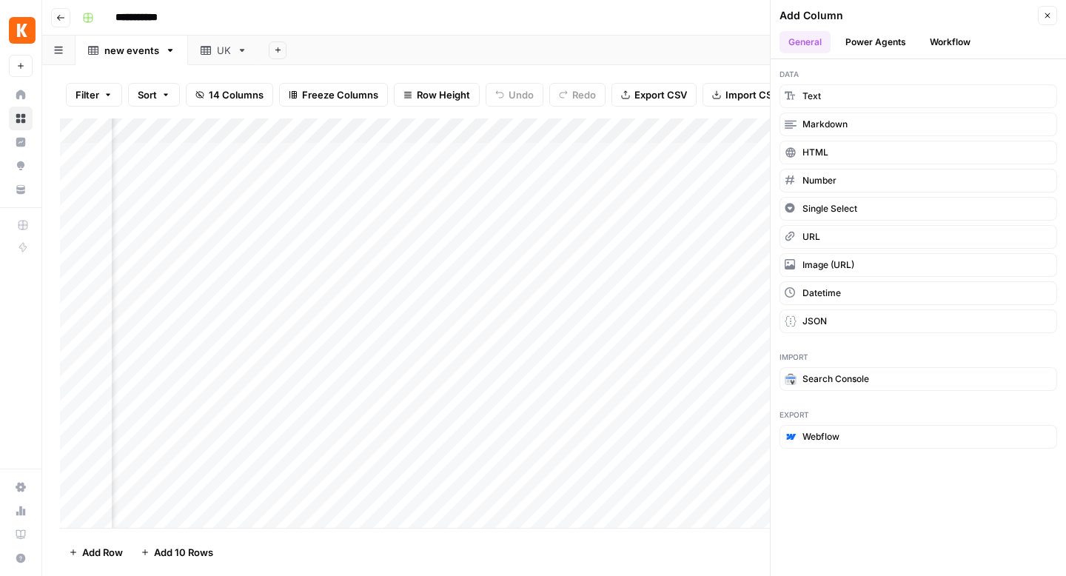
scroll to position [0, 1221]
click at [227, 53] on div "UK" at bounding box center [224, 50] width 14 height 15
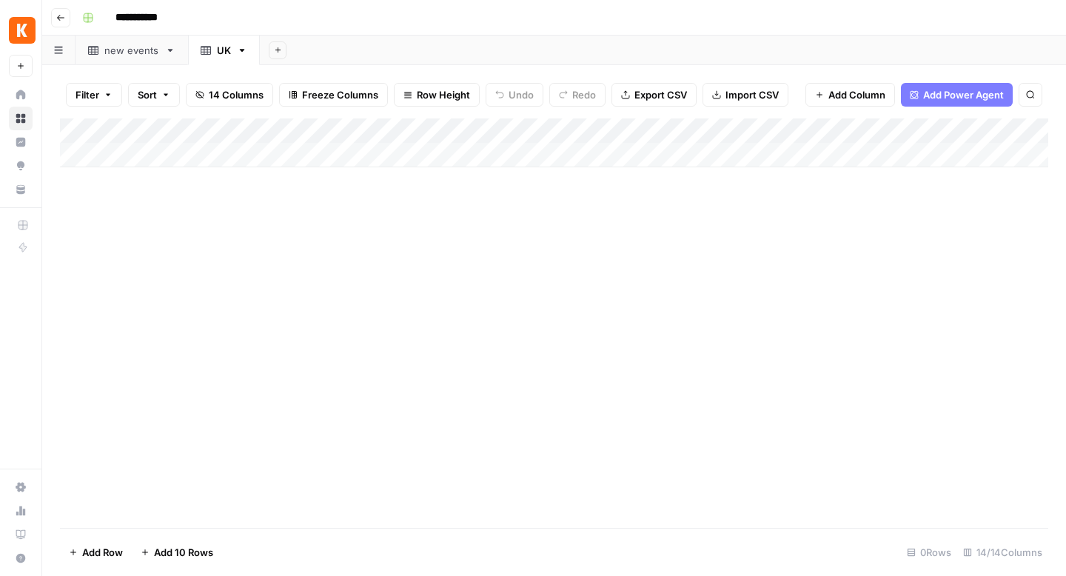
click at [136, 46] on div "new events" at bounding box center [131, 50] width 55 height 15
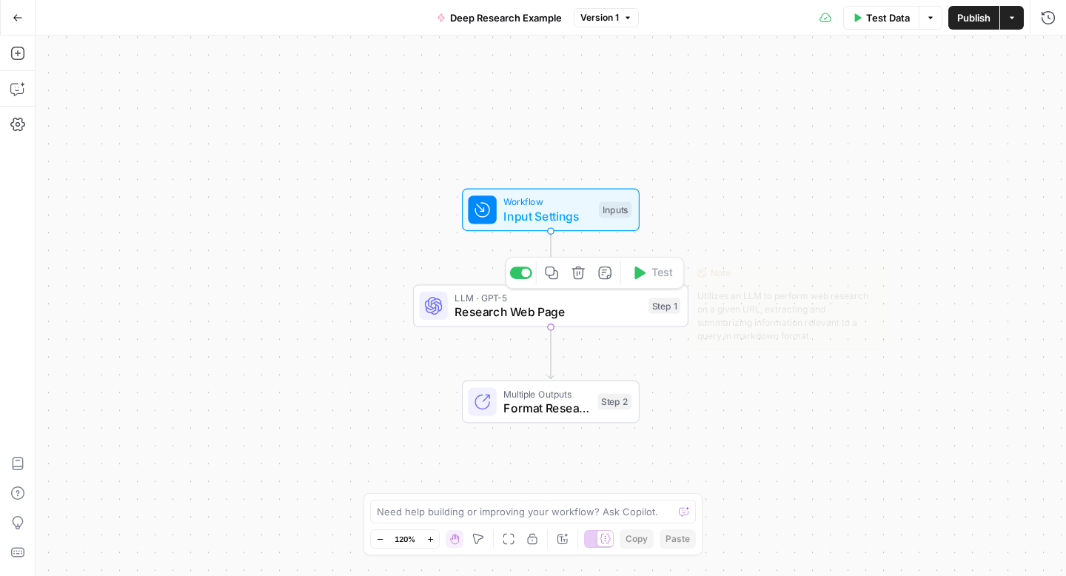
click at [535, 322] on div "LLM · GPT-5 Research Web Page Step 1 Copy step Delete step Edit Note Test" at bounding box center [550, 305] width 275 height 43
